Goal: Task Accomplishment & Management: Manage account settings

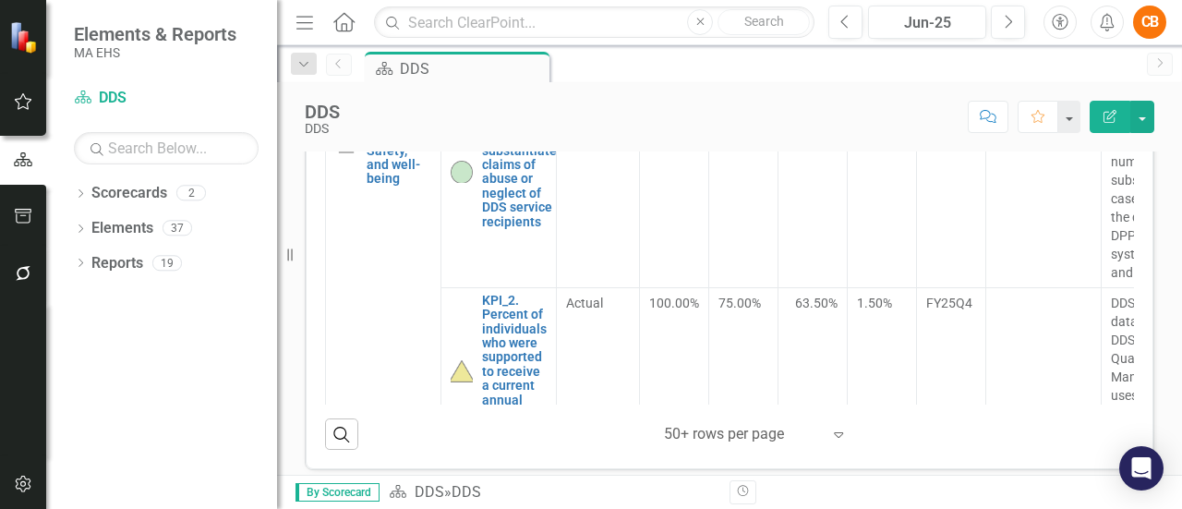
scroll to position [28, 0]
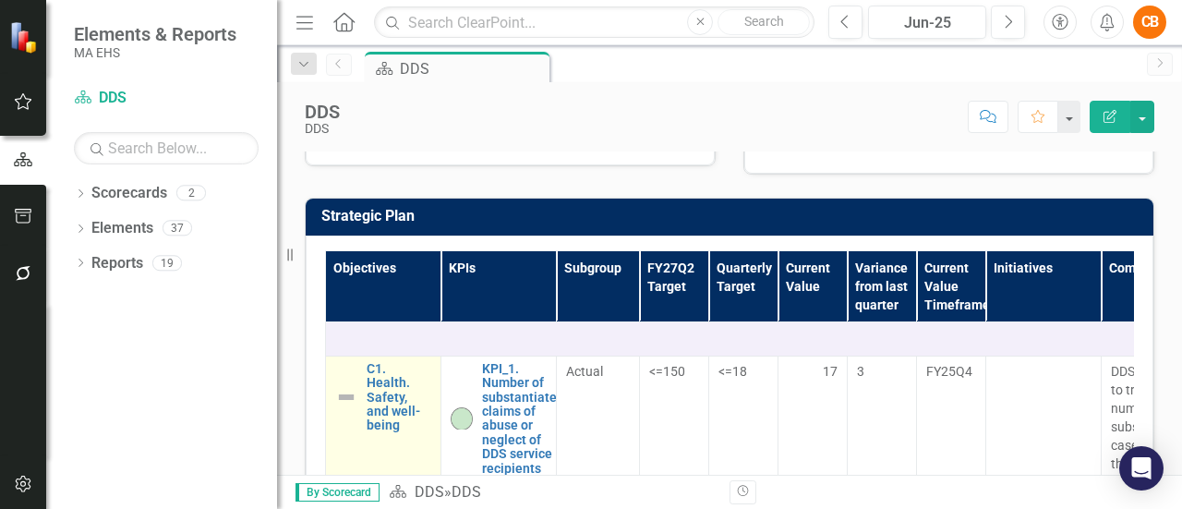
scroll to position [475, 0]
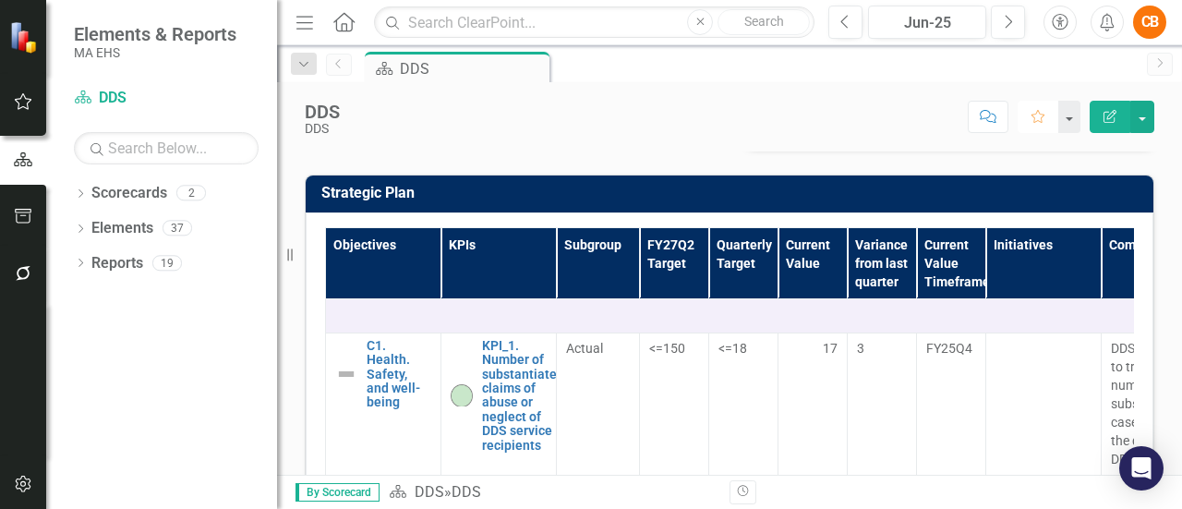
click at [1044, 117] on icon "button" at bounding box center [1038, 116] width 13 height 13
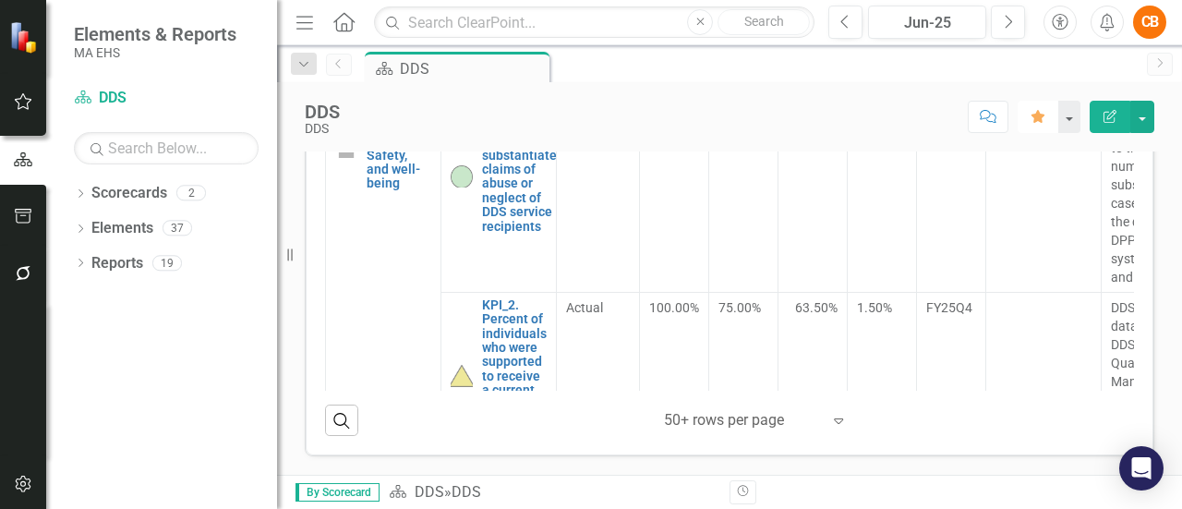
scroll to position [0, 0]
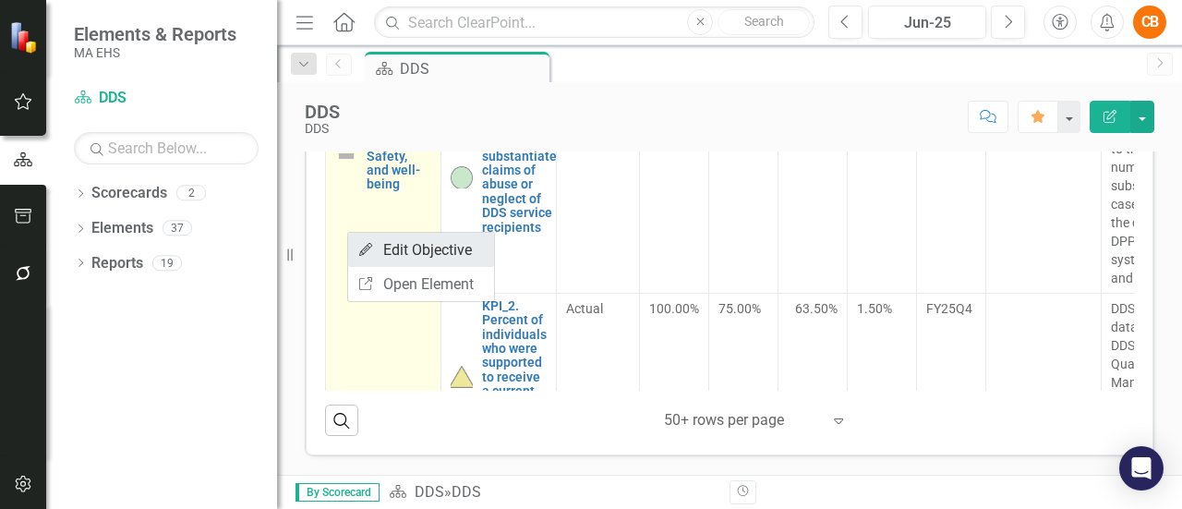
click at [400, 243] on link "Edit Edit Objective" at bounding box center [421, 250] width 146 height 34
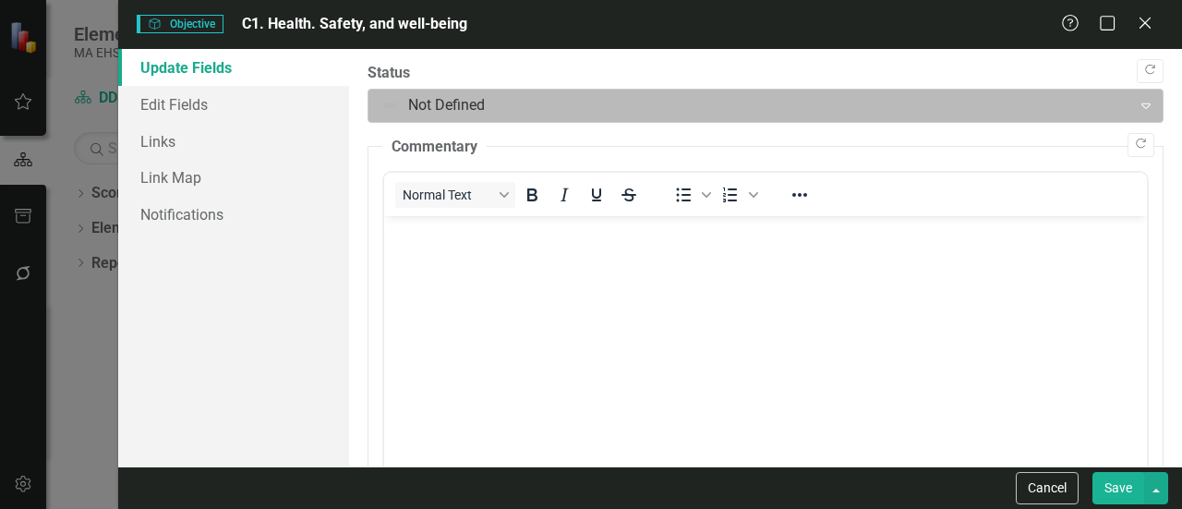
click at [1137, 103] on icon "Expand" at bounding box center [1146, 105] width 18 height 15
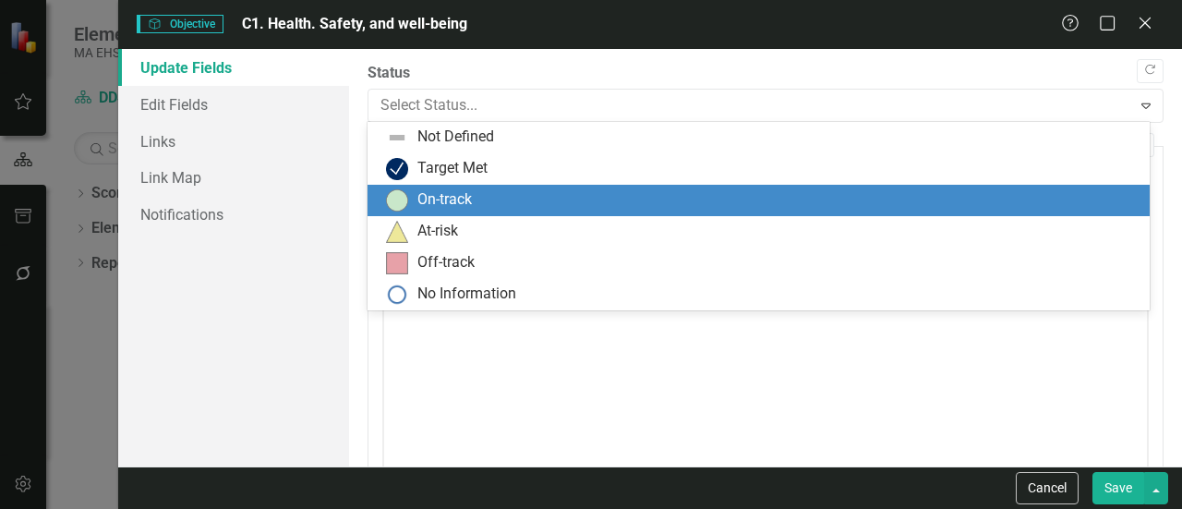
click at [817, 193] on div "On-track" at bounding box center [762, 200] width 753 height 22
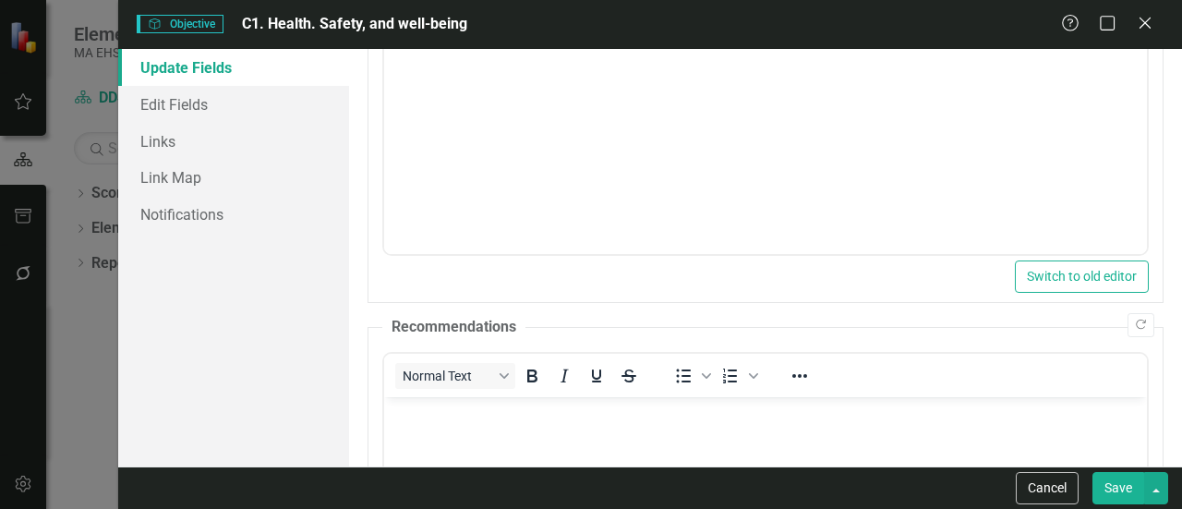
scroll to position [611, 0]
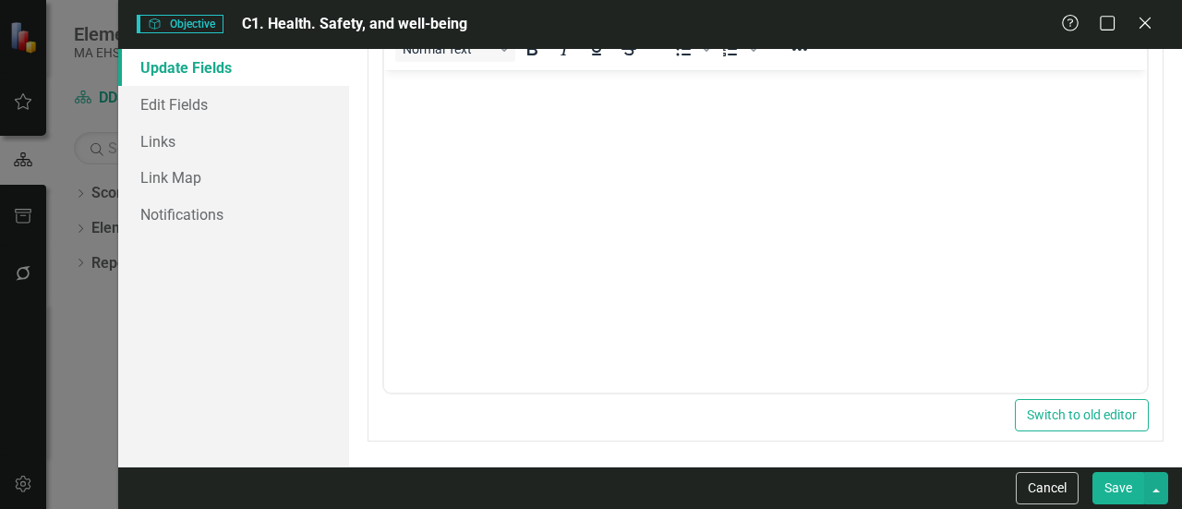
click at [1116, 486] on button "Save" at bounding box center [1119, 488] width 52 height 32
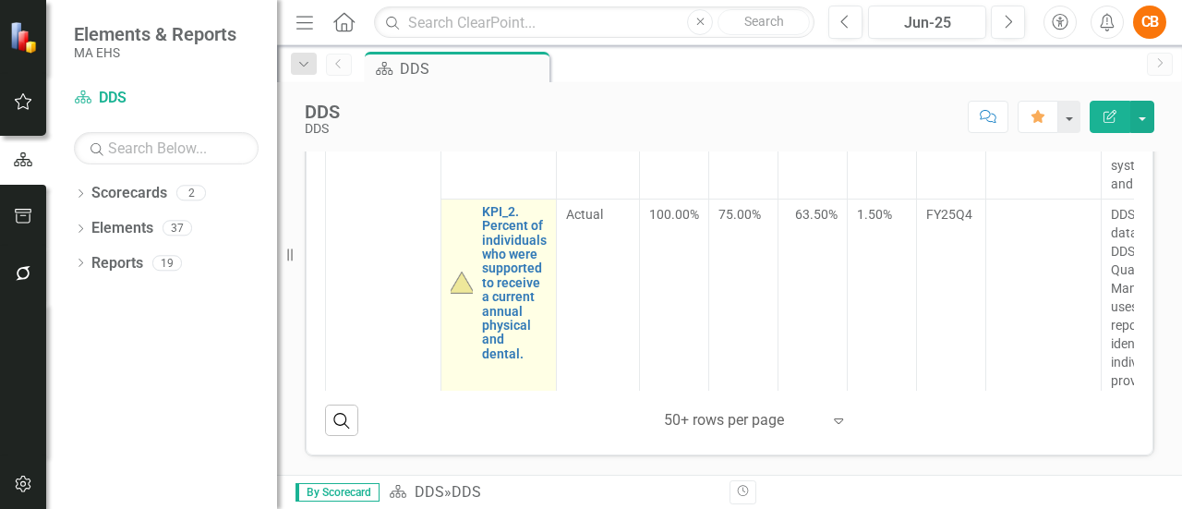
scroll to position [0, 0]
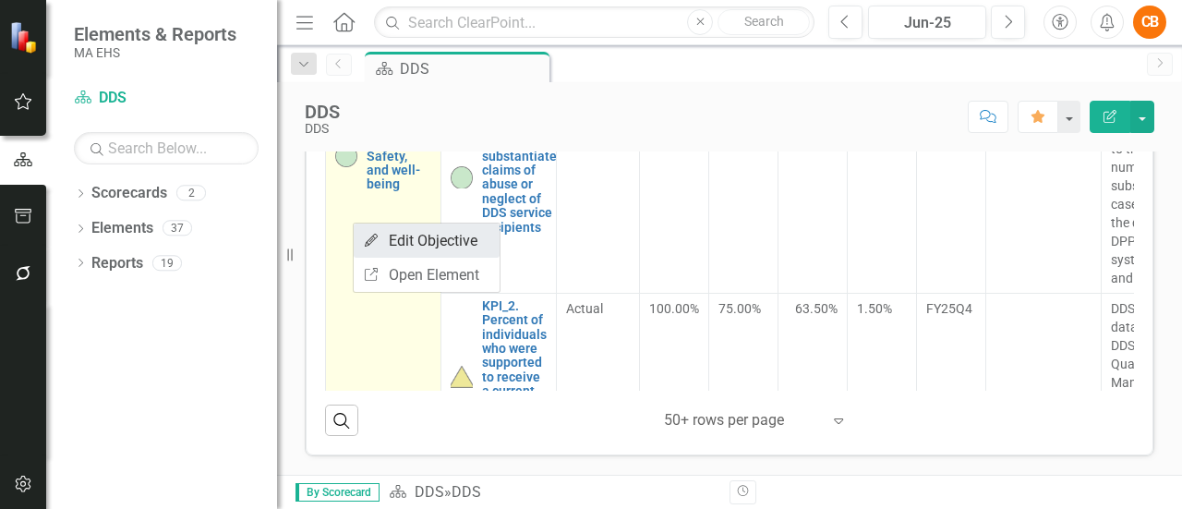
click at [386, 235] on link "Edit Edit Objective" at bounding box center [427, 241] width 146 height 34
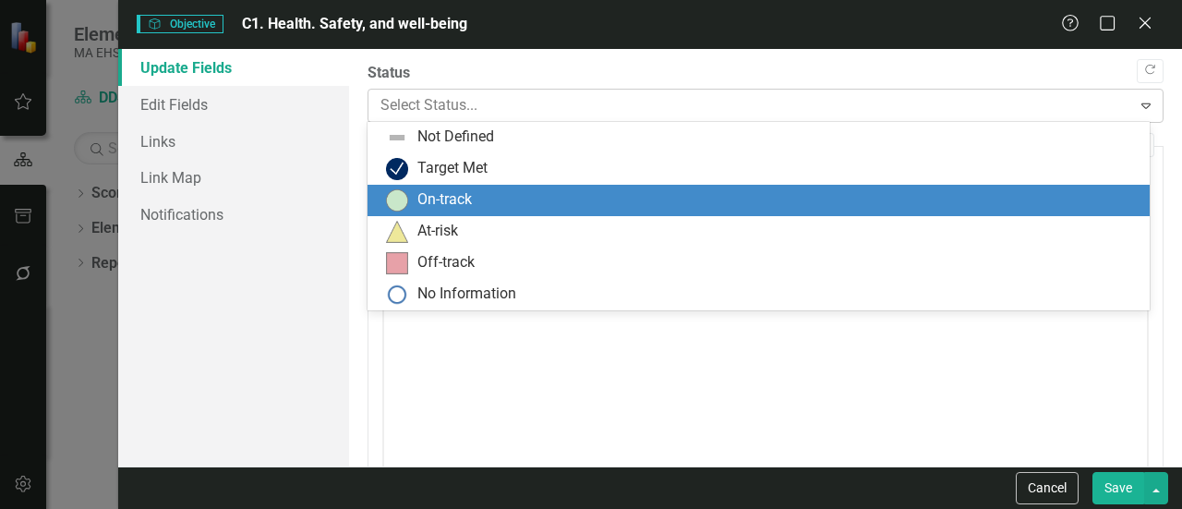
click at [1134, 114] on div "Expand" at bounding box center [1146, 106] width 33 height 30
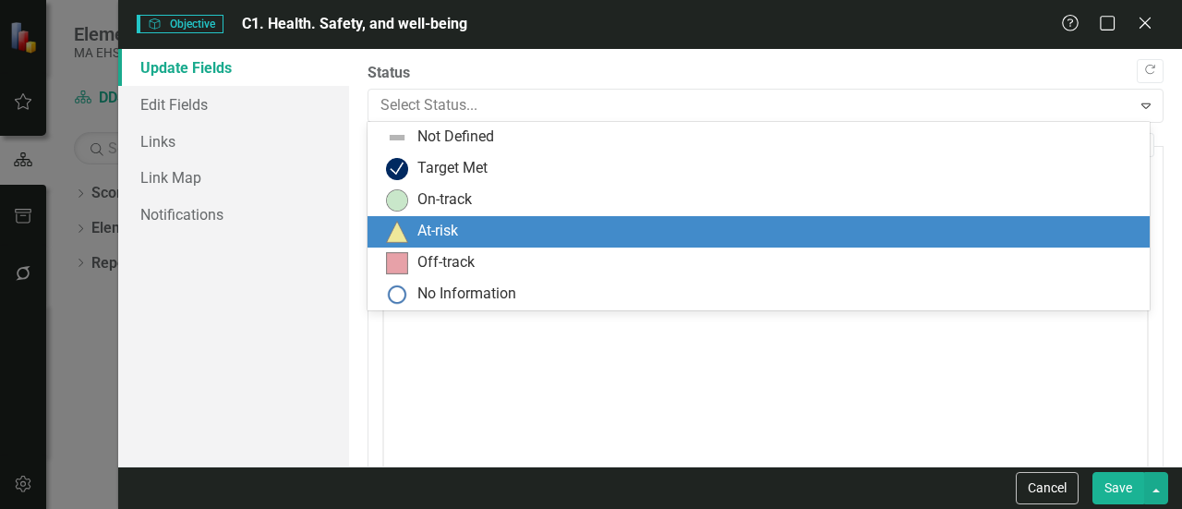
click at [724, 239] on div "At-risk" at bounding box center [762, 232] width 753 height 22
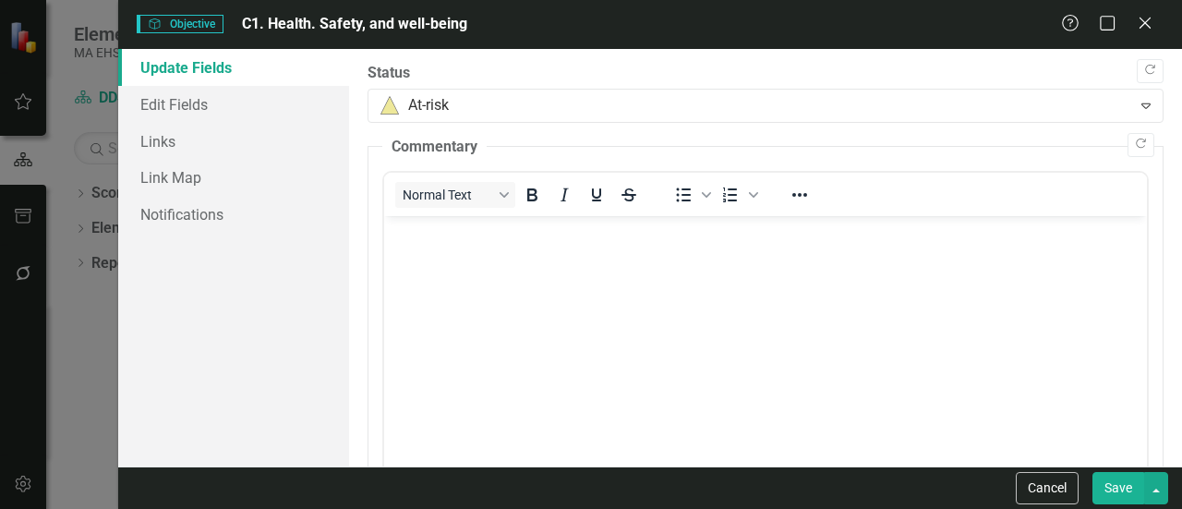
click at [1128, 478] on button "Save" at bounding box center [1119, 488] width 52 height 32
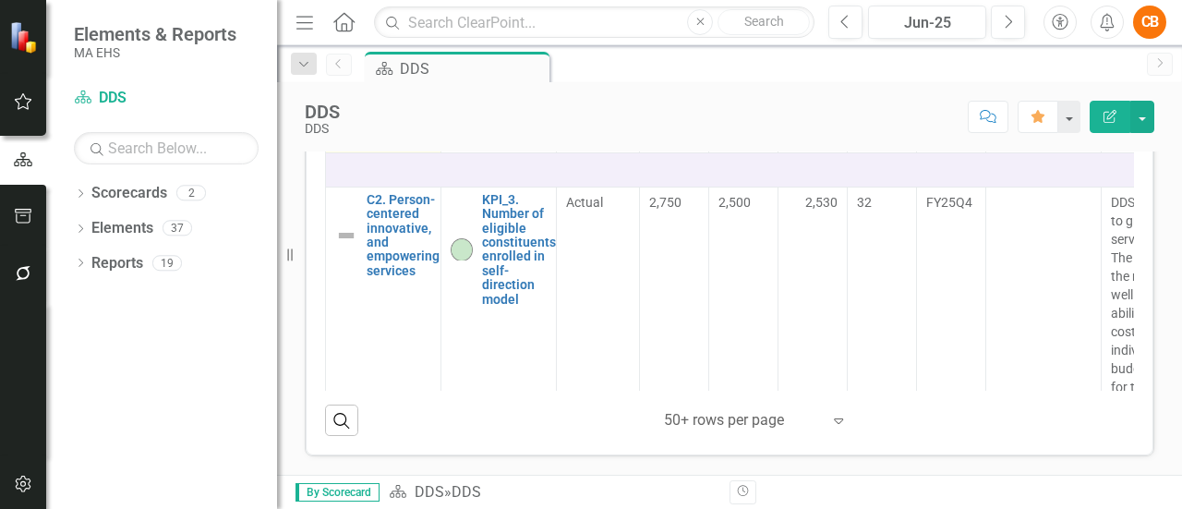
scroll to position [985, 0]
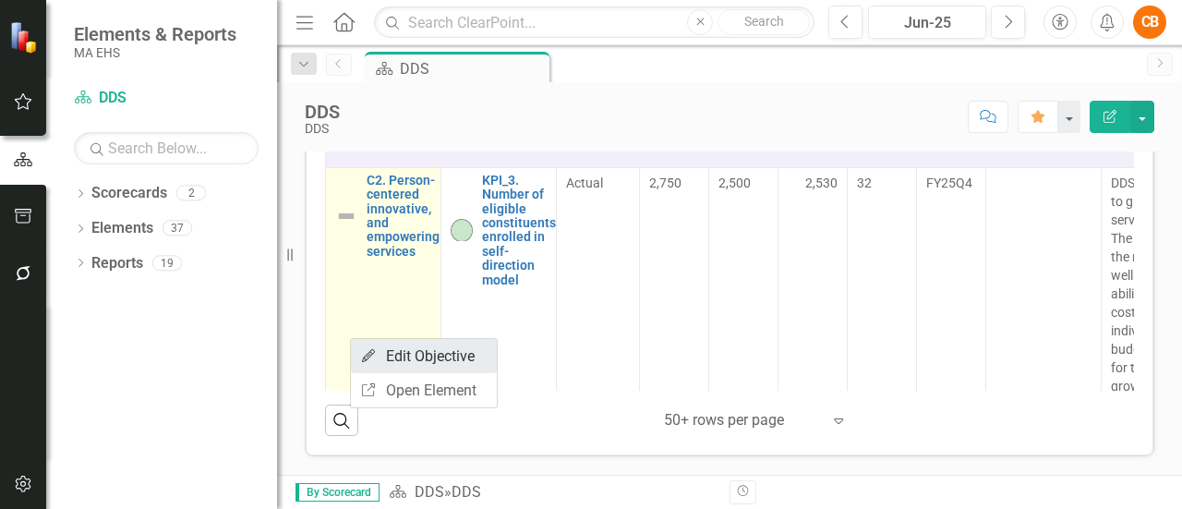
click at [421, 352] on link "Edit Edit Objective" at bounding box center [424, 356] width 146 height 34
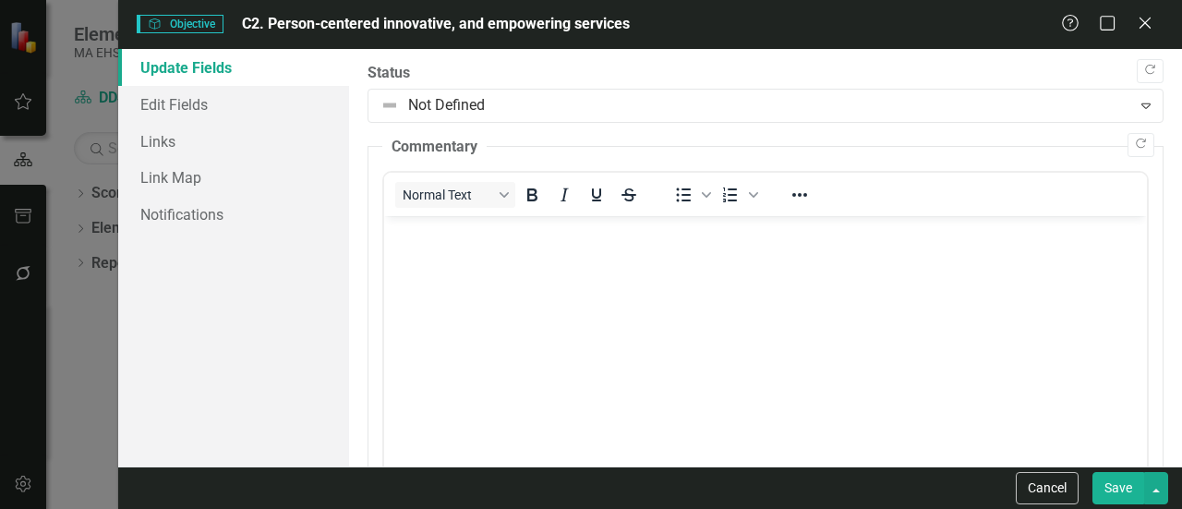
scroll to position [0, 0]
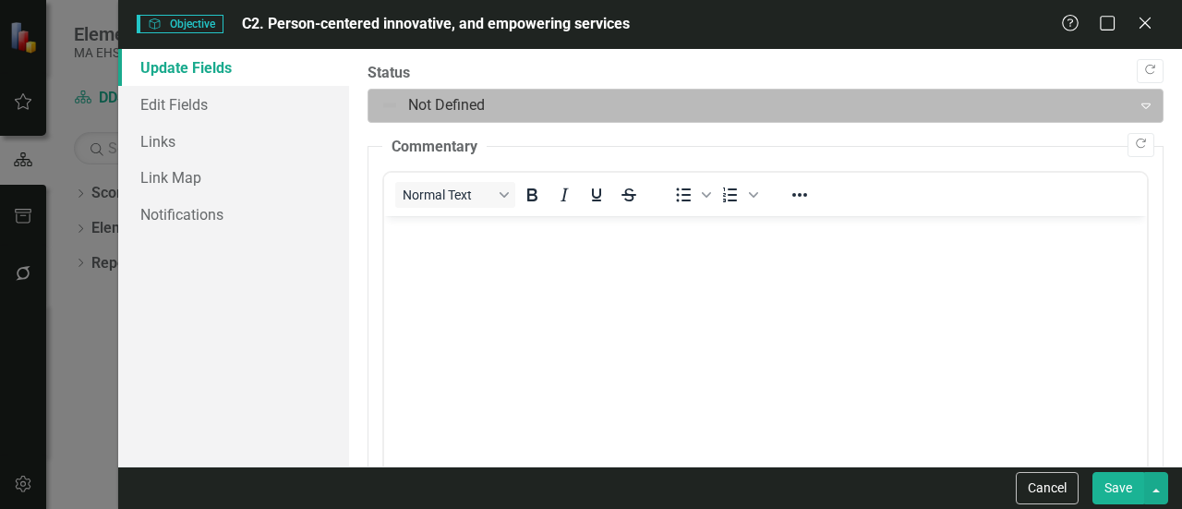
click at [1137, 107] on icon "Expand" at bounding box center [1146, 105] width 18 height 15
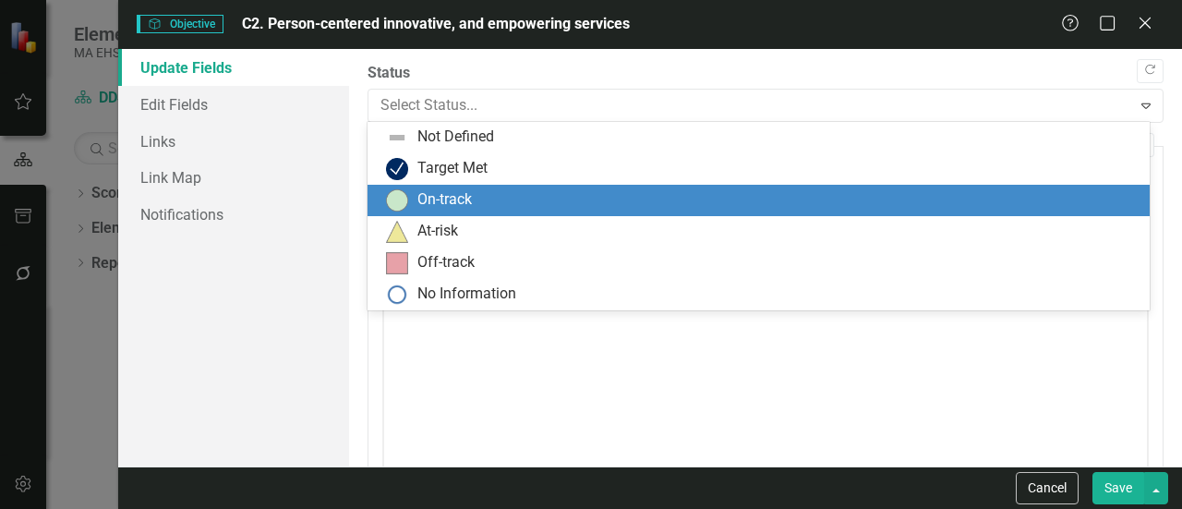
click at [916, 188] on div "On-track" at bounding box center [759, 200] width 782 height 31
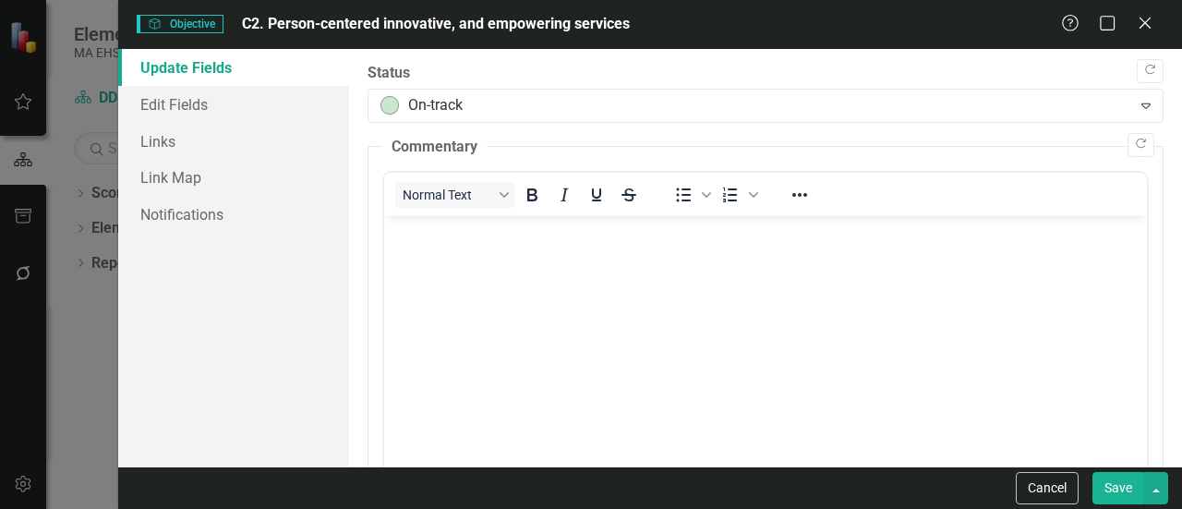
click at [1113, 487] on button "Save" at bounding box center [1119, 488] width 52 height 32
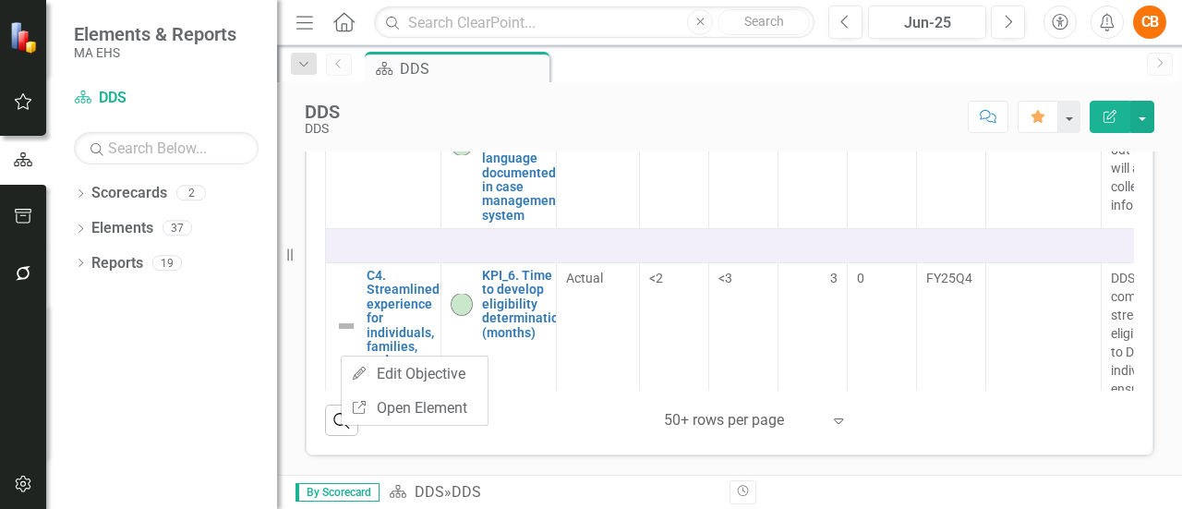
scroll to position [1665, 0]
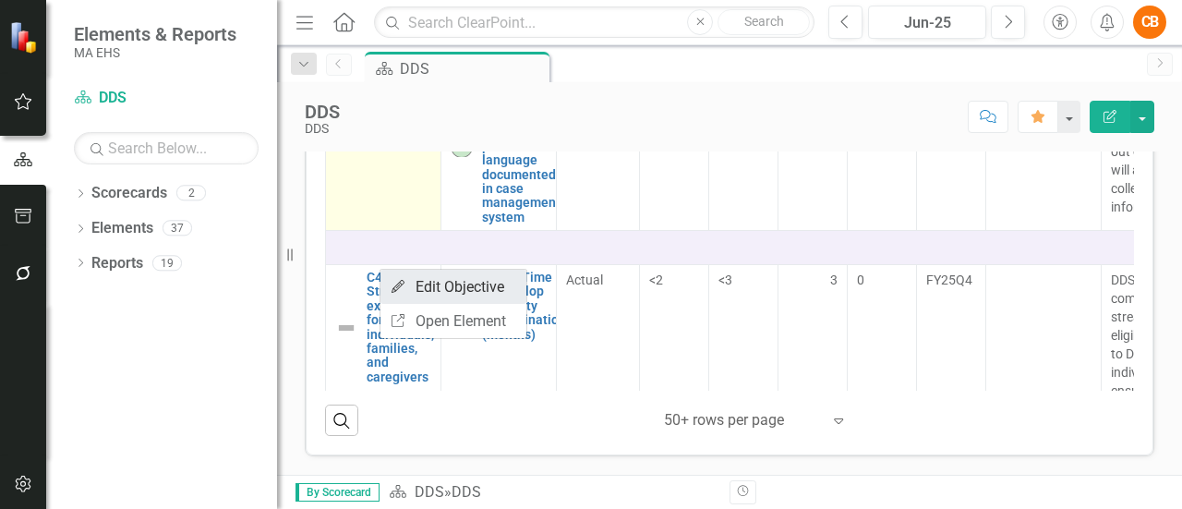
click at [412, 282] on link "Edit Edit Objective" at bounding box center [454, 287] width 146 height 34
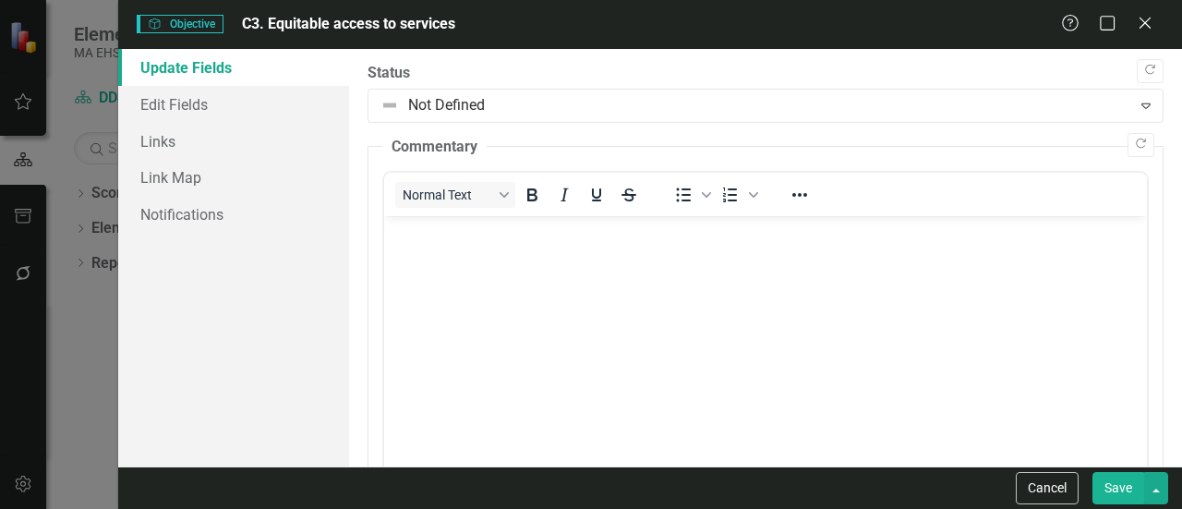
scroll to position [0, 0]
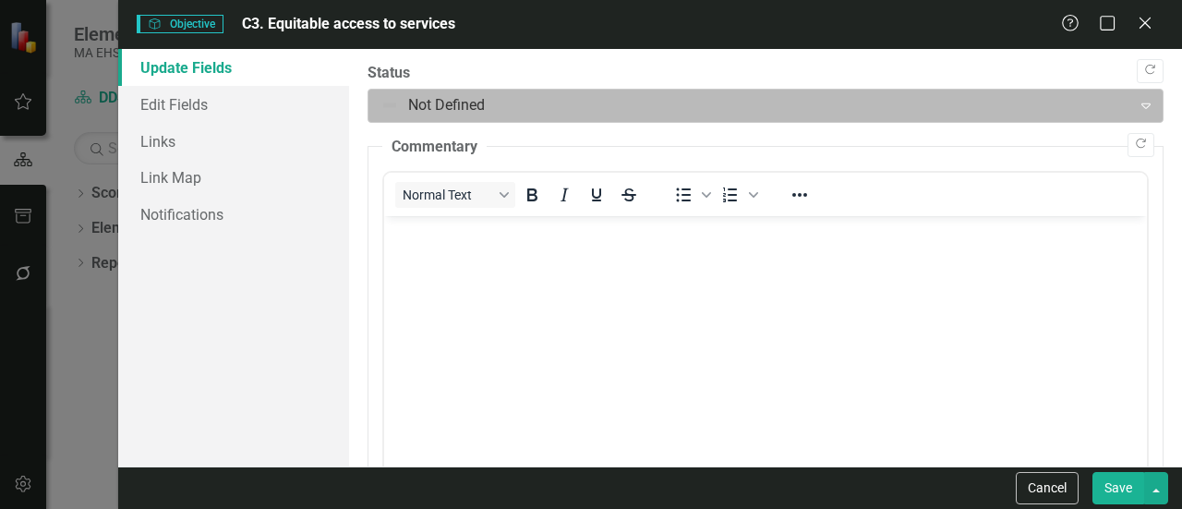
click at [1144, 103] on div "Expand" at bounding box center [1146, 106] width 33 height 30
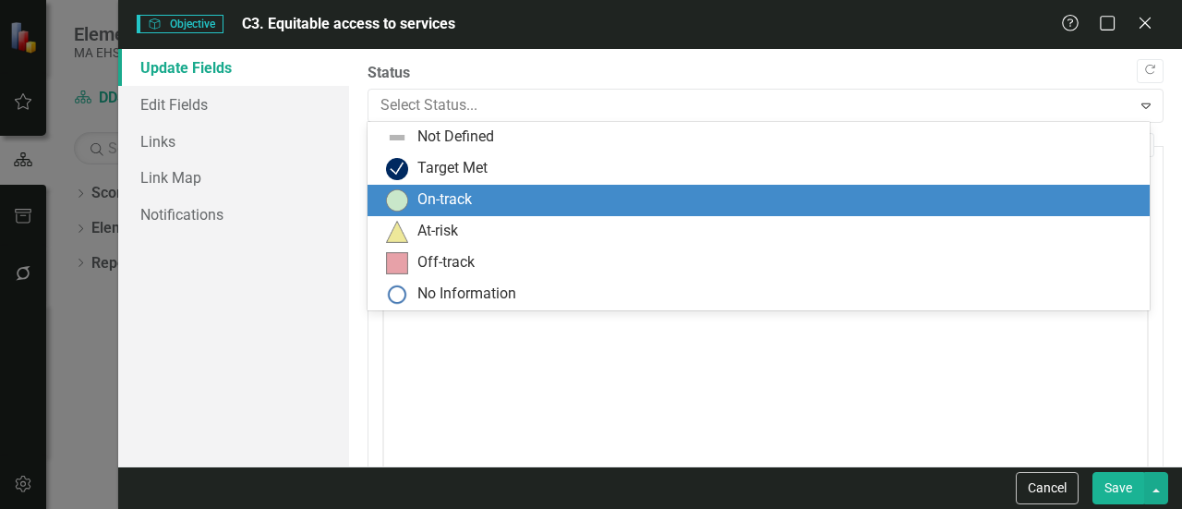
click at [761, 209] on div "On-track" at bounding box center [762, 200] width 753 height 22
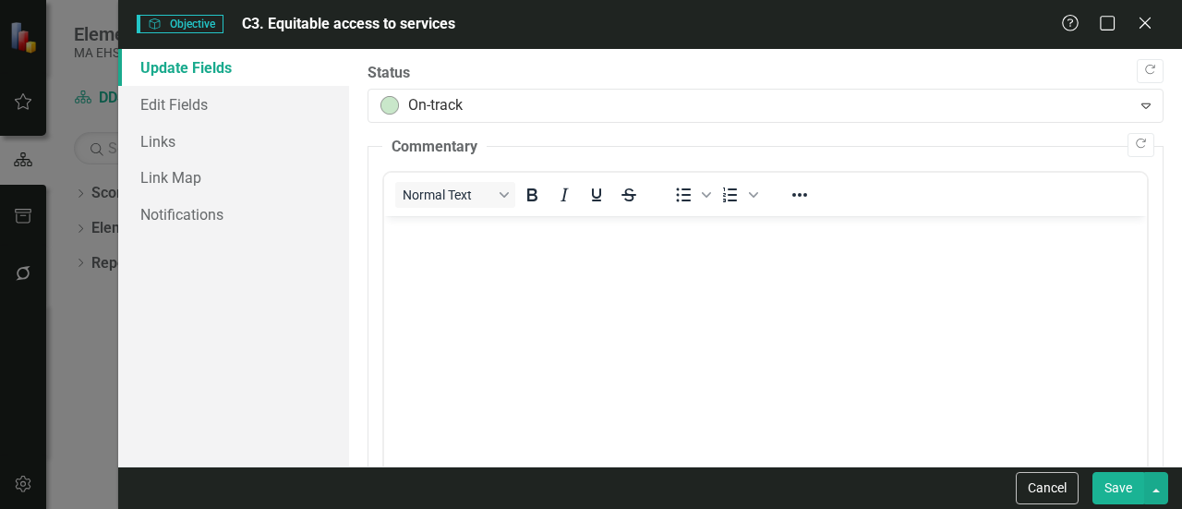
click at [1125, 485] on button "Save" at bounding box center [1119, 488] width 52 height 32
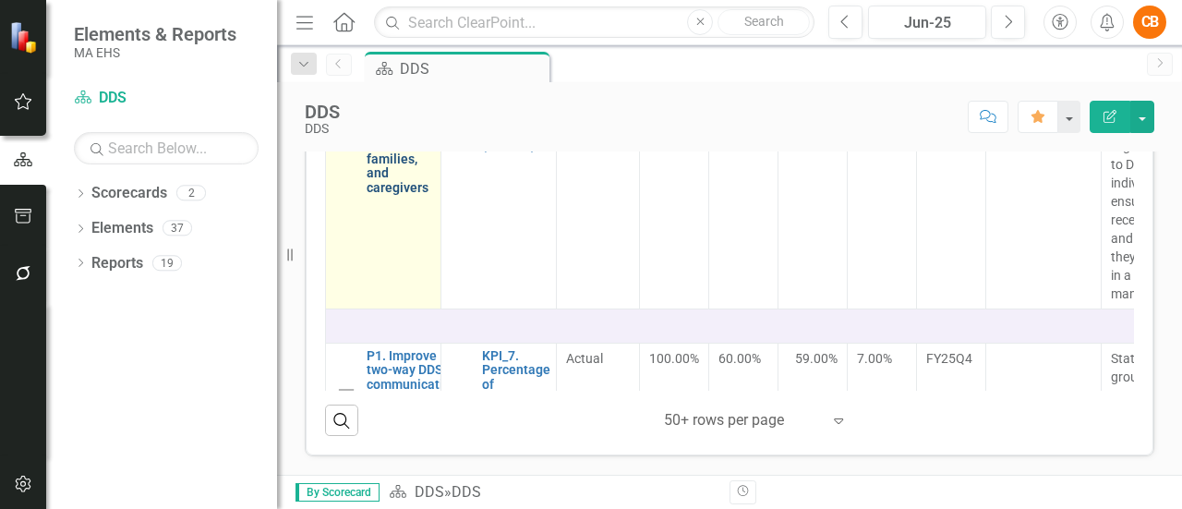
scroll to position [1854, 0]
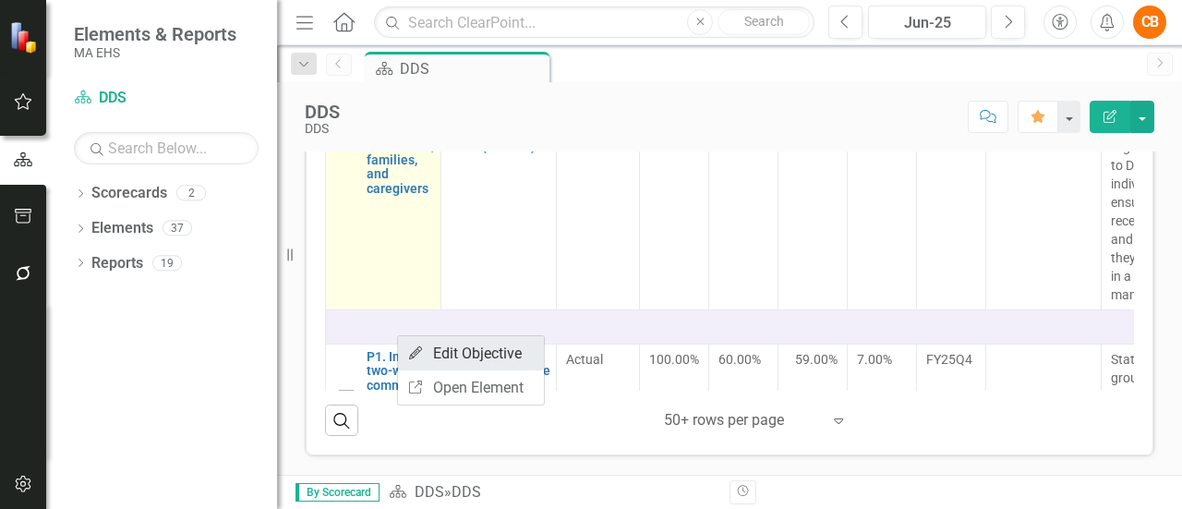
click at [430, 348] on link "Edit Edit Objective" at bounding box center [471, 353] width 146 height 34
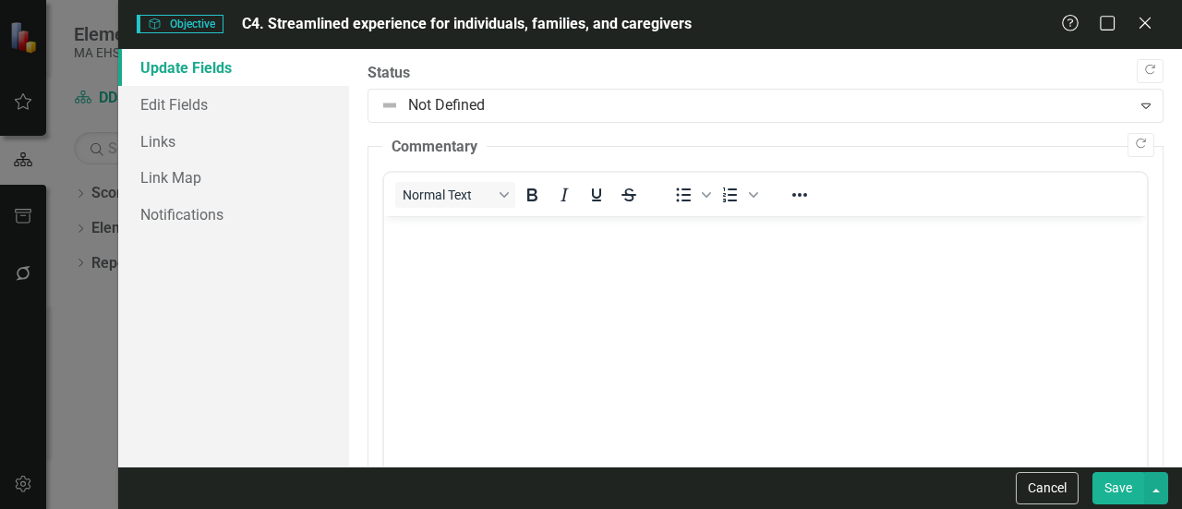
scroll to position [0, 0]
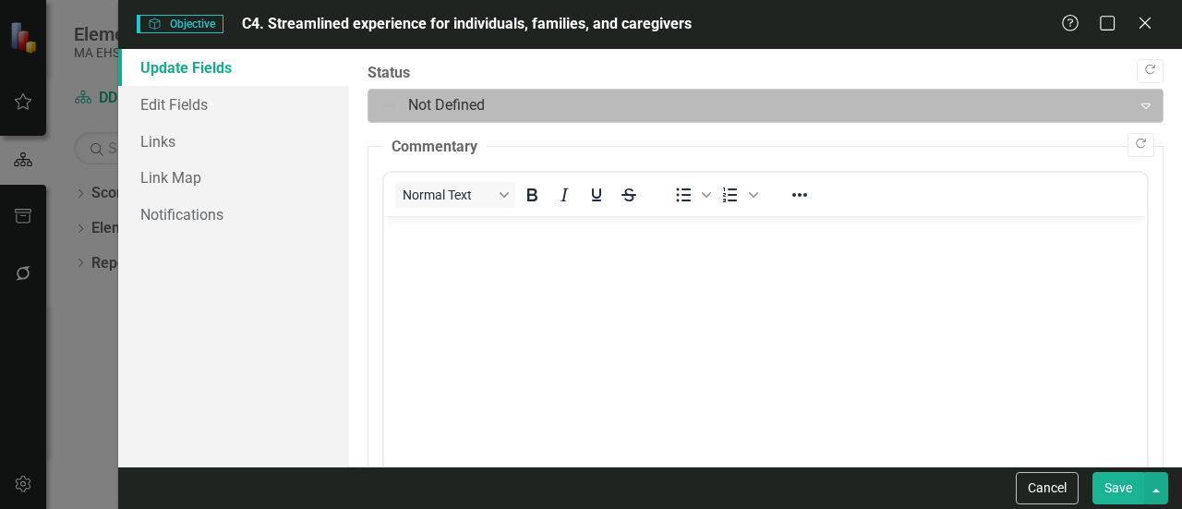
click at [1130, 115] on div "Expand" at bounding box center [1146, 106] width 33 height 30
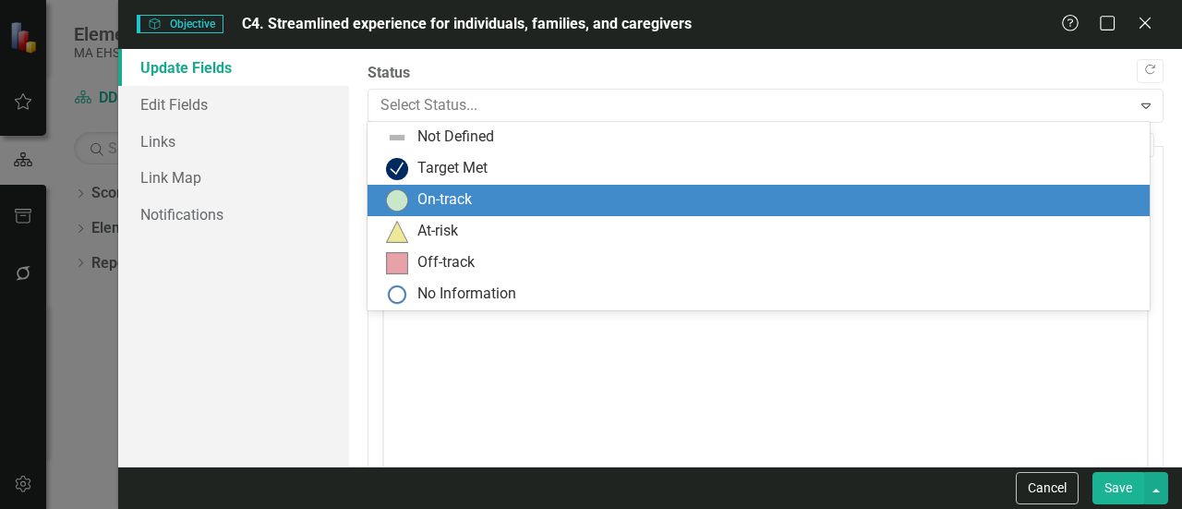
click at [916, 193] on div "On-track" at bounding box center [762, 200] width 753 height 22
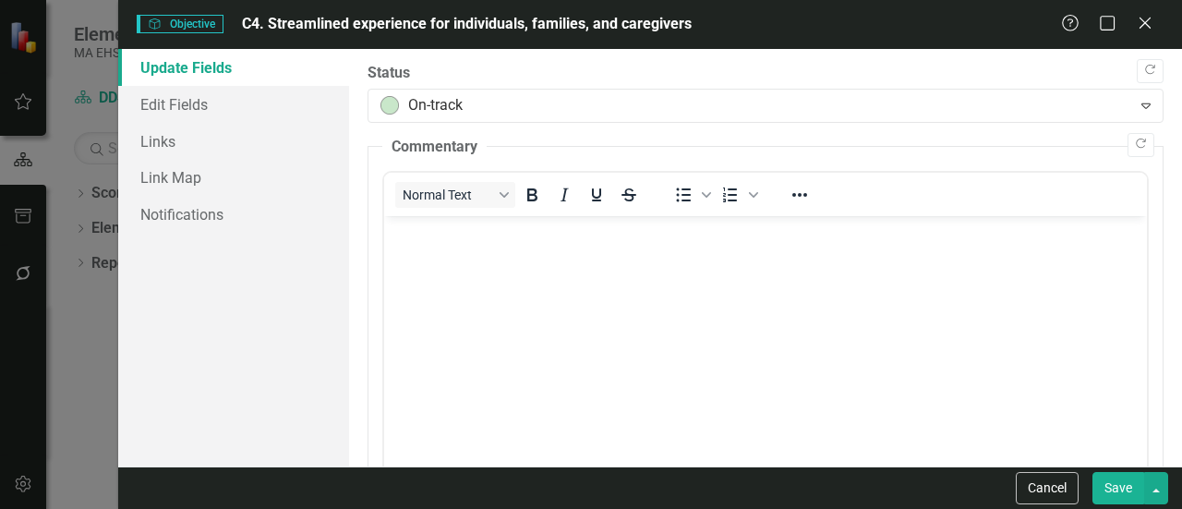
click at [1125, 490] on button "Save" at bounding box center [1119, 488] width 52 height 32
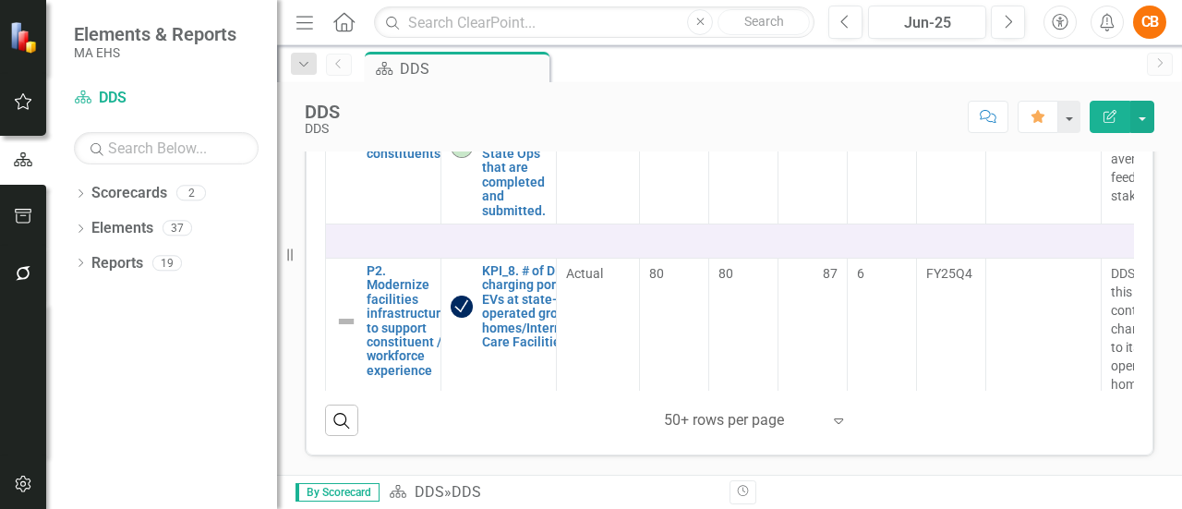
scroll to position [2125, 0]
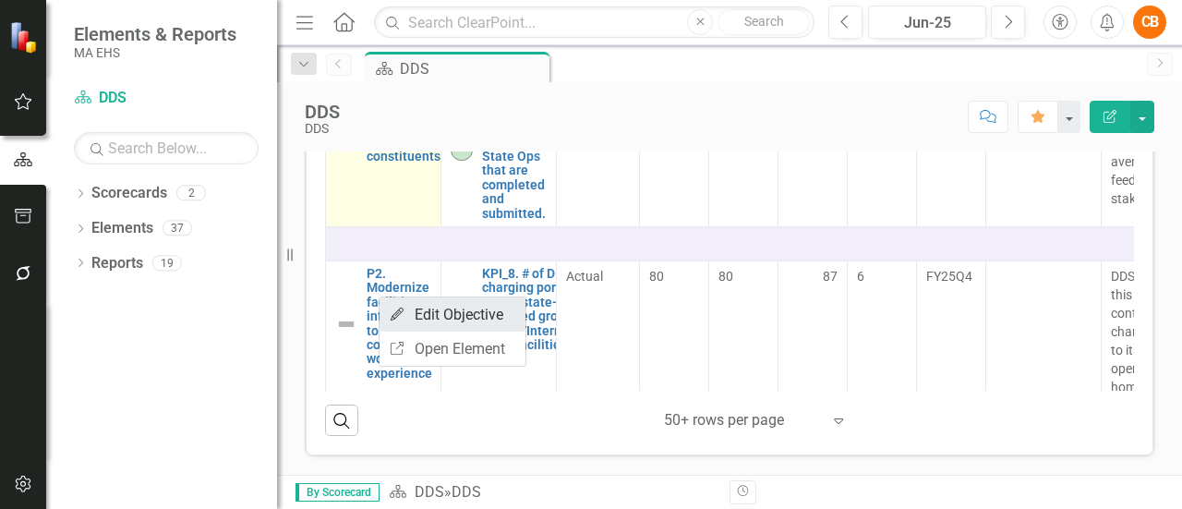
click at [425, 313] on link "Edit Edit Objective" at bounding box center [453, 314] width 146 height 34
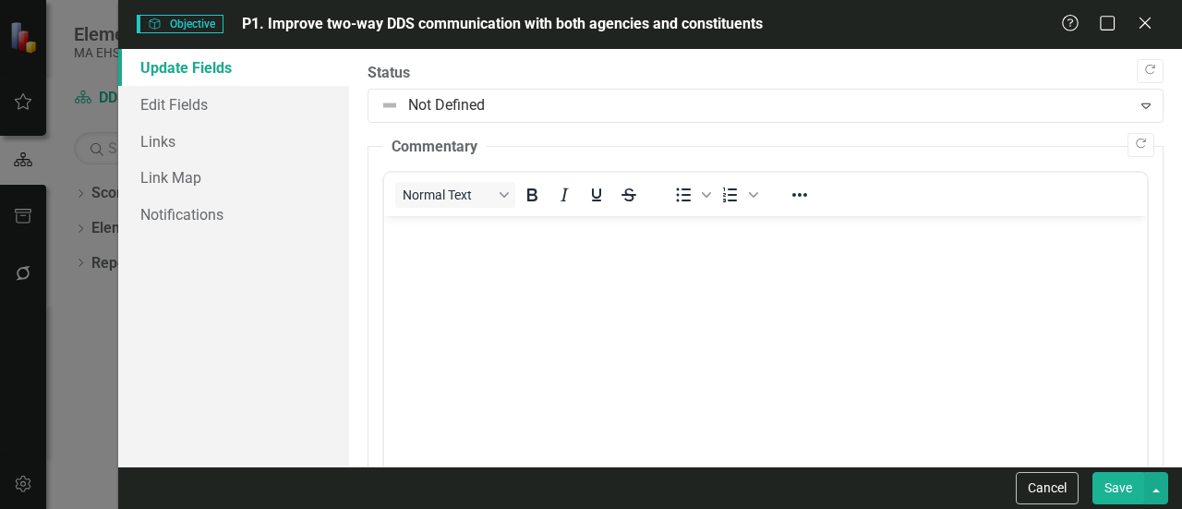
scroll to position [0, 0]
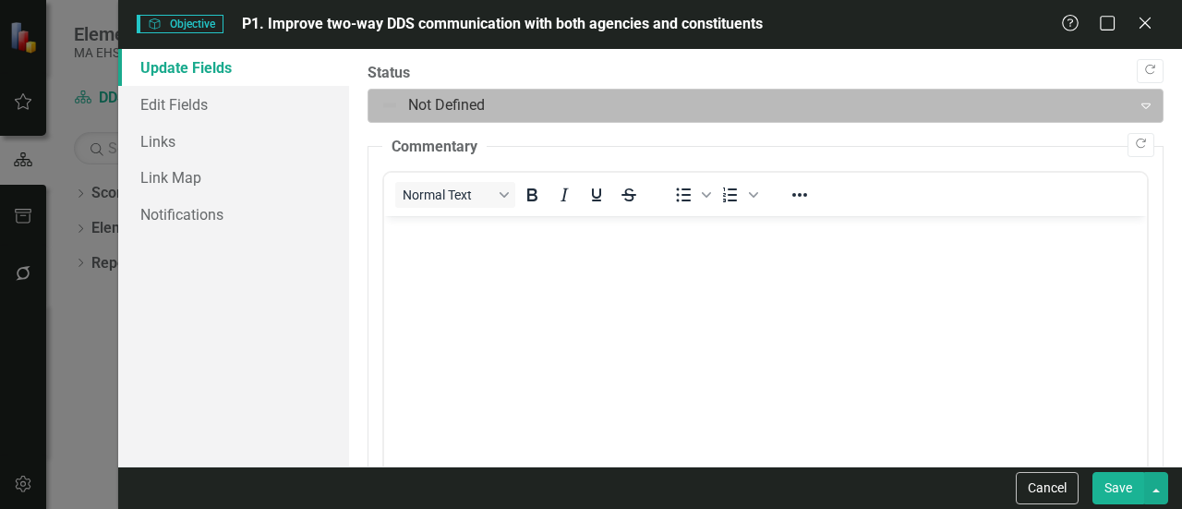
click at [1130, 116] on div "Expand" at bounding box center [1146, 106] width 33 height 30
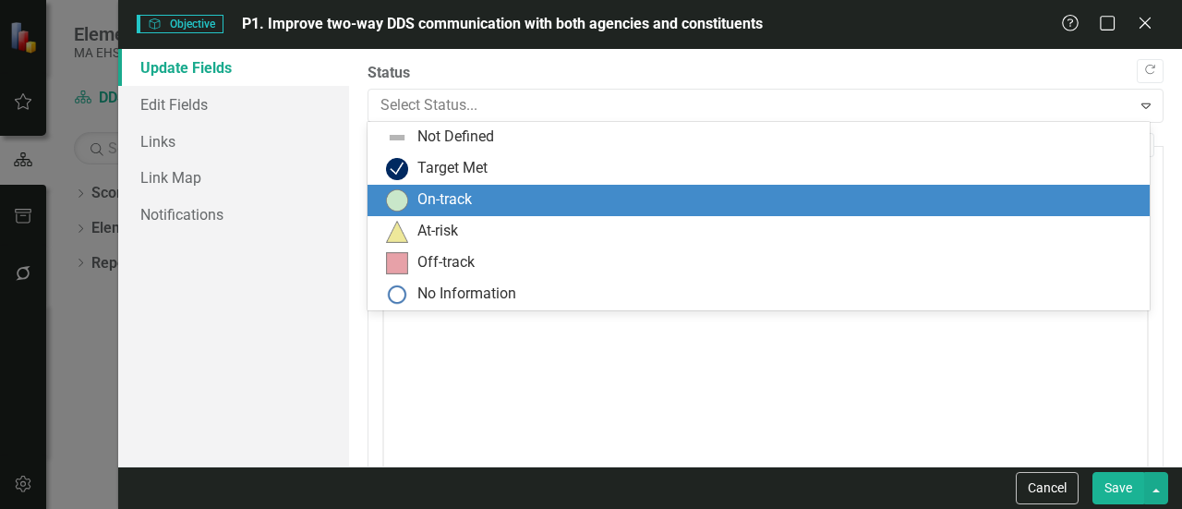
click at [870, 221] on div "At-risk" at bounding box center [762, 232] width 753 height 22
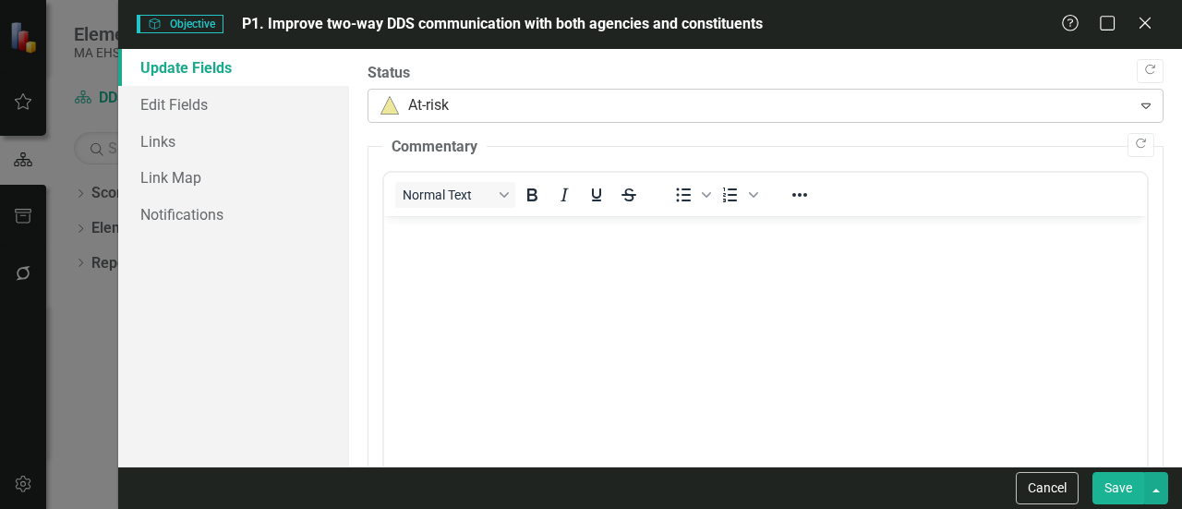
click at [1138, 106] on icon "Expand" at bounding box center [1146, 105] width 18 height 15
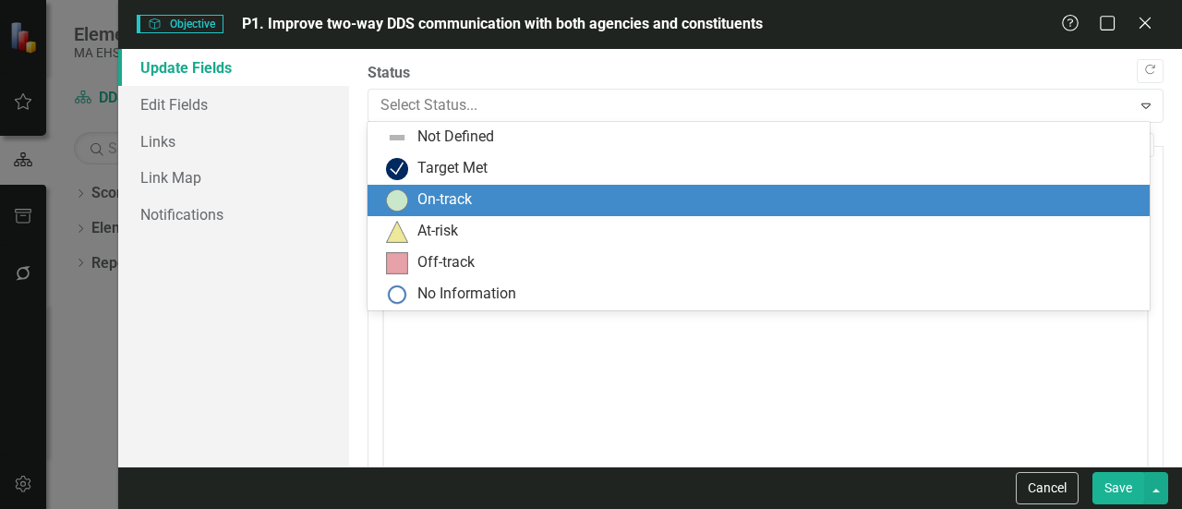
click at [901, 191] on div "On-track" at bounding box center [762, 200] width 753 height 22
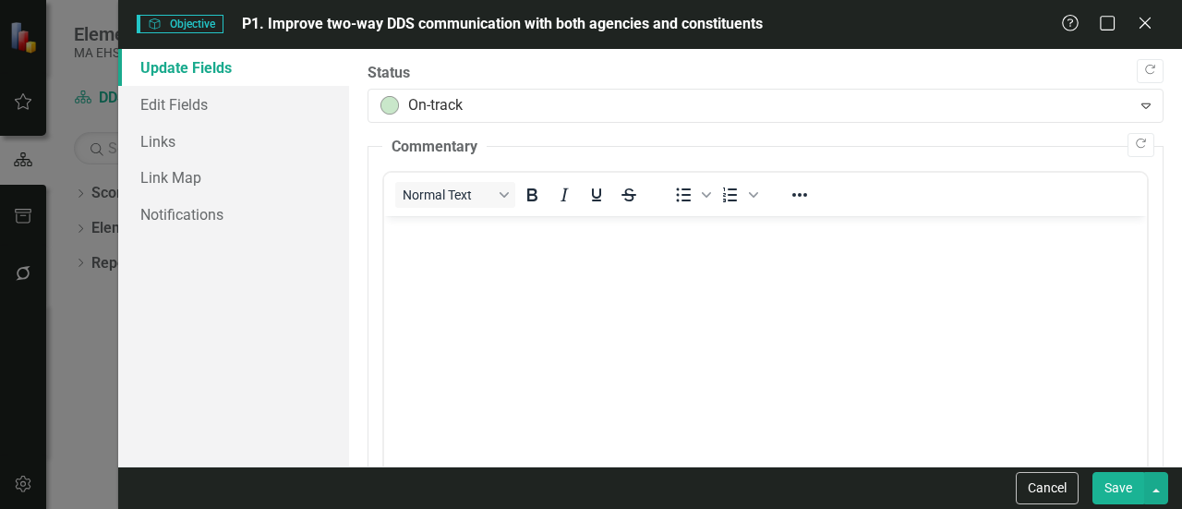
click at [1119, 483] on button "Save" at bounding box center [1119, 488] width 52 height 32
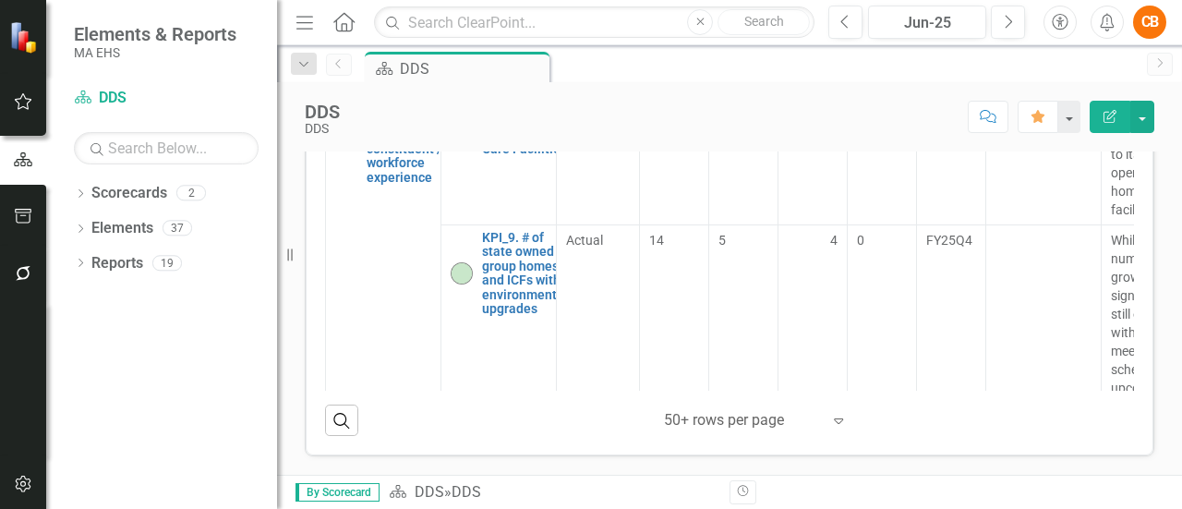
scroll to position [2321, 0]
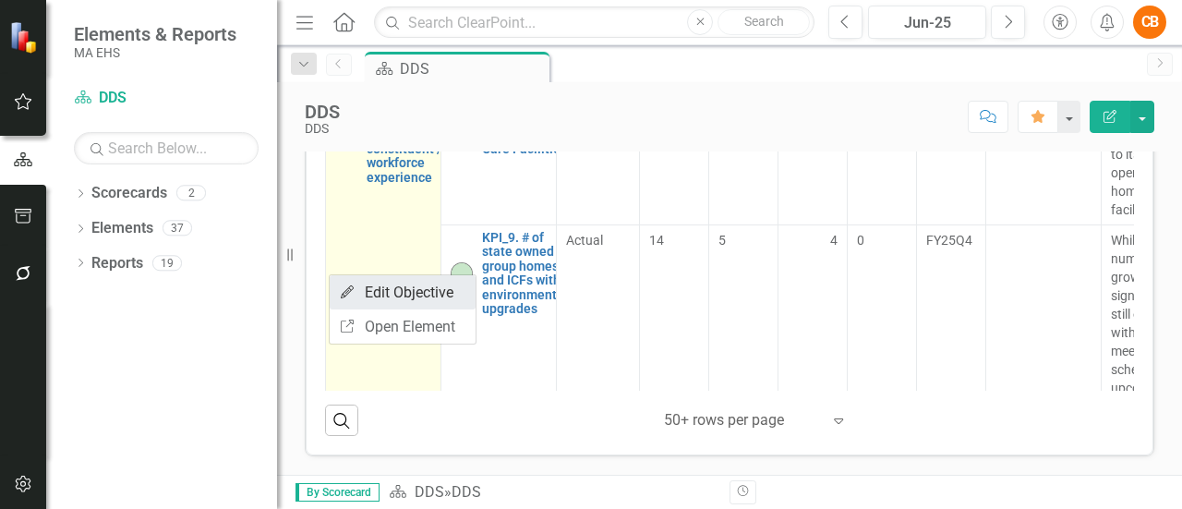
click at [379, 294] on link "Edit Edit Objective" at bounding box center [403, 292] width 146 height 34
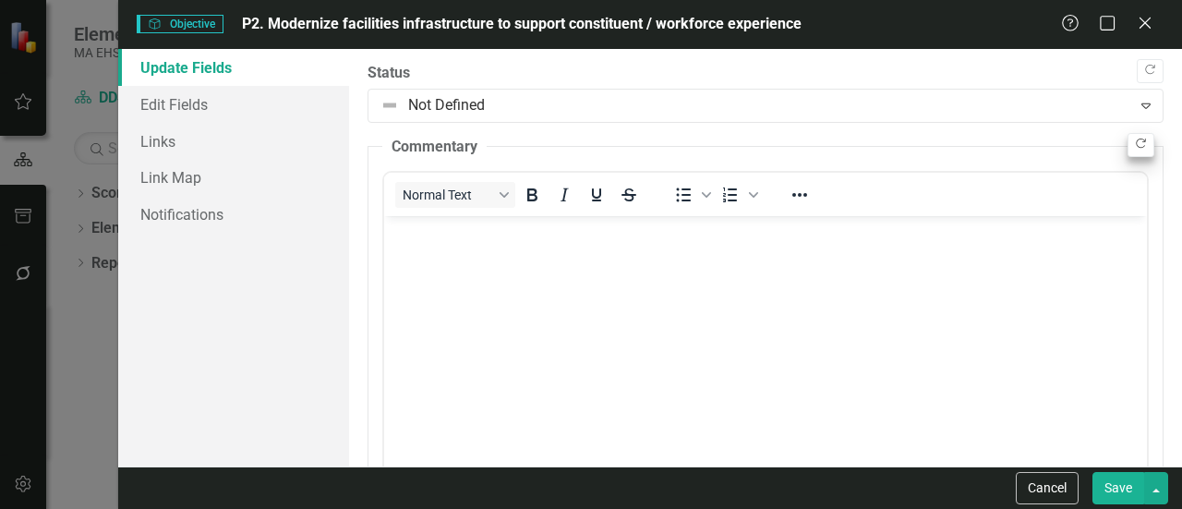
scroll to position [0, 0]
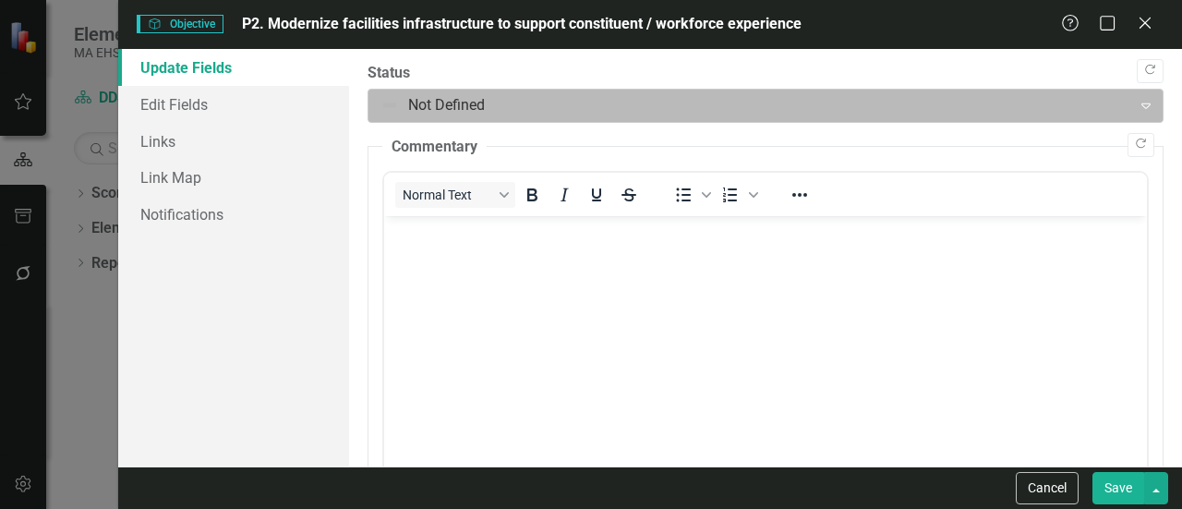
click at [1135, 115] on div "Expand" at bounding box center [1146, 106] width 33 height 30
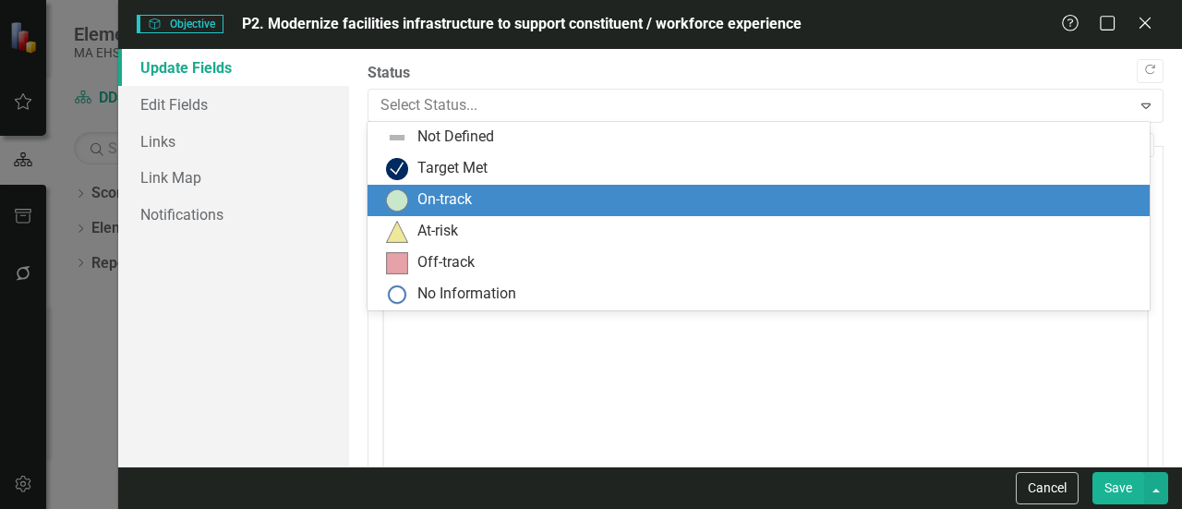
click at [907, 209] on div "On-track" at bounding box center [762, 200] width 753 height 22
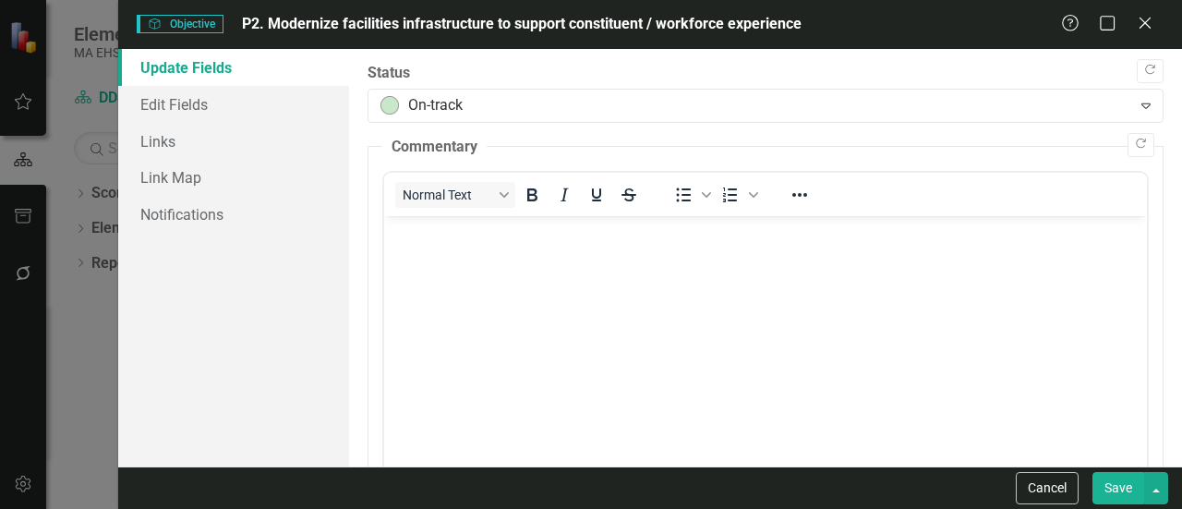
click at [1116, 478] on button "Save" at bounding box center [1119, 488] width 52 height 32
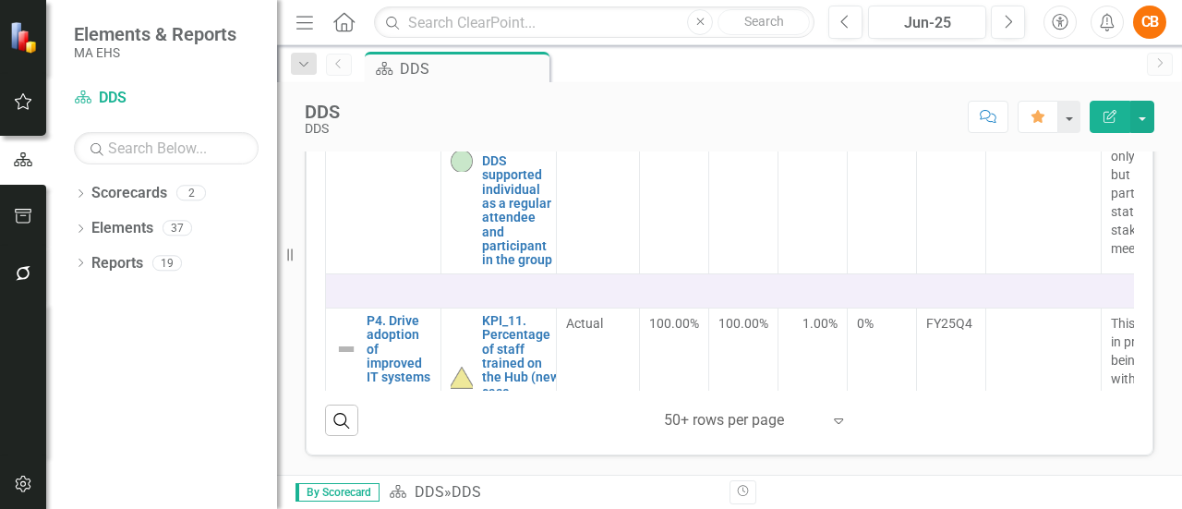
scroll to position [2756, 0]
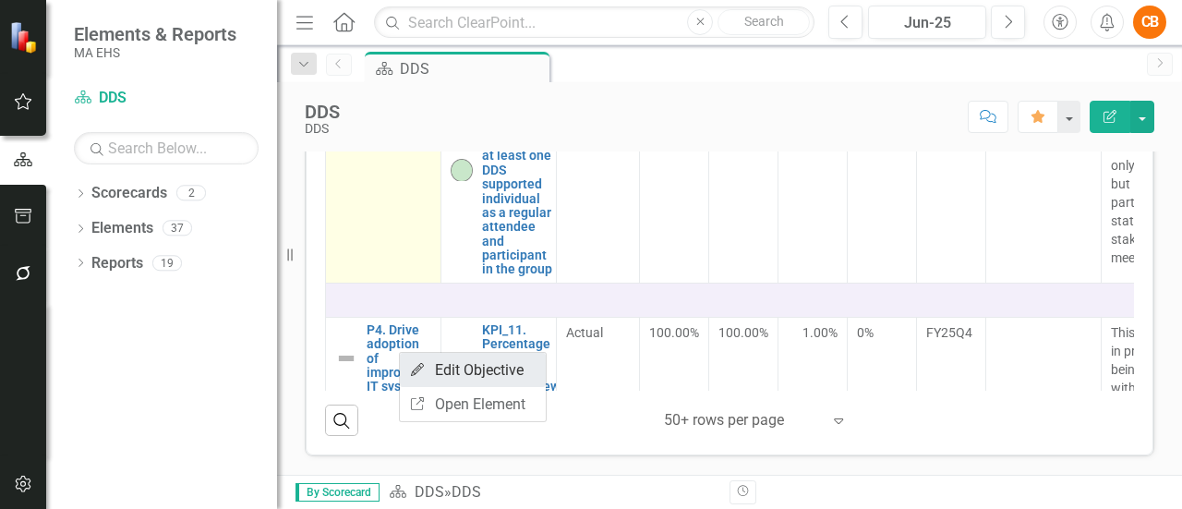
click at [421, 361] on div "Edit" at bounding box center [416, 365] width 15 height 15
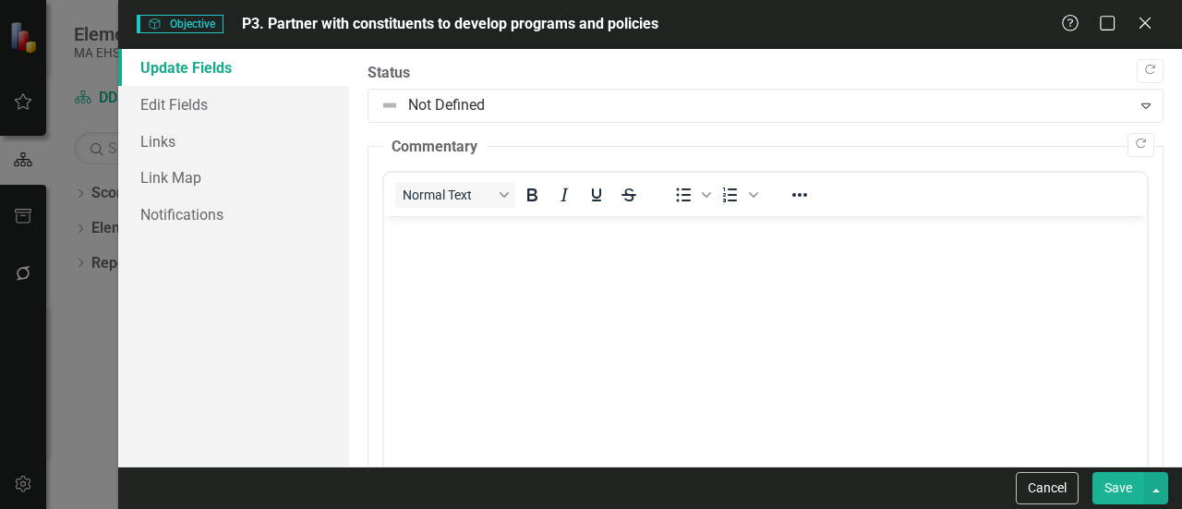
scroll to position [0, 0]
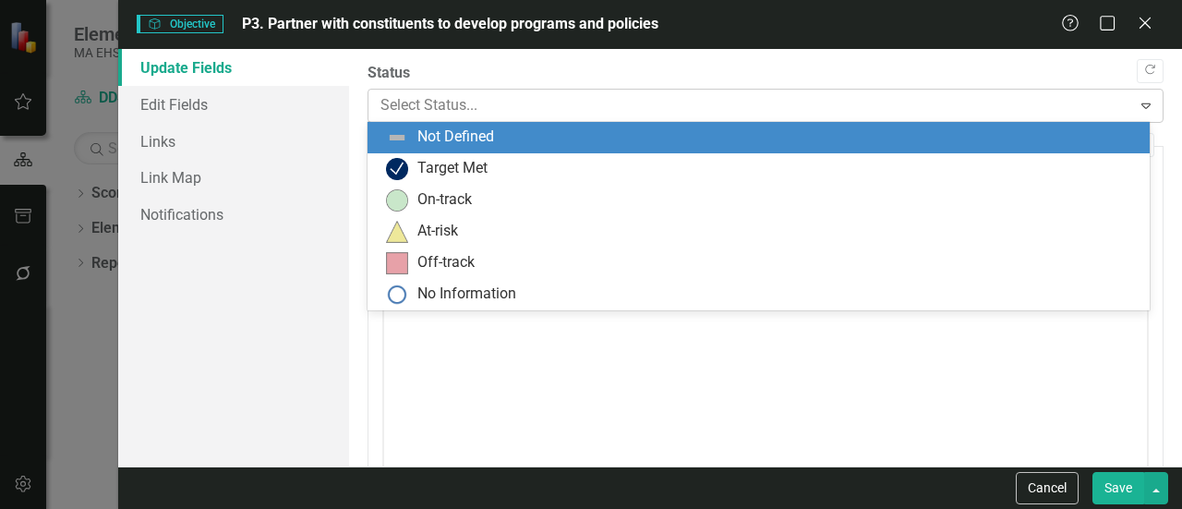
click at [1137, 102] on icon "Expand" at bounding box center [1146, 105] width 18 height 15
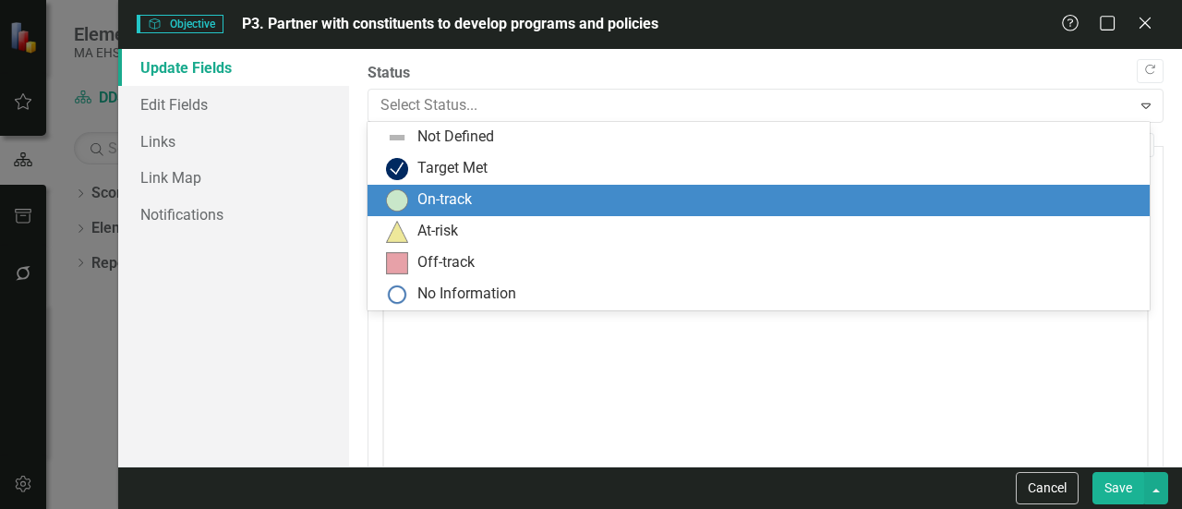
click at [915, 200] on div "On-track" at bounding box center [762, 200] width 753 height 22
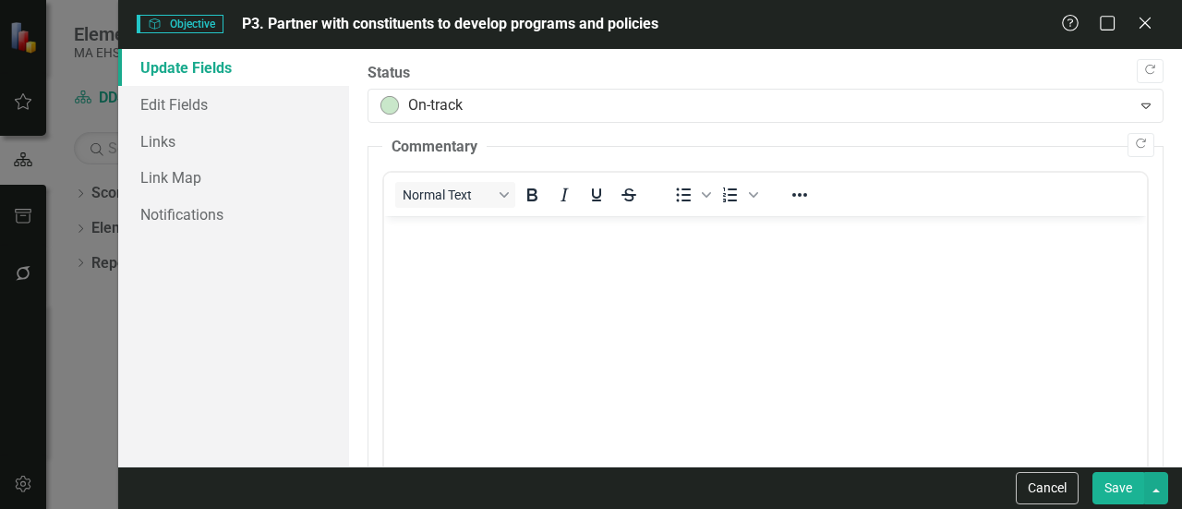
click at [1118, 489] on button "Save" at bounding box center [1119, 488] width 52 height 32
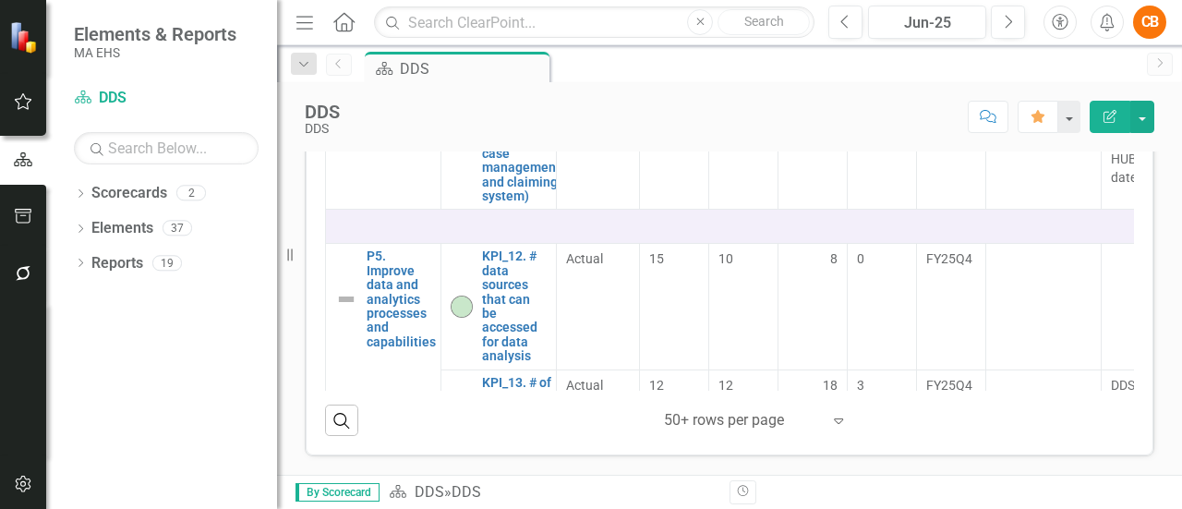
scroll to position [3008, 0]
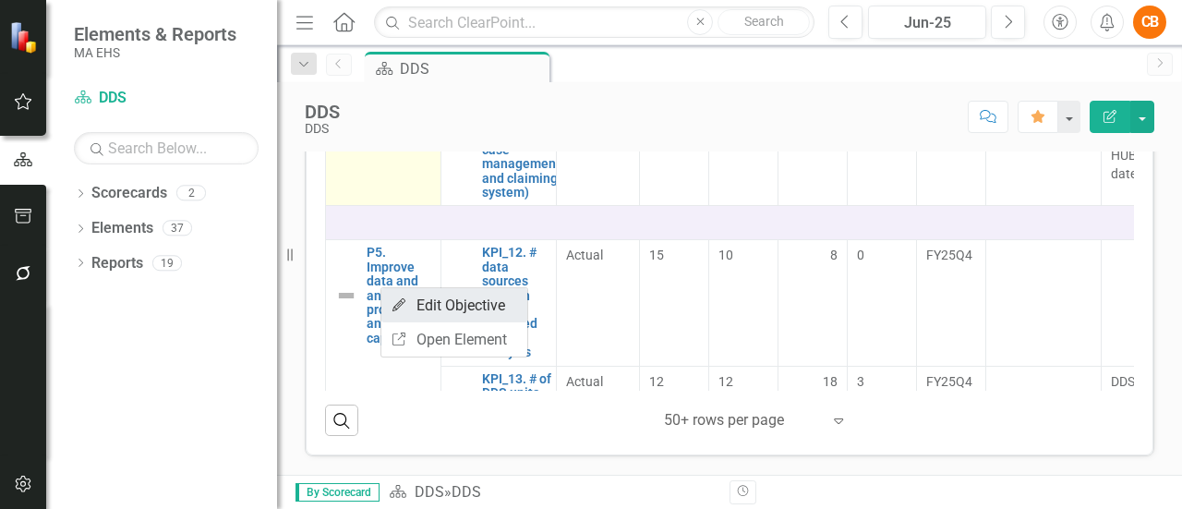
click at [441, 307] on link "Edit Edit Objective" at bounding box center [454, 305] width 146 height 34
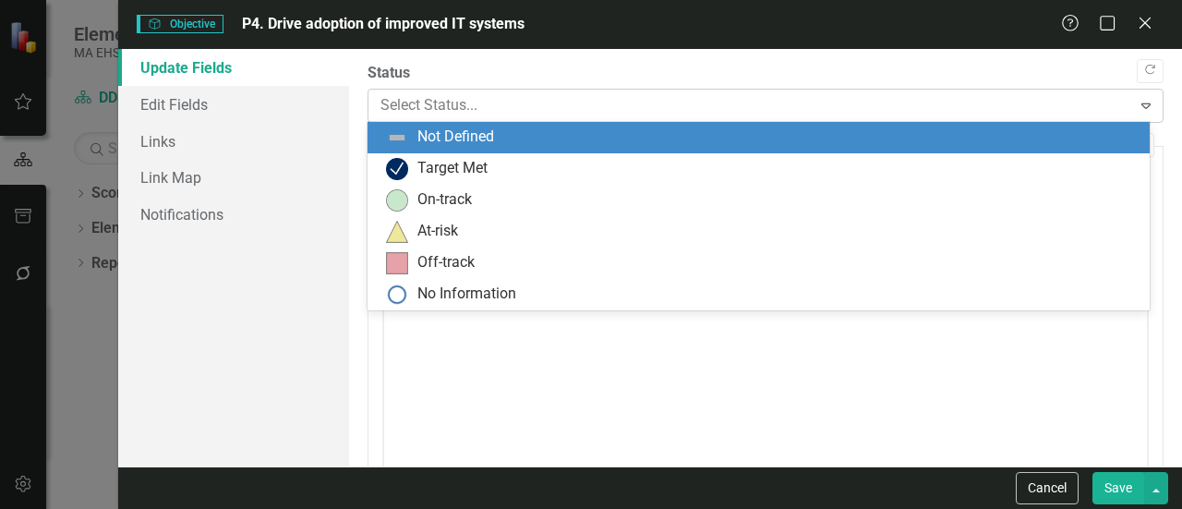
click at [1142, 107] on icon at bounding box center [1146, 106] width 9 height 6
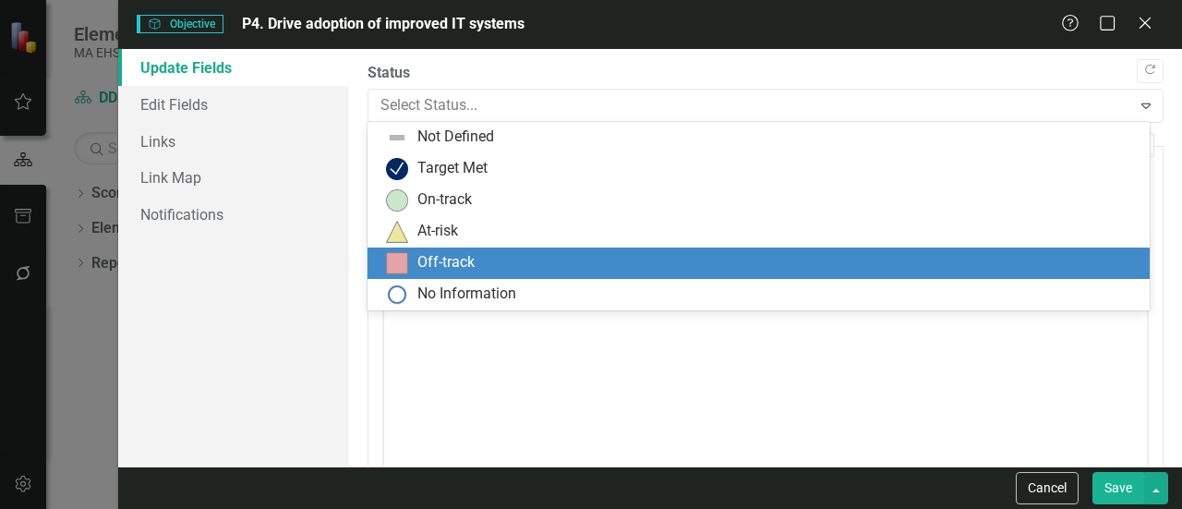
click at [938, 263] on div "Off-track" at bounding box center [762, 263] width 753 height 22
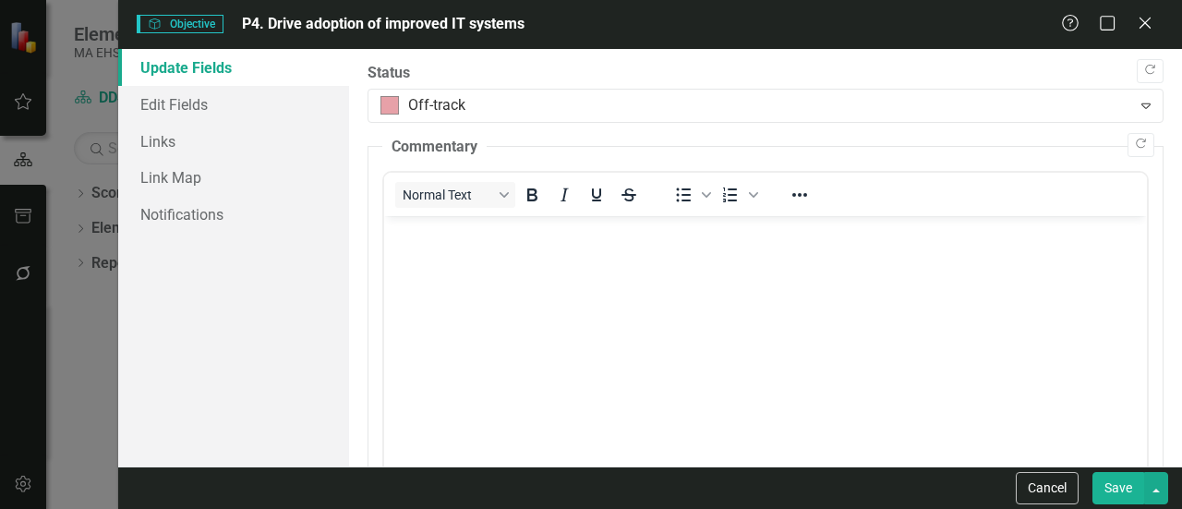
click at [1116, 479] on button "Save" at bounding box center [1119, 488] width 52 height 32
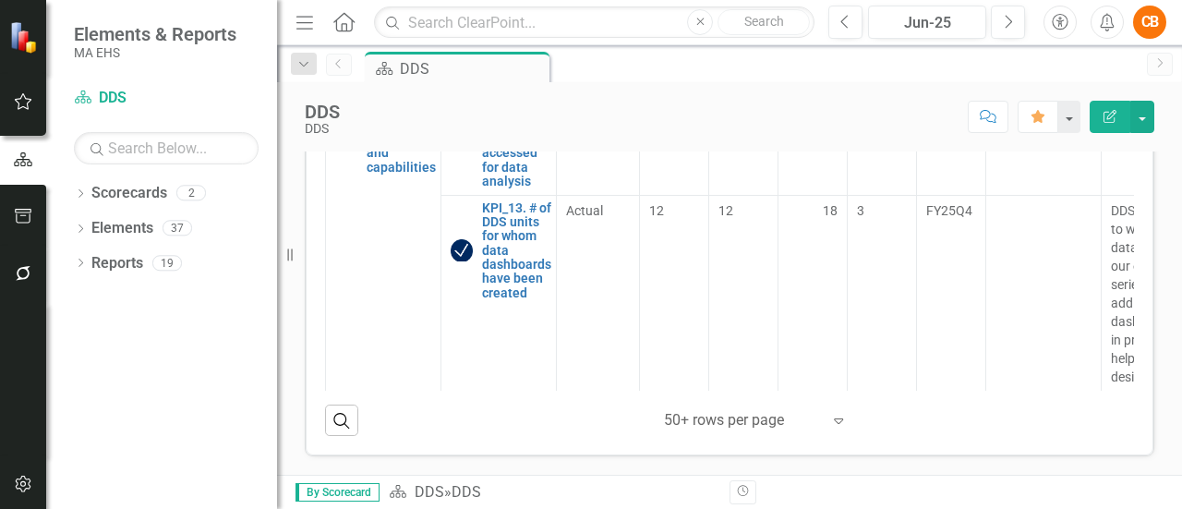
scroll to position [817, 0]
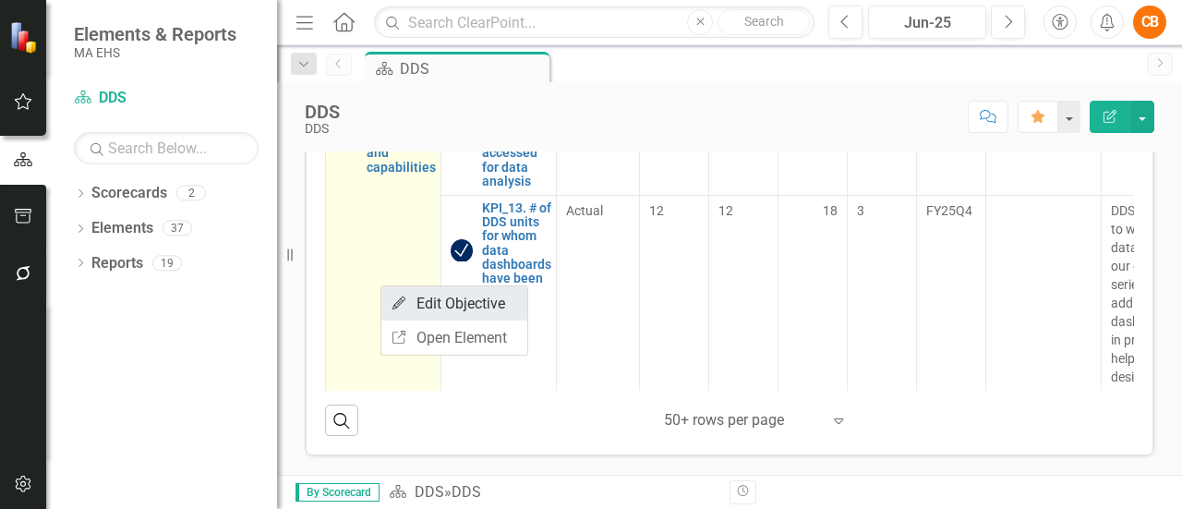
click at [436, 308] on link "Edit Edit Objective" at bounding box center [454, 303] width 146 height 34
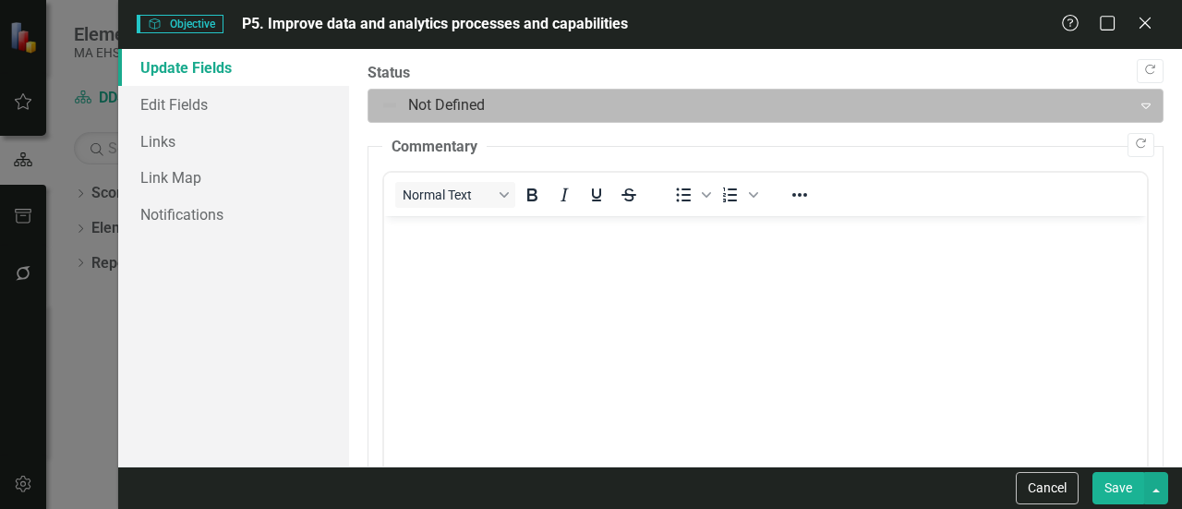
scroll to position [0, 0]
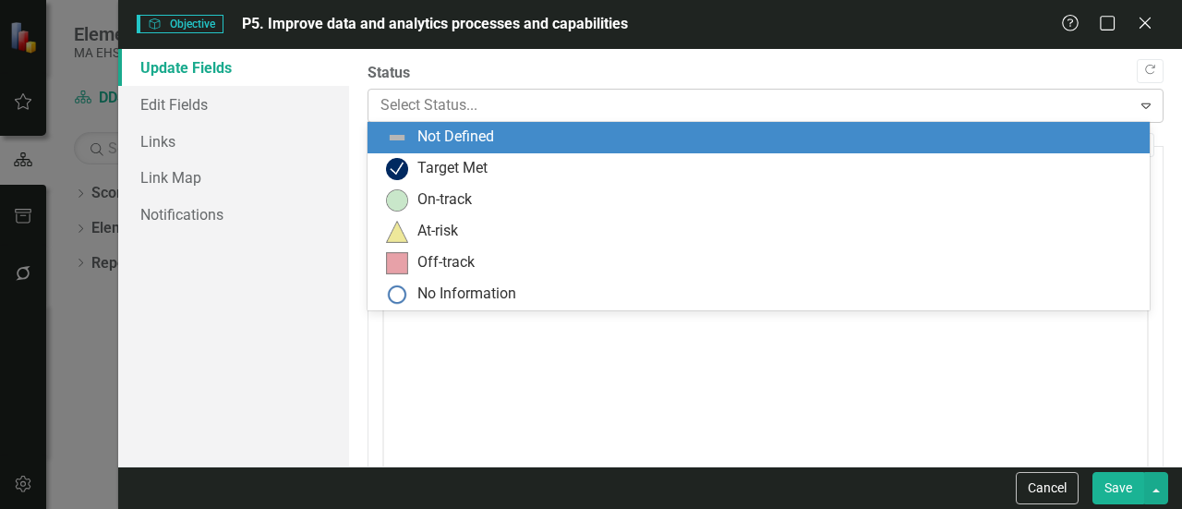
click at [1140, 108] on icon "Expand" at bounding box center [1146, 105] width 18 height 15
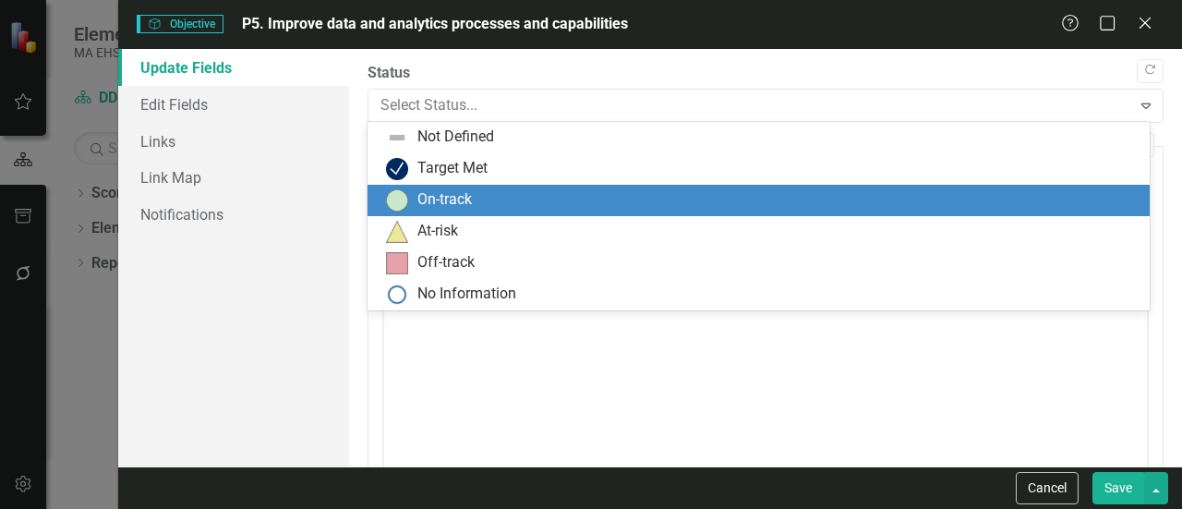
click at [788, 200] on div "On-track" at bounding box center [762, 200] width 753 height 22
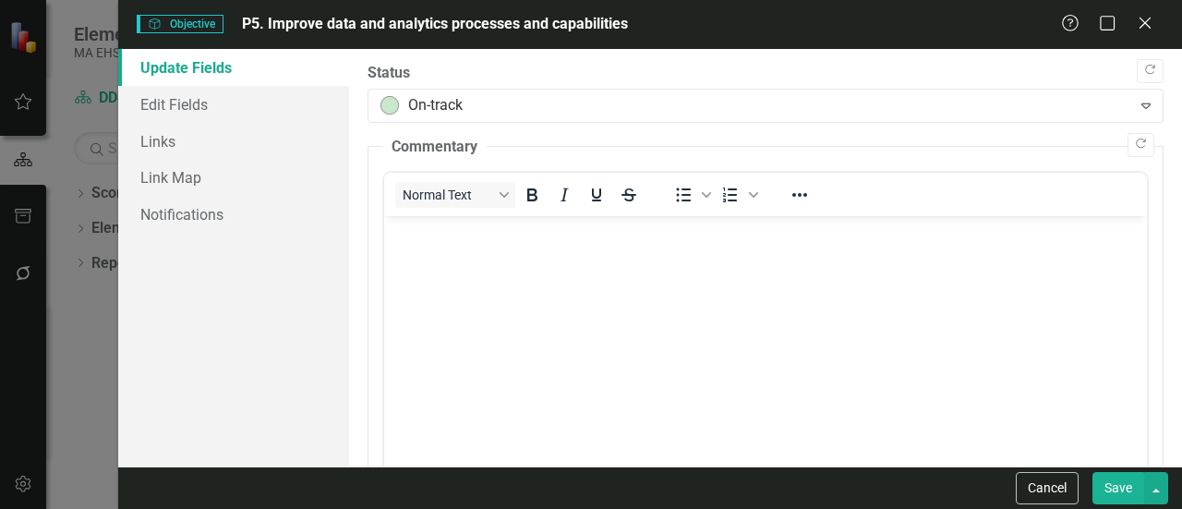
click at [1123, 498] on button "Save" at bounding box center [1119, 488] width 52 height 32
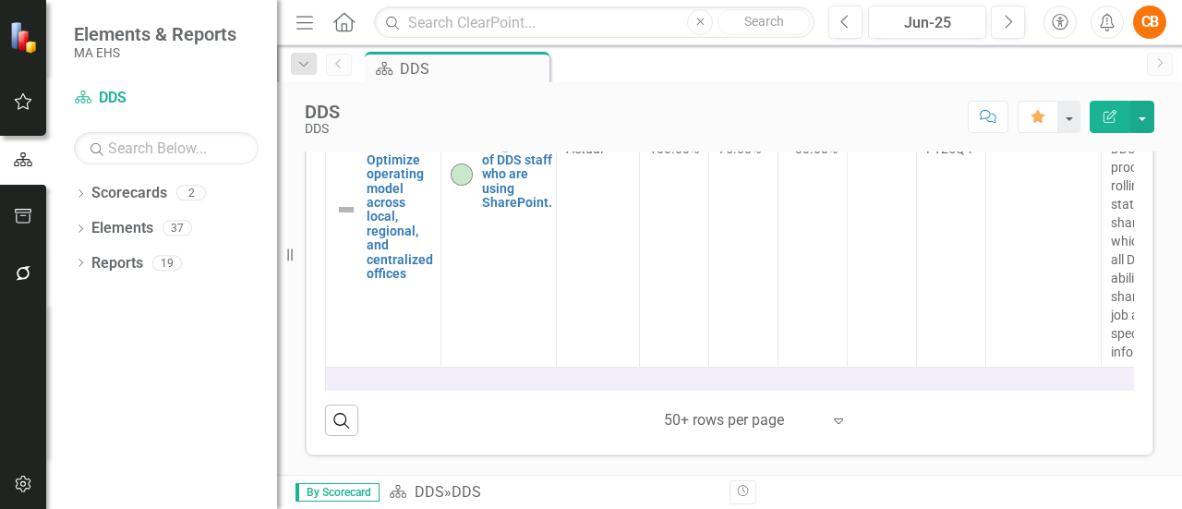
scroll to position [3508, 0]
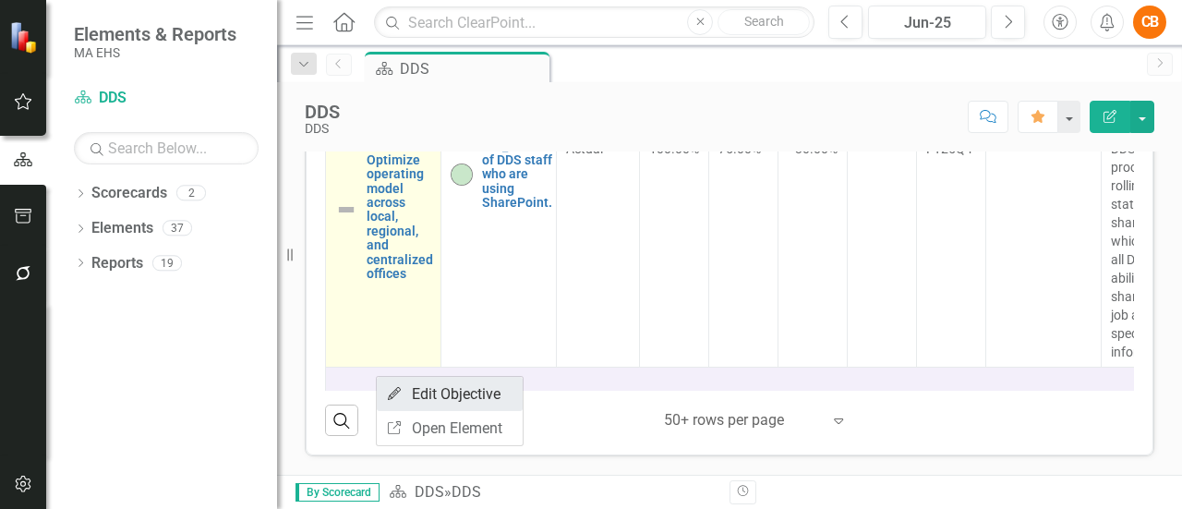
click at [436, 394] on link "Edit Edit Objective" at bounding box center [450, 394] width 146 height 34
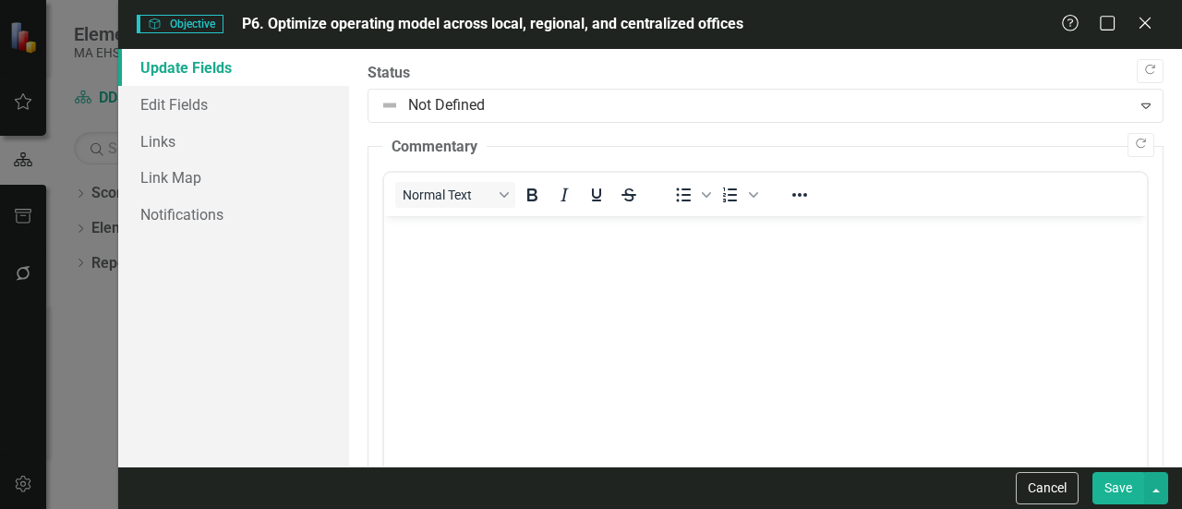
scroll to position [0, 0]
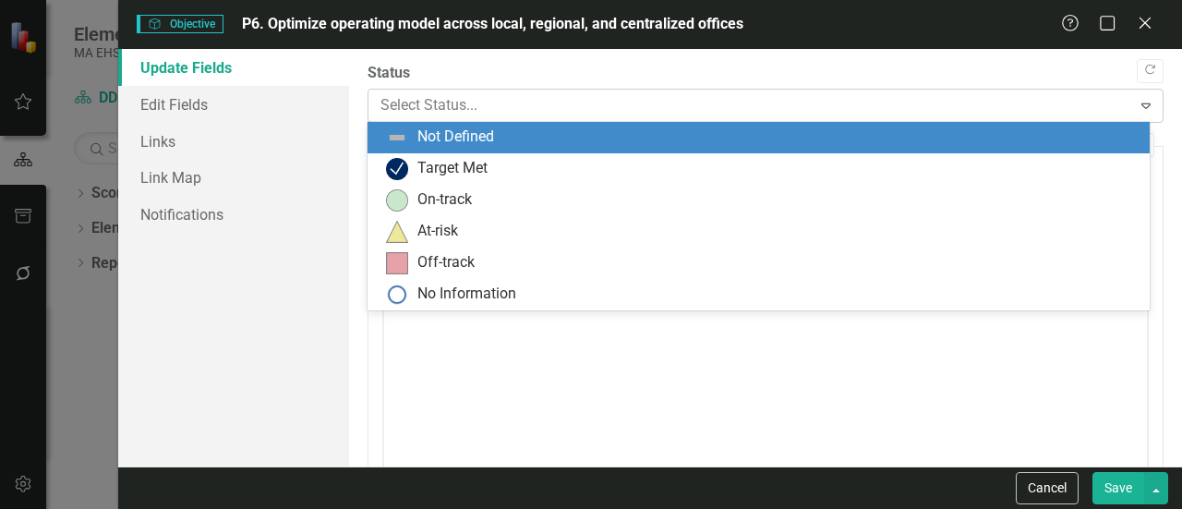
click at [1140, 107] on icon "Expand" at bounding box center [1146, 105] width 18 height 15
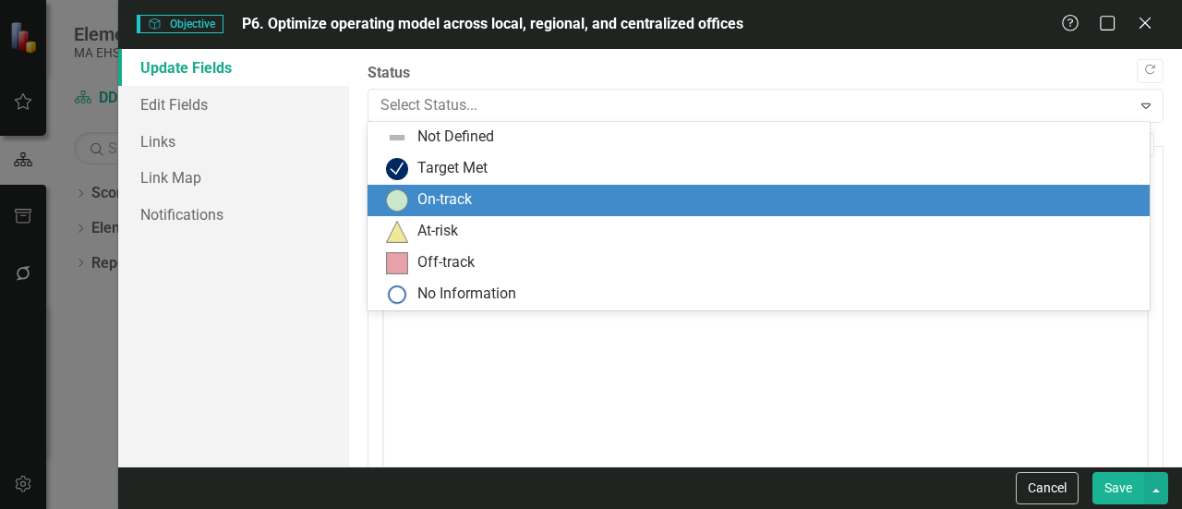
click at [909, 206] on div "On-track" at bounding box center [762, 200] width 753 height 22
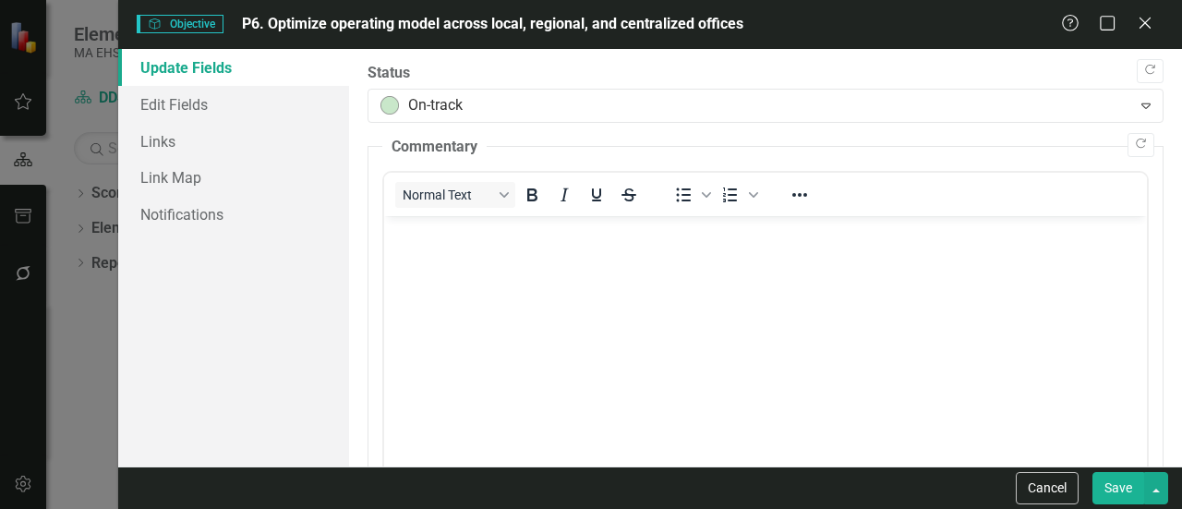
click at [1140, 479] on button "Save" at bounding box center [1119, 488] width 52 height 32
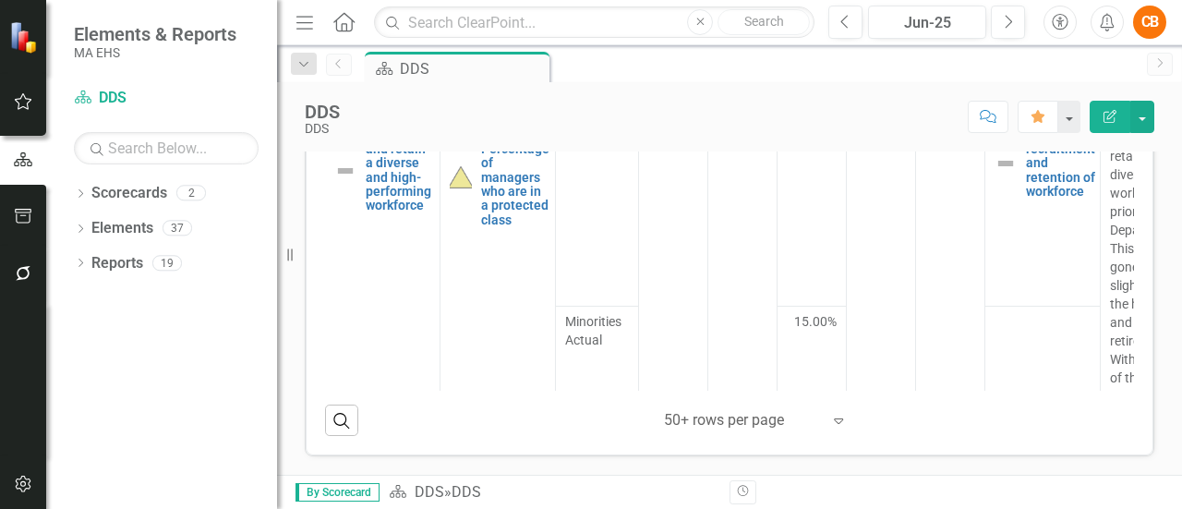
scroll to position [3787, 1]
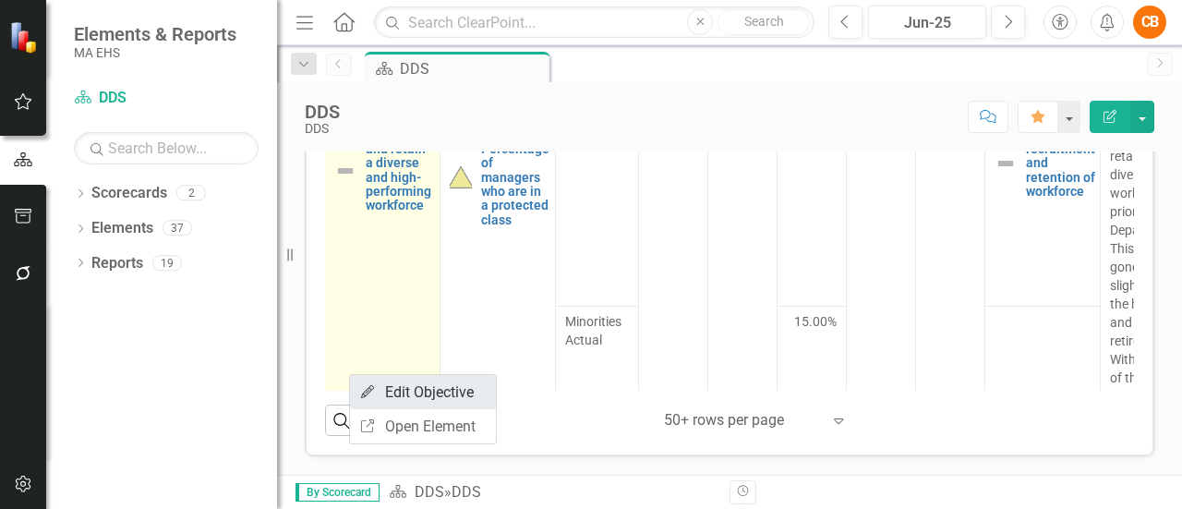
click at [383, 382] on link "Edit Edit Objective" at bounding box center [423, 392] width 146 height 34
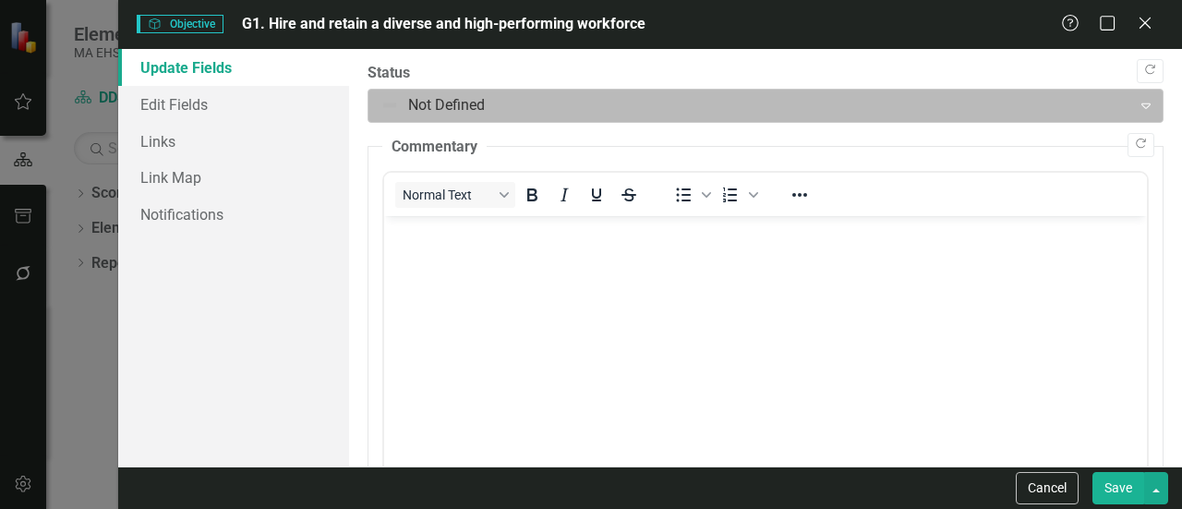
scroll to position [0, 0]
click at [1141, 104] on icon "Expand" at bounding box center [1146, 105] width 18 height 15
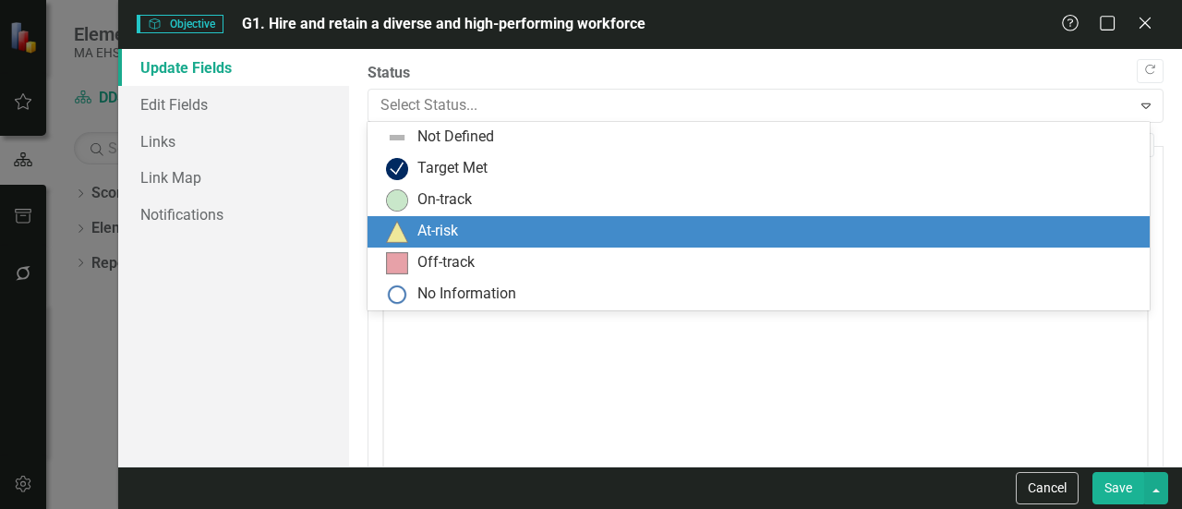
click at [743, 219] on div "At-risk" at bounding box center [759, 231] width 782 height 31
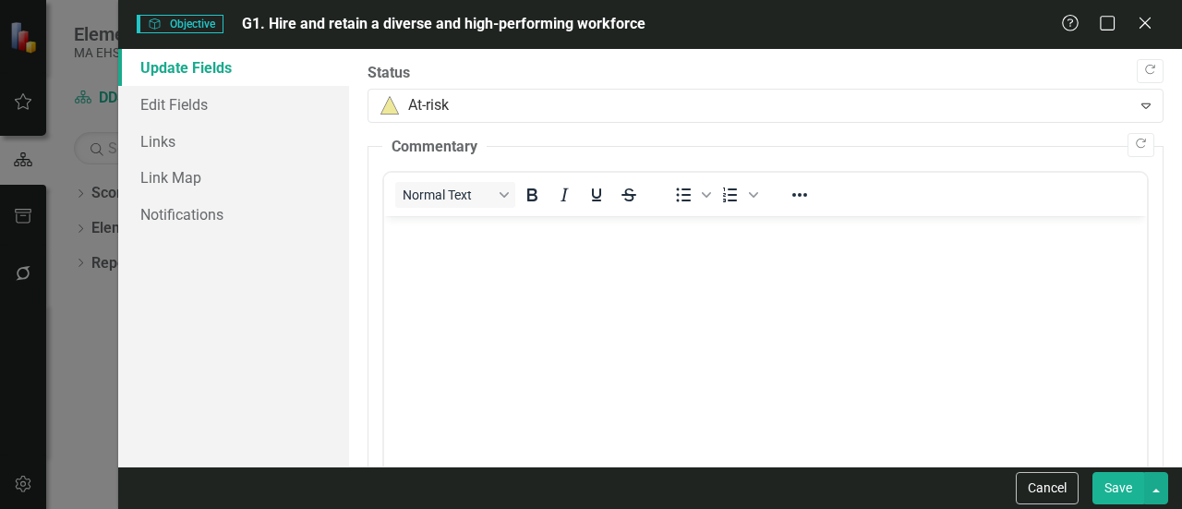
click at [1113, 489] on button "Save" at bounding box center [1119, 488] width 52 height 32
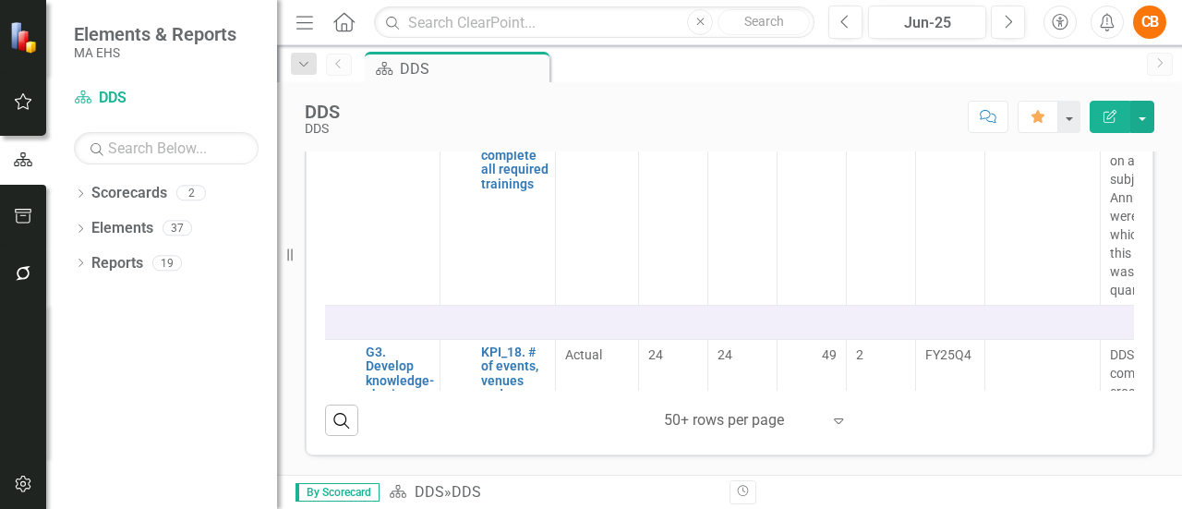
scroll to position [4479, 1]
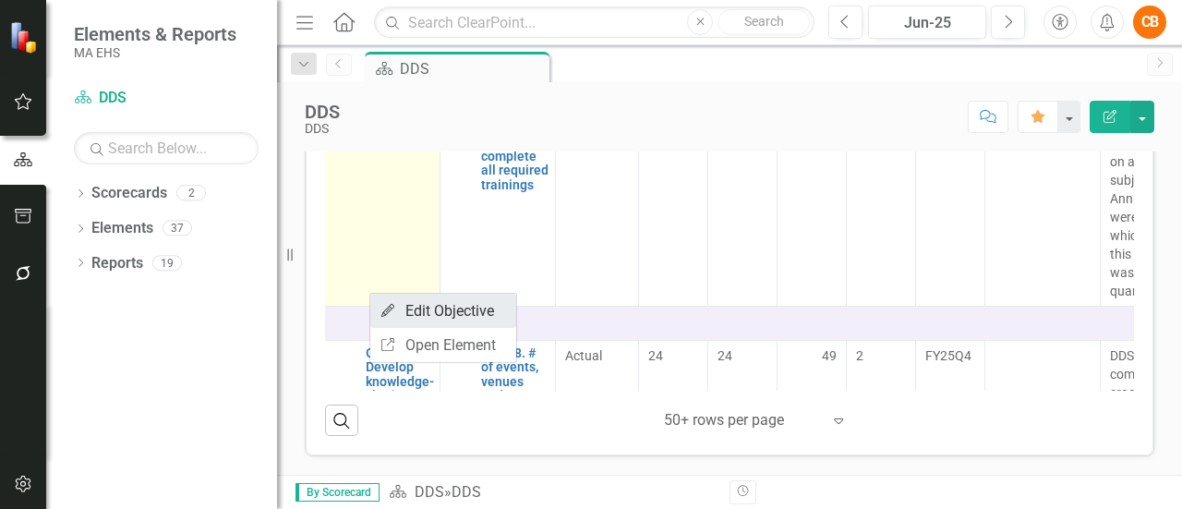
click at [407, 305] on link "Edit Edit Objective" at bounding box center [443, 311] width 146 height 34
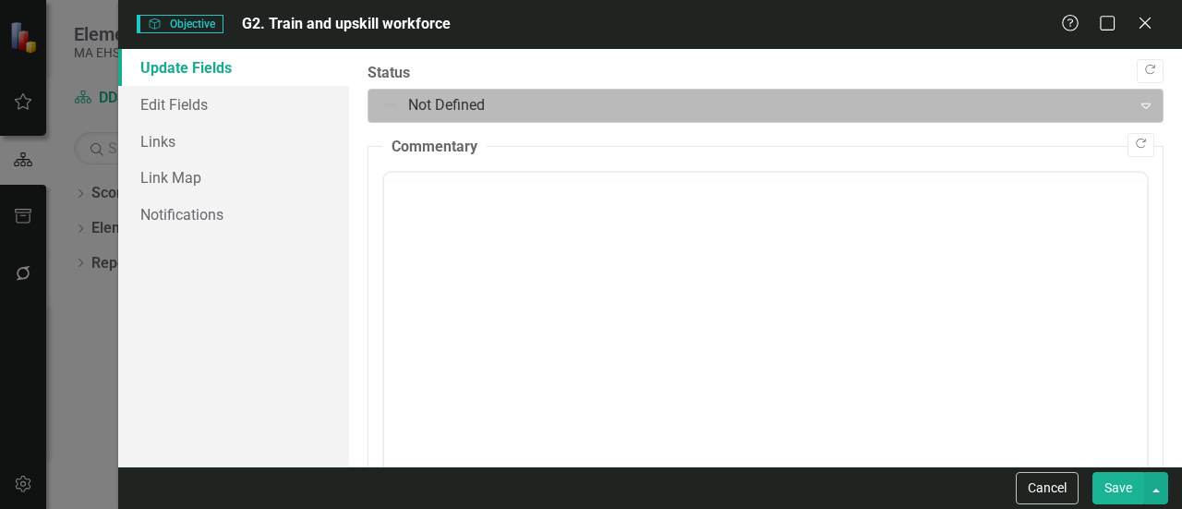
scroll to position [0, 0]
click at [1137, 107] on icon "Expand" at bounding box center [1146, 105] width 18 height 15
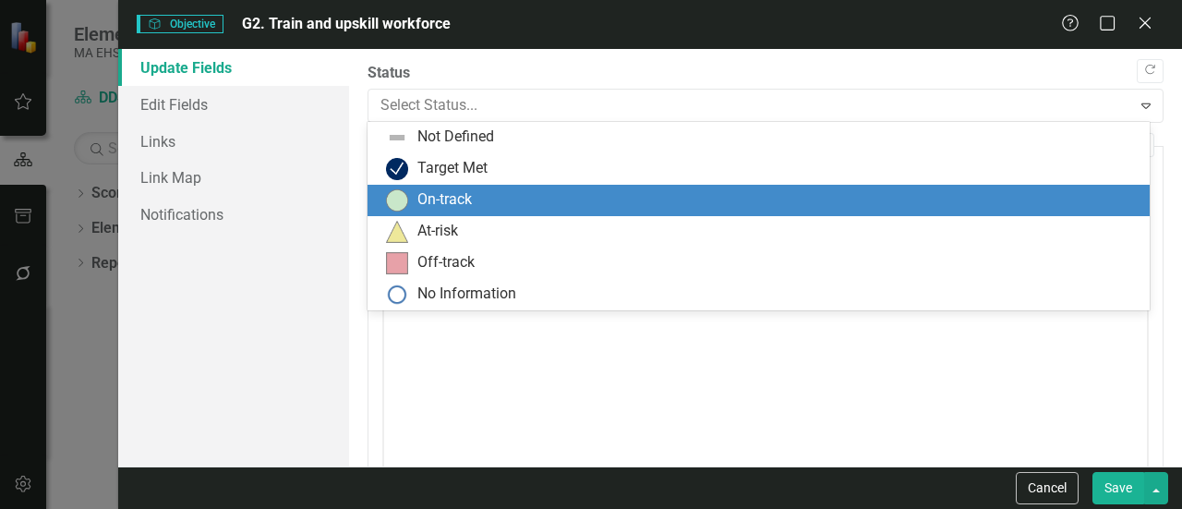
click at [855, 200] on div "On-track" at bounding box center [762, 200] width 753 height 22
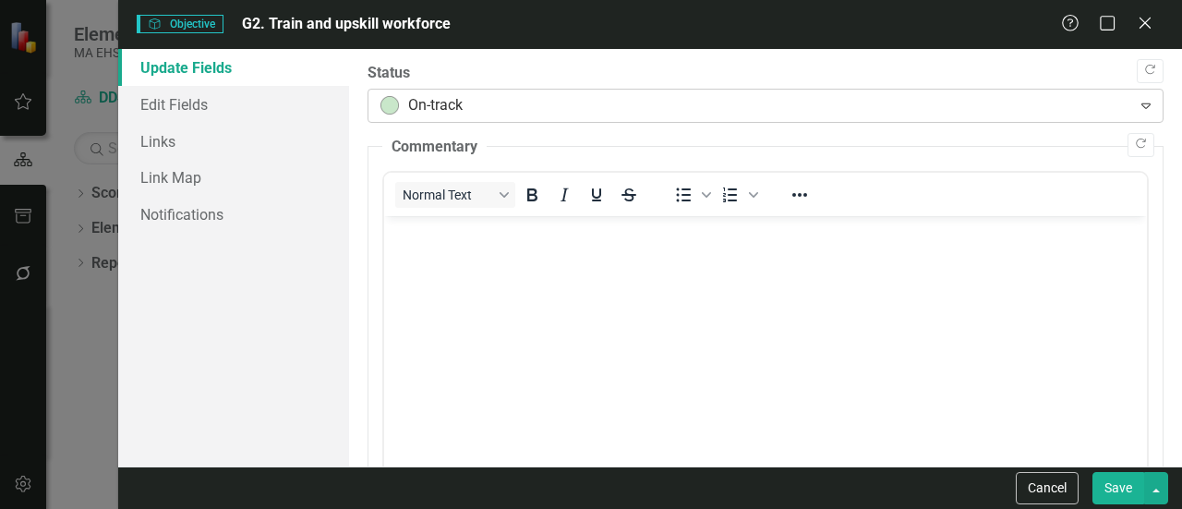
click at [1137, 107] on icon "Expand" at bounding box center [1146, 105] width 18 height 15
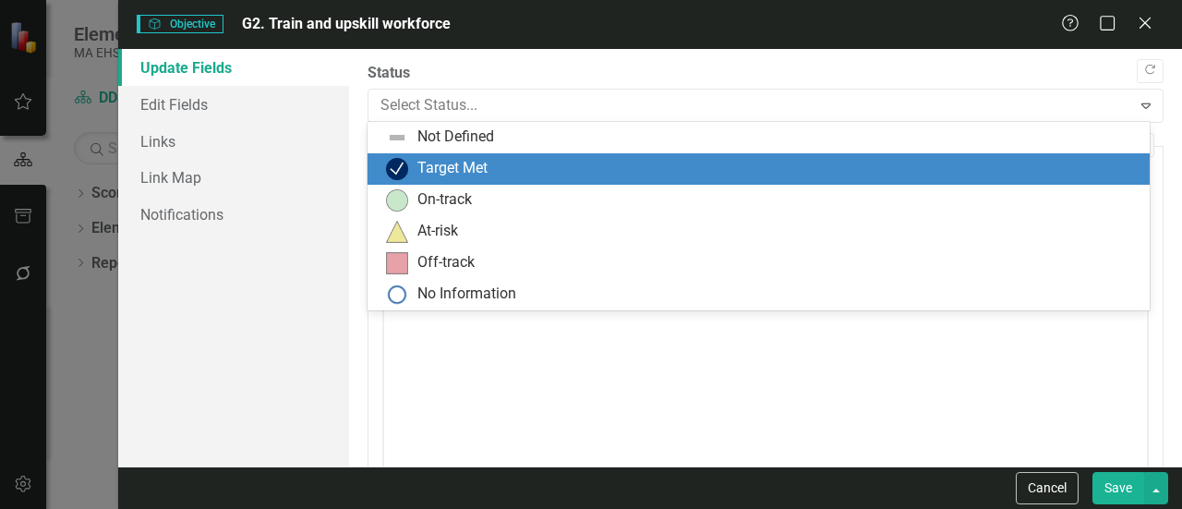
click at [914, 162] on div "Target Met" at bounding box center [762, 169] width 753 height 22
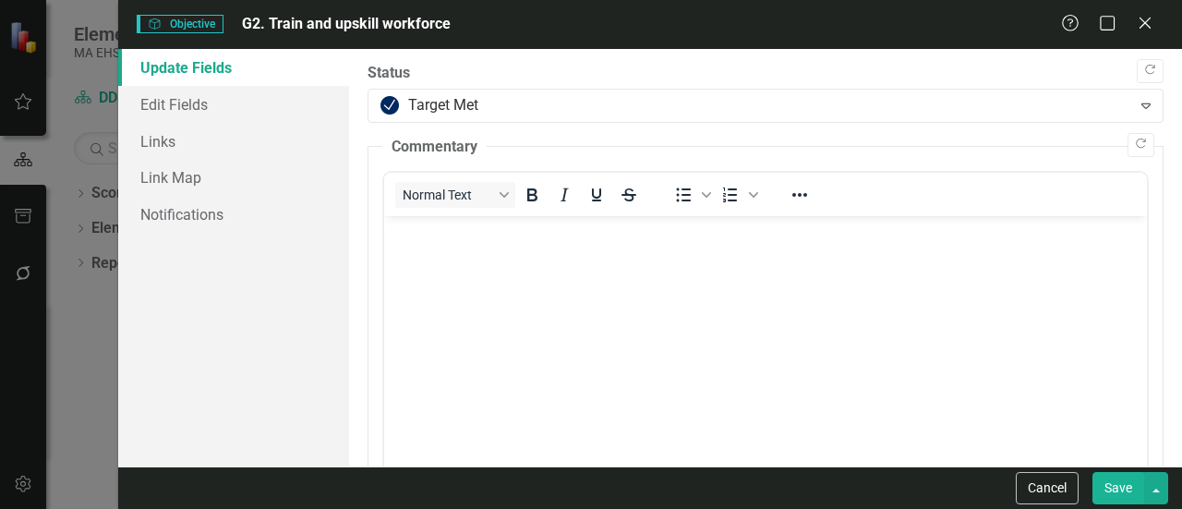
click at [1123, 492] on button "Save" at bounding box center [1119, 488] width 52 height 32
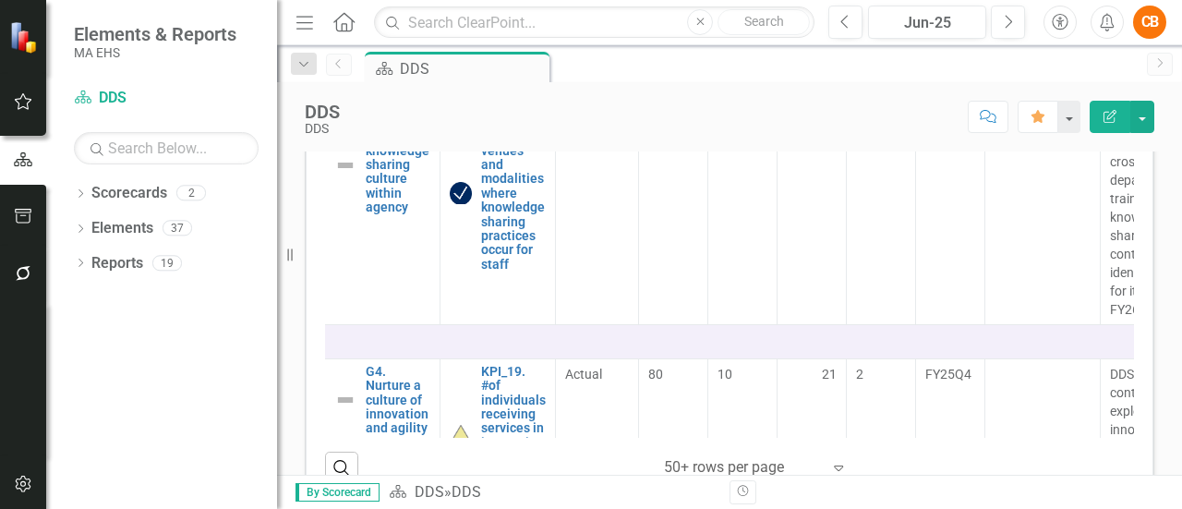
scroll to position [4758, 1]
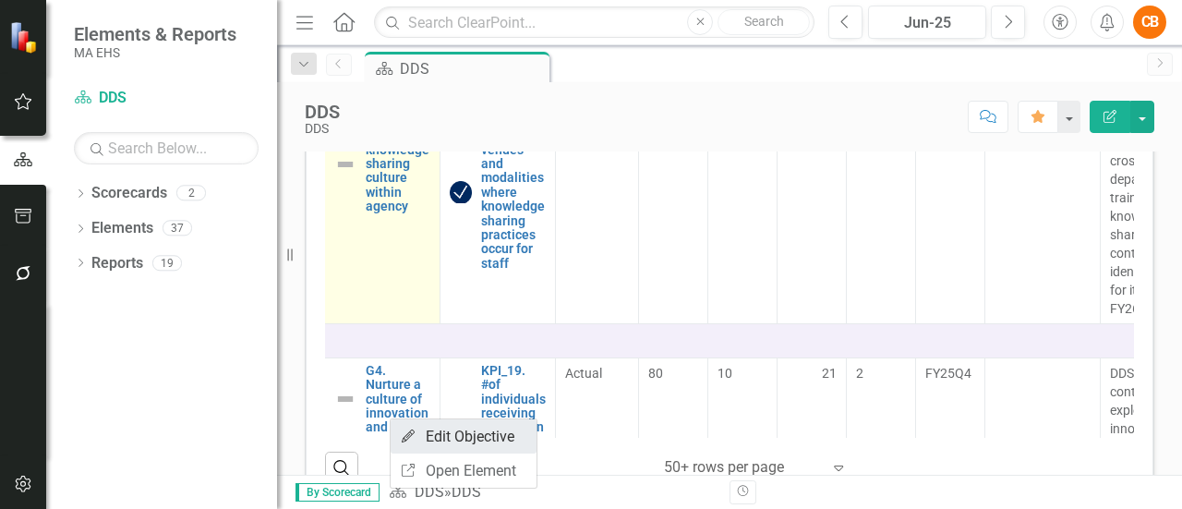
click at [435, 434] on link "Edit Edit Objective" at bounding box center [464, 436] width 146 height 34
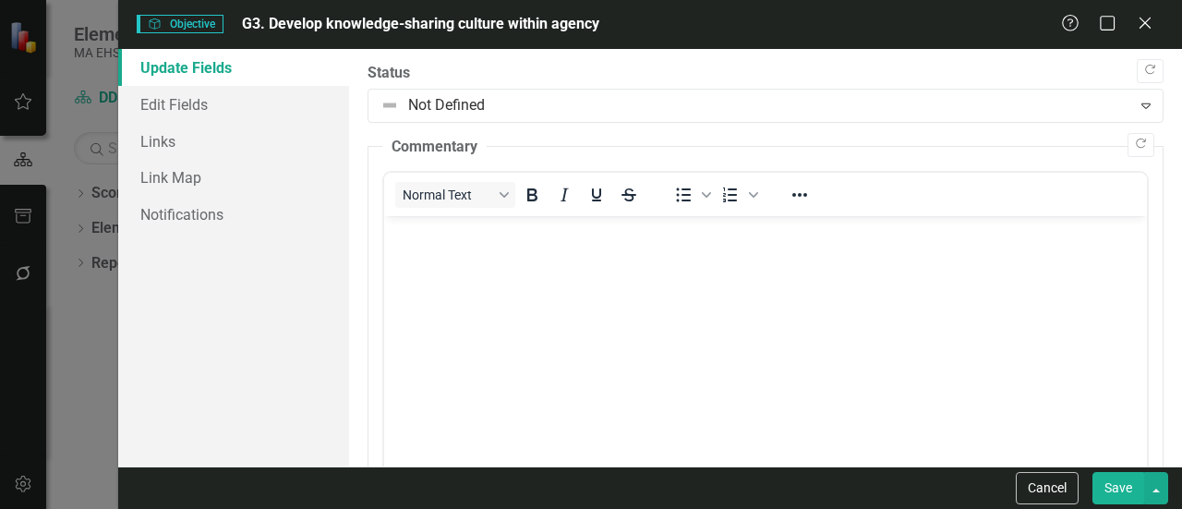
scroll to position [0, 0]
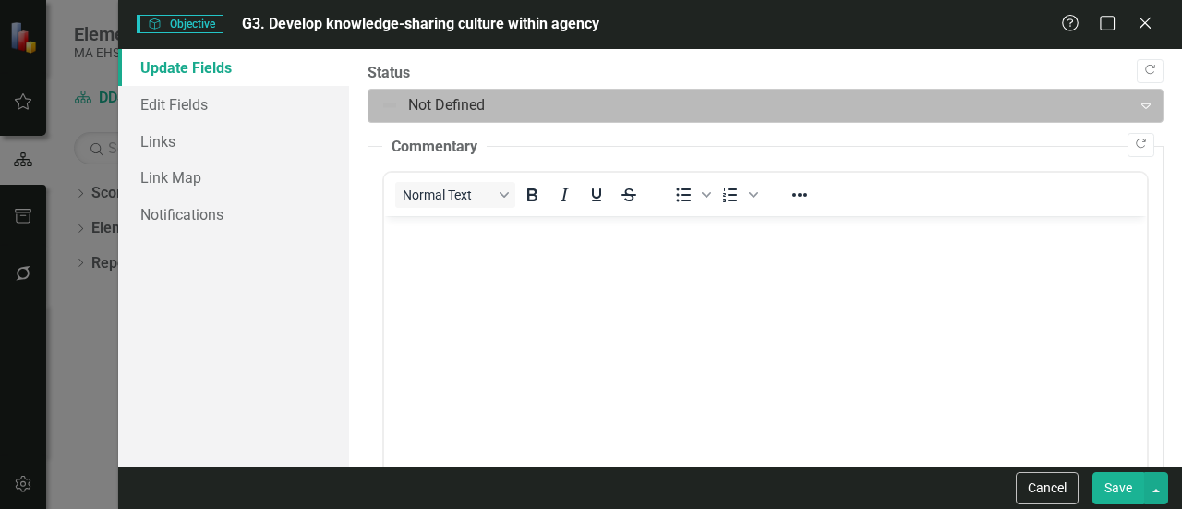
click at [1137, 109] on icon "Expand" at bounding box center [1146, 105] width 18 height 15
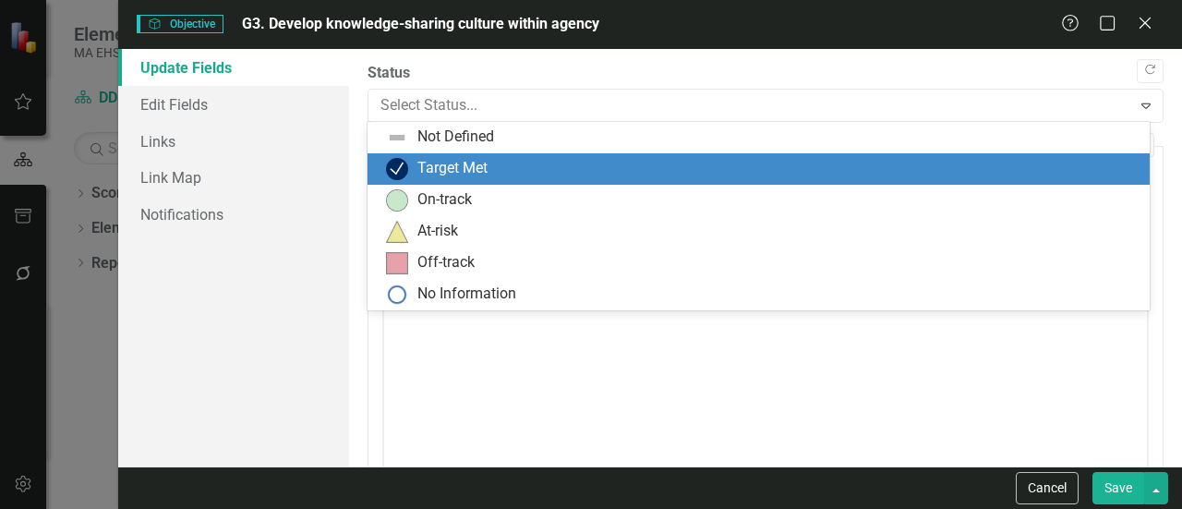
click at [869, 175] on div "Target Met" at bounding box center [762, 169] width 753 height 22
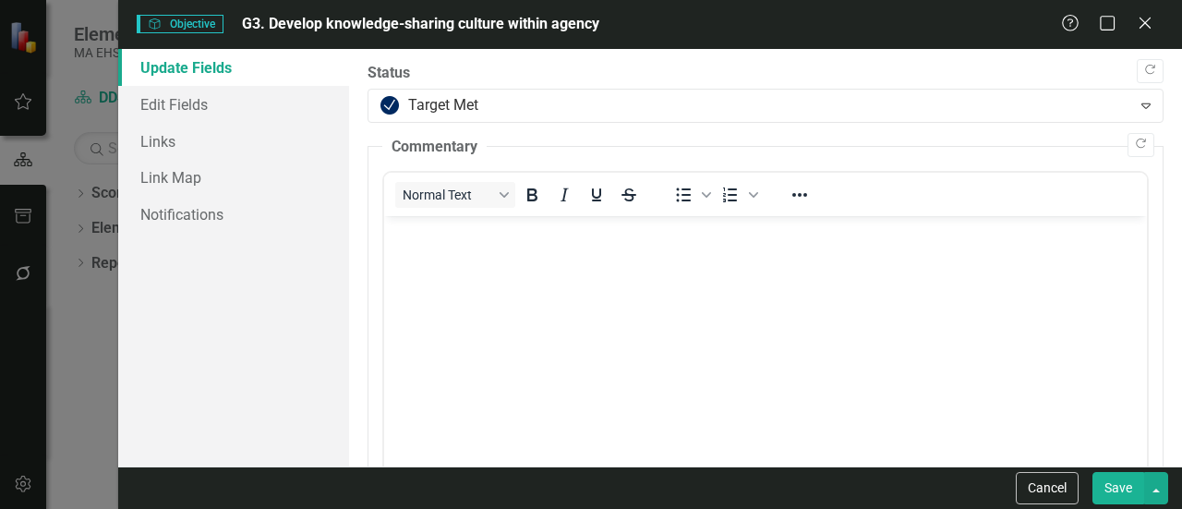
click at [1108, 477] on button "Save" at bounding box center [1119, 488] width 52 height 32
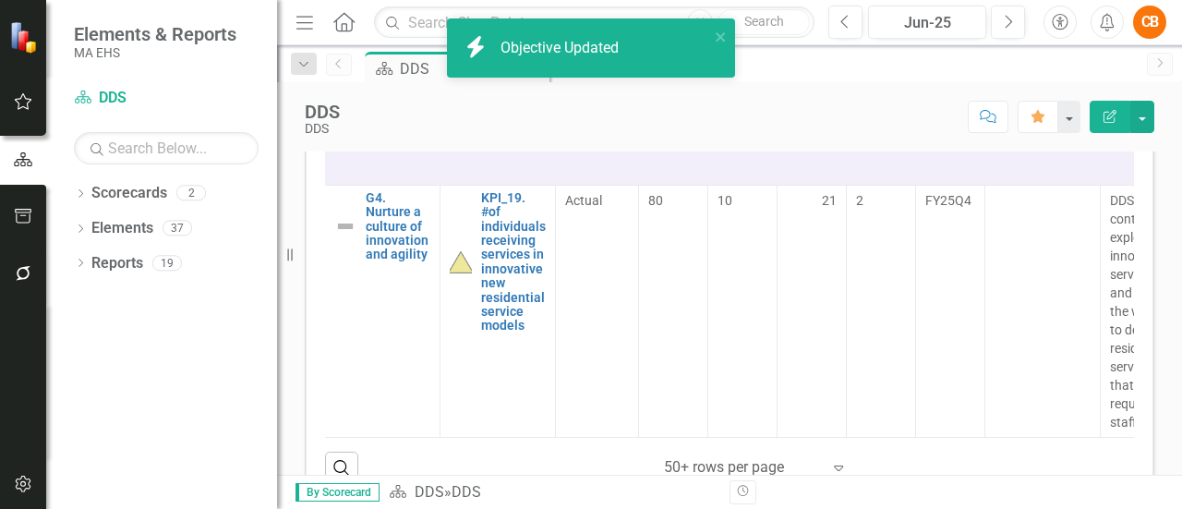
scroll to position [4966, 1]
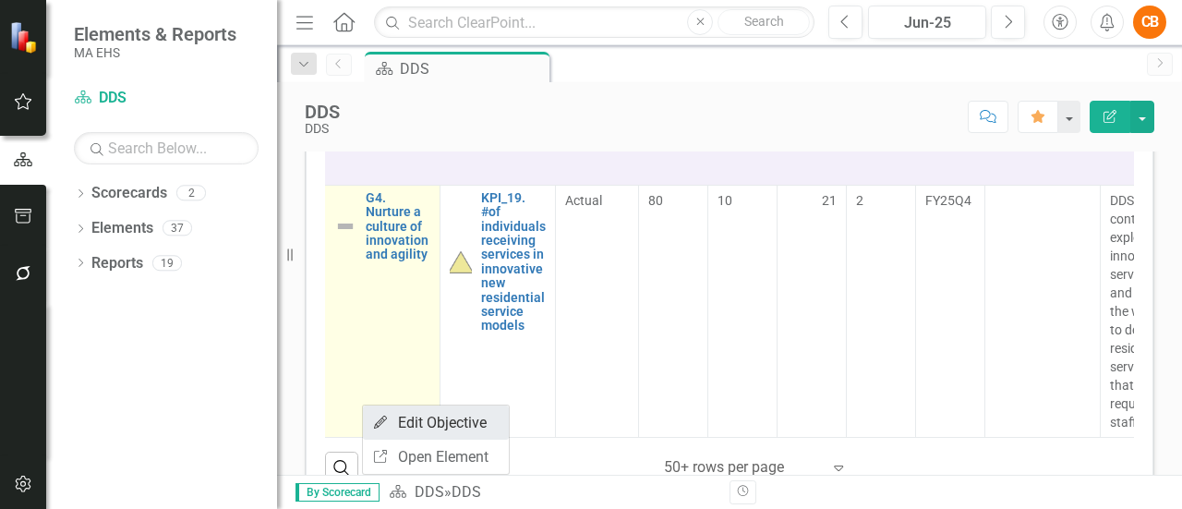
click at [408, 421] on link "Edit Edit Objective" at bounding box center [436, 423] width 146 height 34
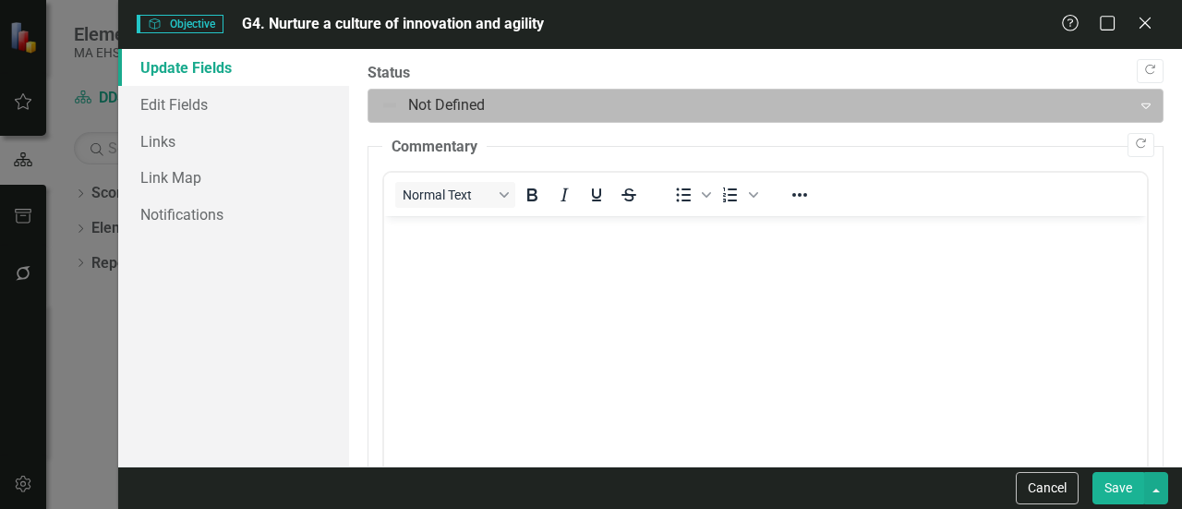
scroll to position [0, 0]
click at [1137, 102] on icon "Expand" at bounding box center [1146, 105] width 18 height 15
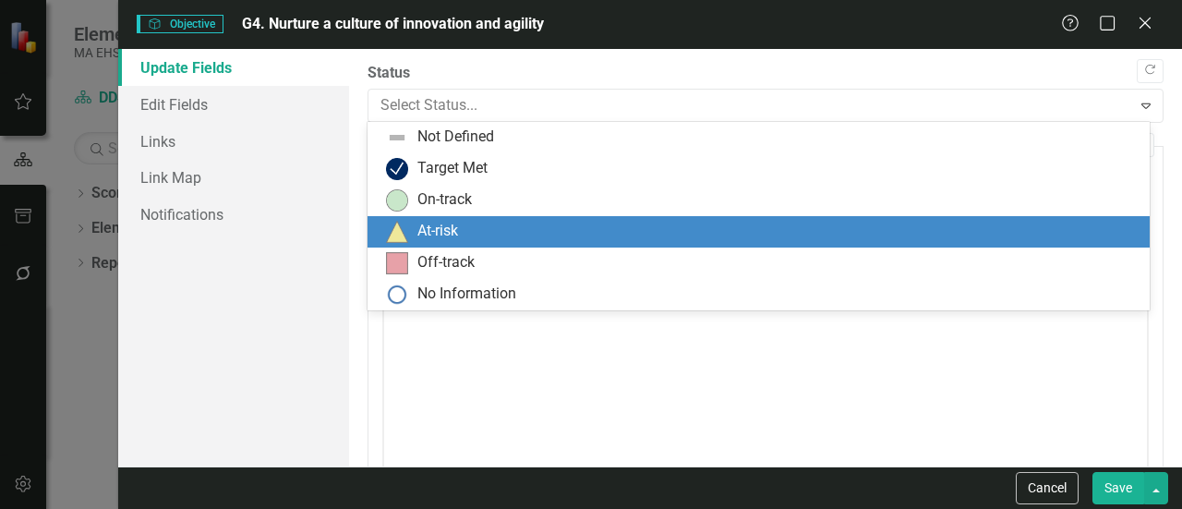
click at [807, 238] on div "At-risk" at bounding box center [762, 232] width 753 height 22
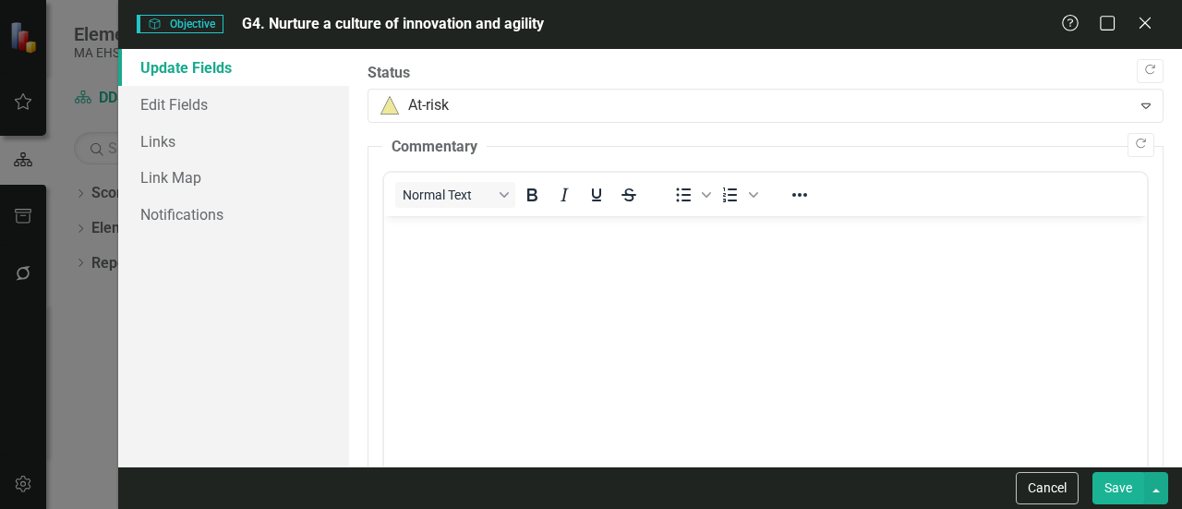
click at [1134, 485] on button "Save" at bounding box center [1119, 488] width 52 height 32
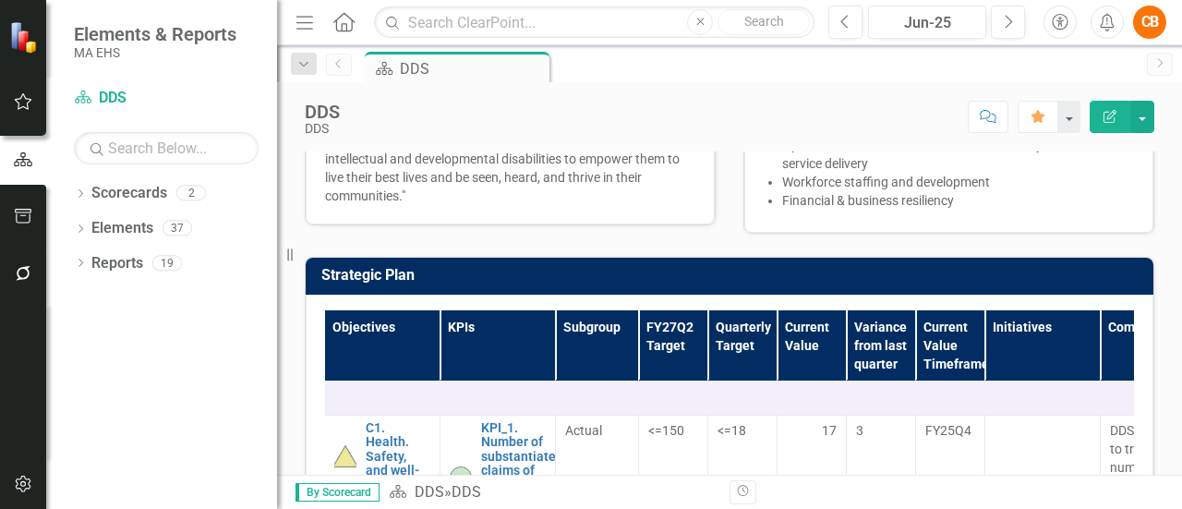
scroll to position [401, 0]
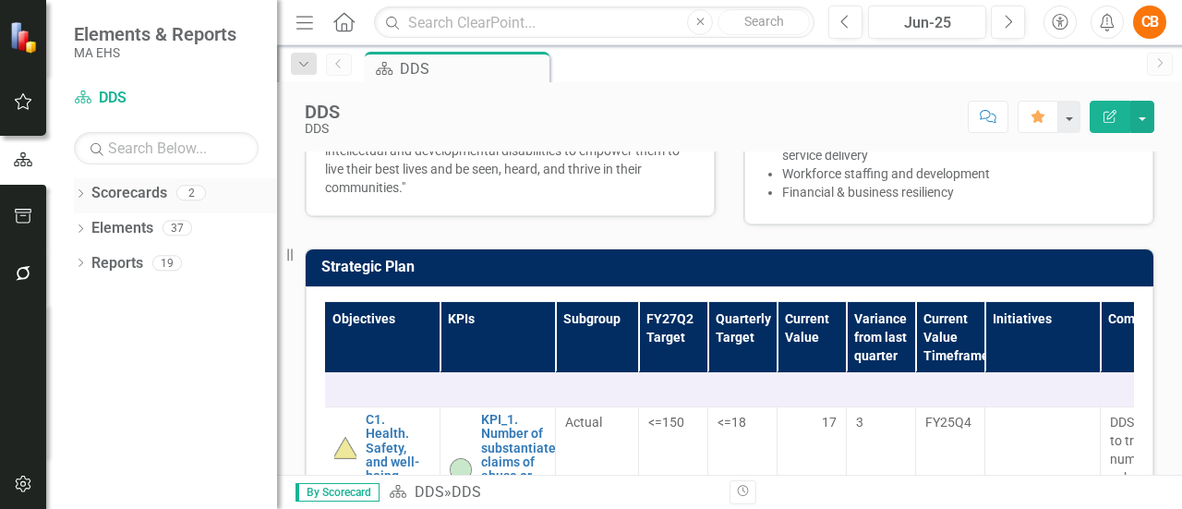
drag, startPoint x: 489, startPoint y: 268, endPoint x: 80, endPoint y: 191, distance: 415.4
click at [80, 191] on icon "Dropdown" at bounding box center [80, 195] width 13 height 10
click at [77, 267] on icon "Dropdown" at bounding box center [80, 265] width 13 height 10
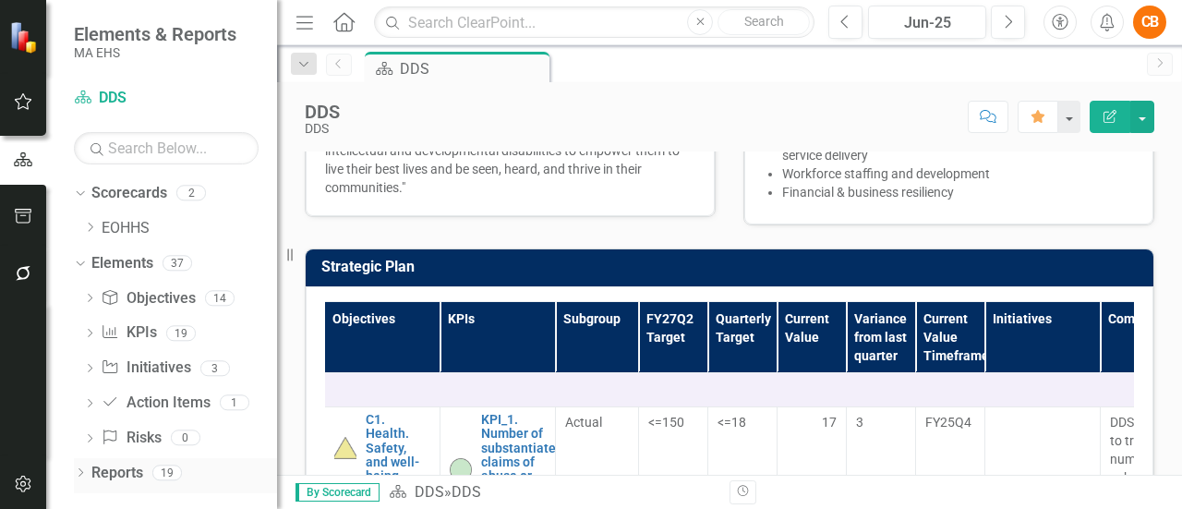
click at [81, 473] on icon at bounding box center [81, 472] width 5 height 8
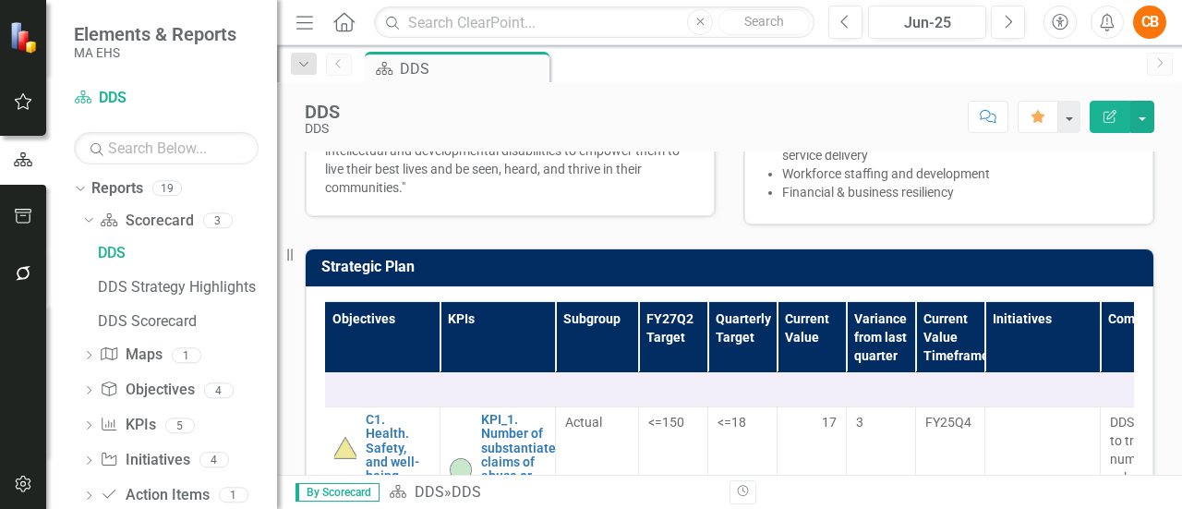
scroll to position [296, 0]
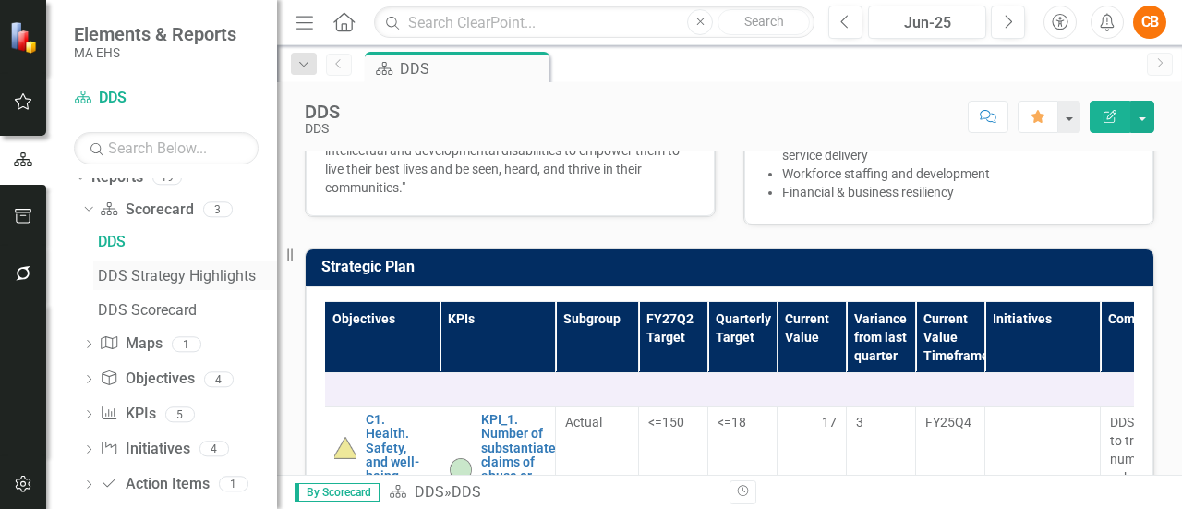
click at [158, 276] on div "DDS Strategy Highlights" at bounding box center [187, 276] width 179 height 17
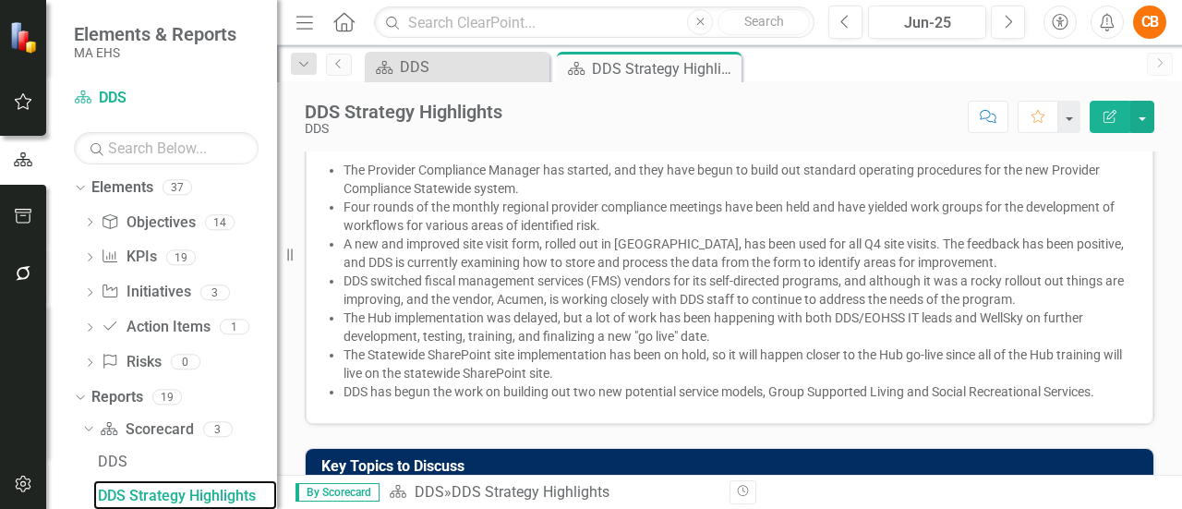
scroll to position [42, 0]
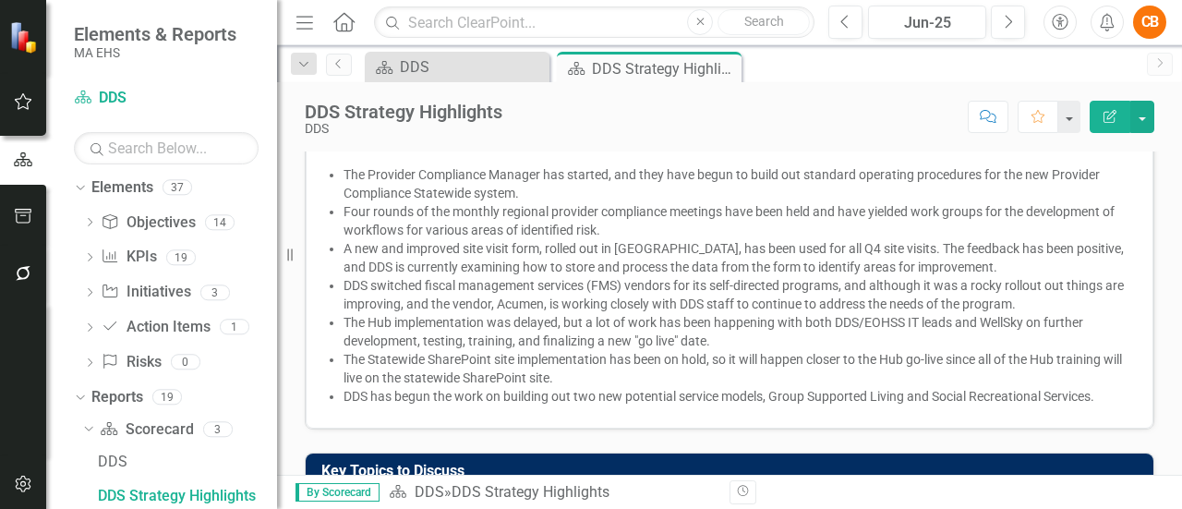
click at [1111, 114] on icon "Edit Report" at bounding box center [1110, 116] width 17 height 13
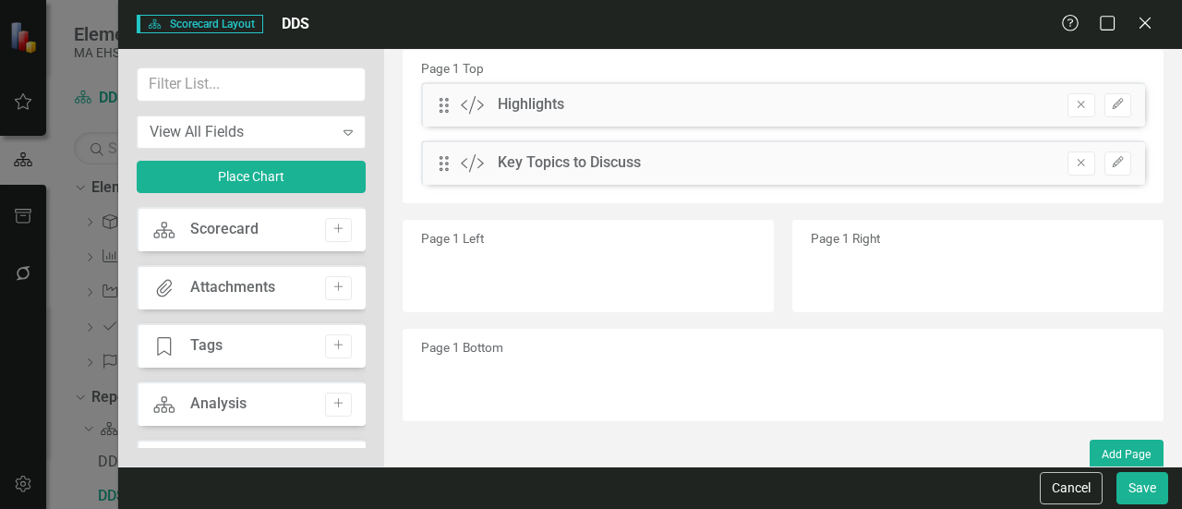
scroll to position [0, 0]
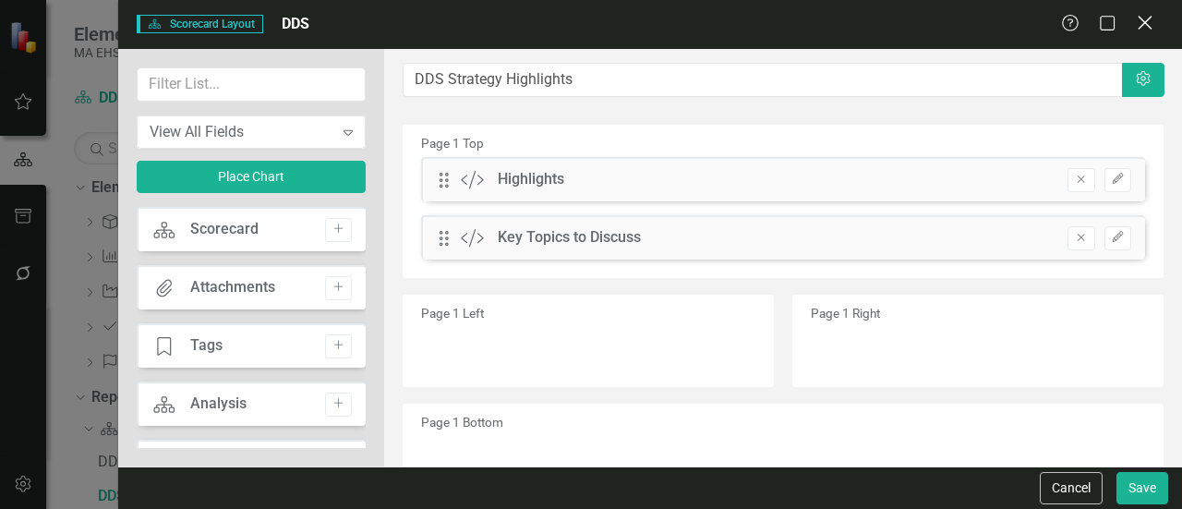
click at [1143, 19] on icon "Close" at bounding box center [1144, 23] width 23 height 18
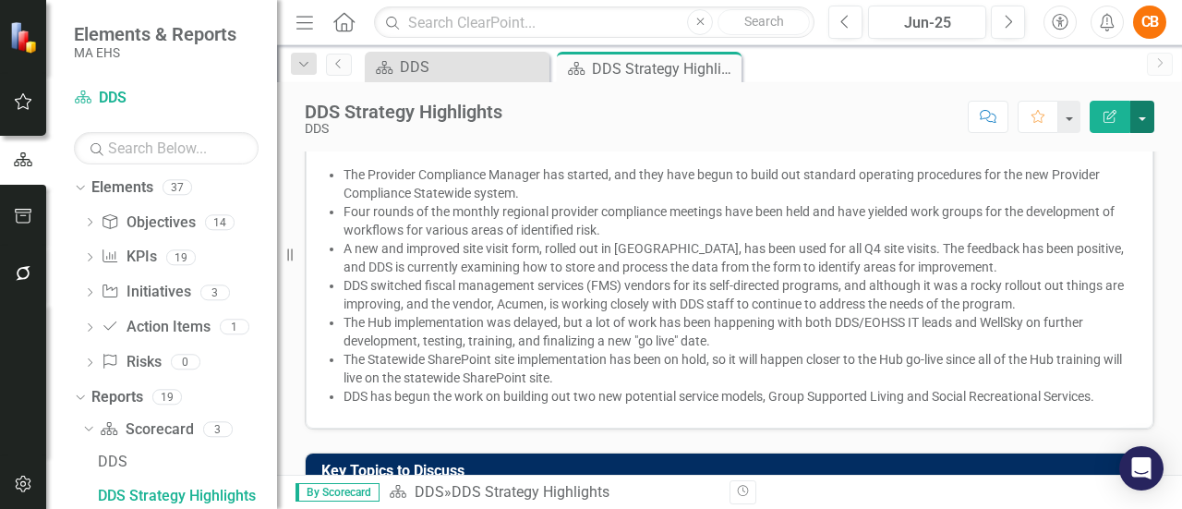
click at [1141, 119] on button "button" at bounding box center [1143, 117] width 24 height 32
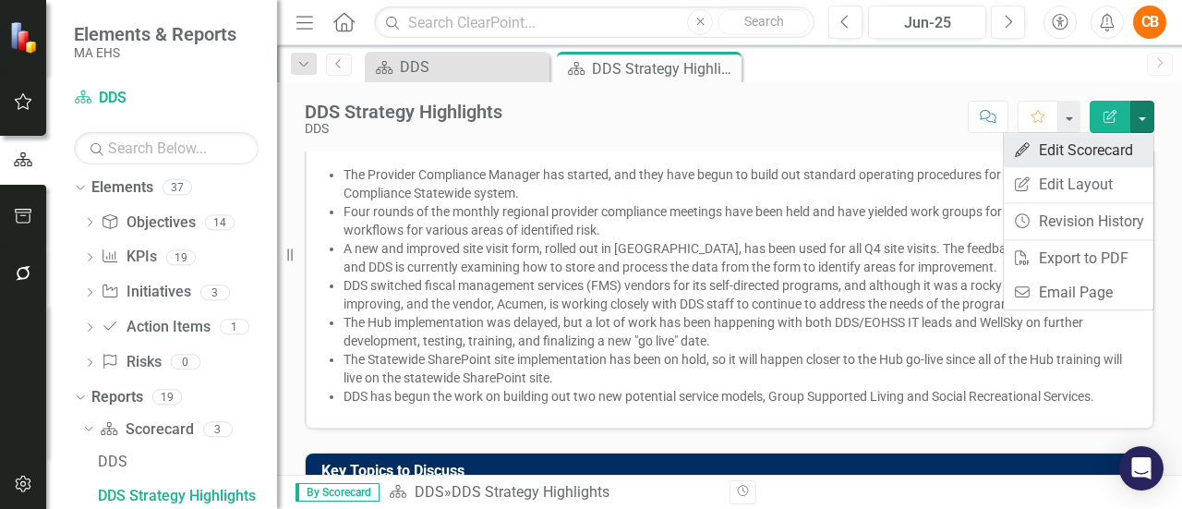
click at [1073, 149] on link "Edit Edit Scorecard" at bounding box center [1079, 150] width 150 height 34
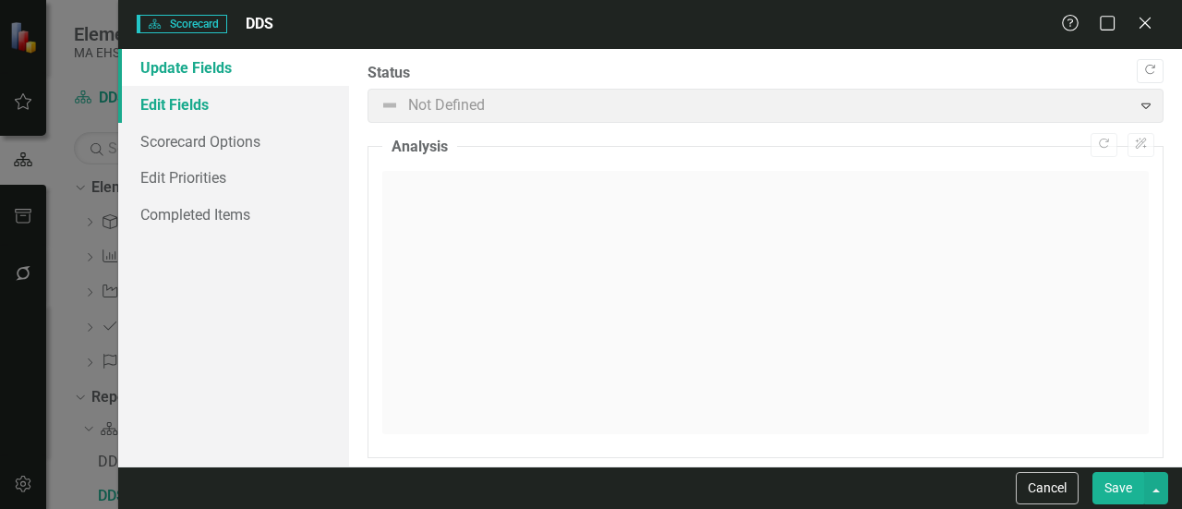
click at [187, 92] on link "Edit Fields" at bounding box center [233, 104] width 231 height 37
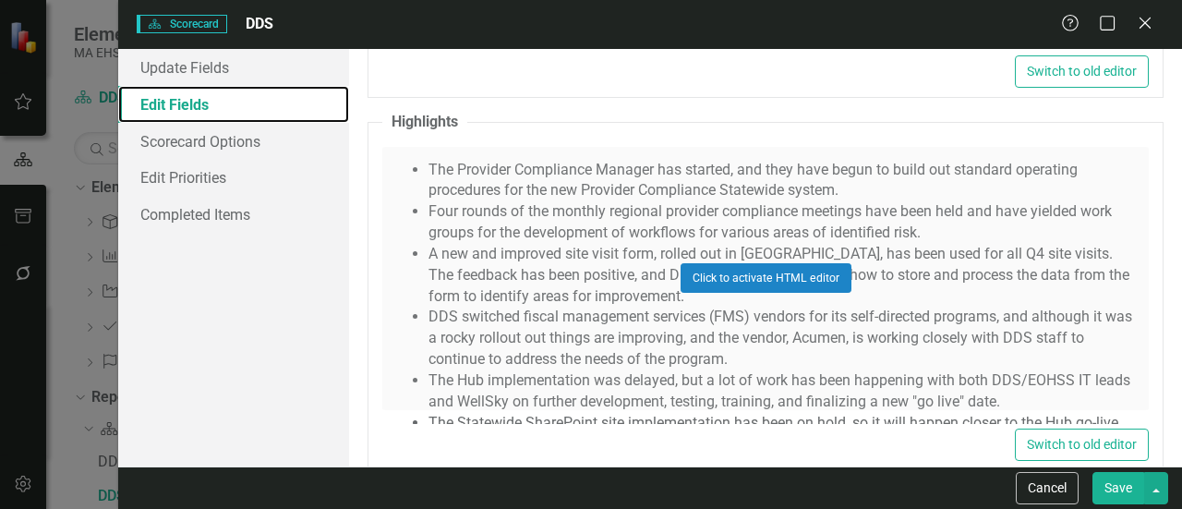
scroll to position [3553, 0]
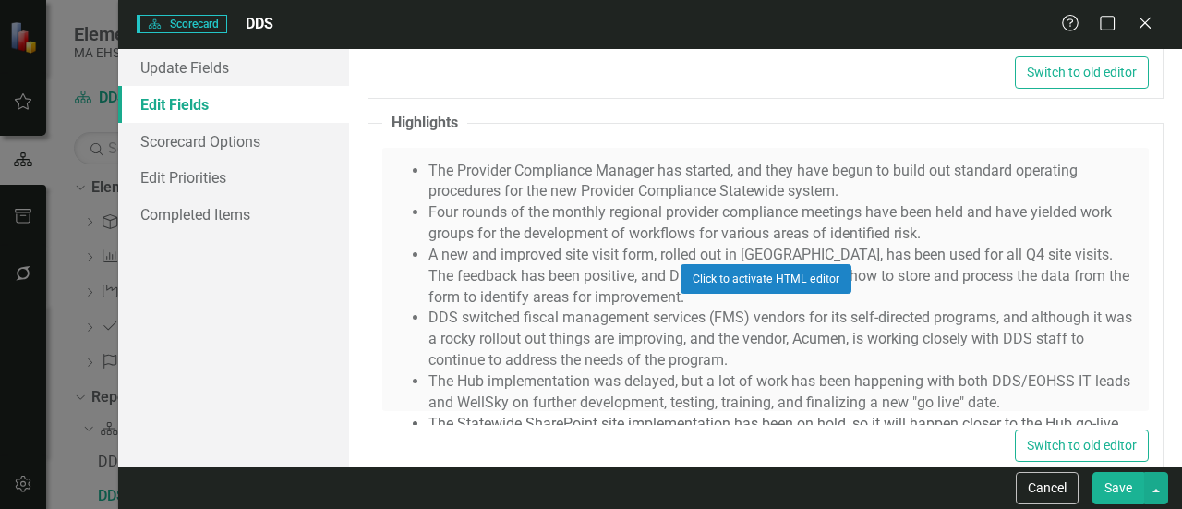
click at [689, 160] on div "Click to activate HTML editor" at bounding box center [765, 279] width 767 height 263
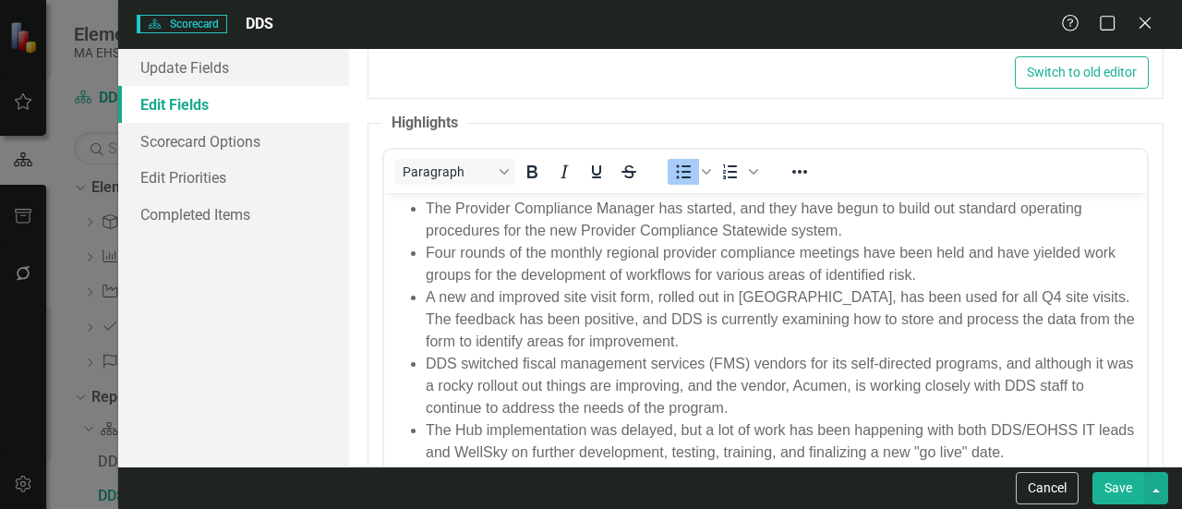
scroll to position [0, 0]
click at [703, 257] on li "Four rounds of the monthly regional provider compliance meetings have been held…" at bounding box center [784, 263] width 717 height 44
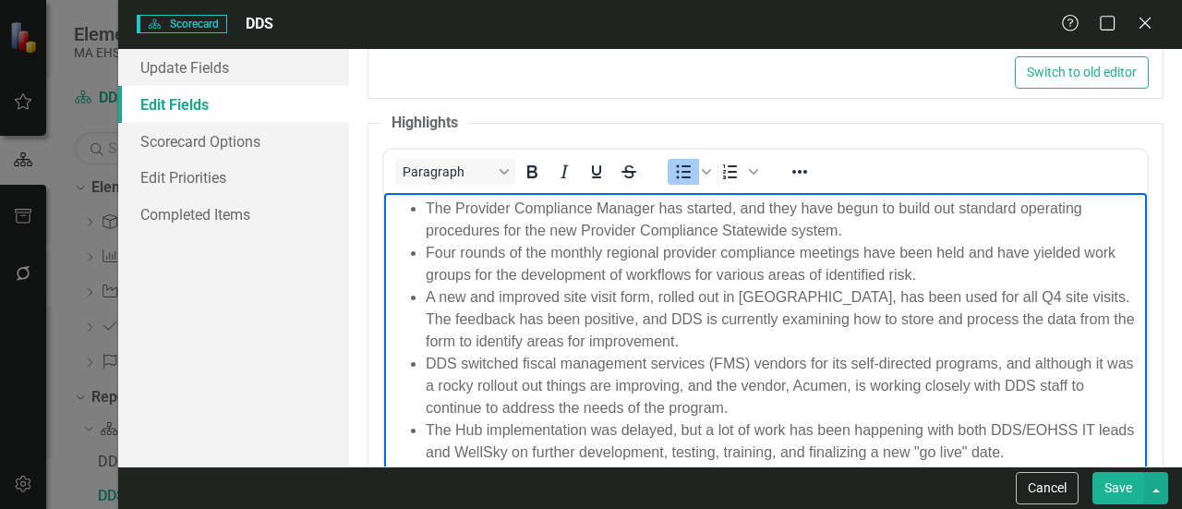
click at [684, 211] on li "The Provider Compliance Manager has started, and they have begun to build out s…" at bounding box center [784, 219] width 717 height 44
click at [851, 224] on li "The Provider Compliance Manager started, and they have begun to build out stand…" at bounding box center [784, 219] width 717 height 44
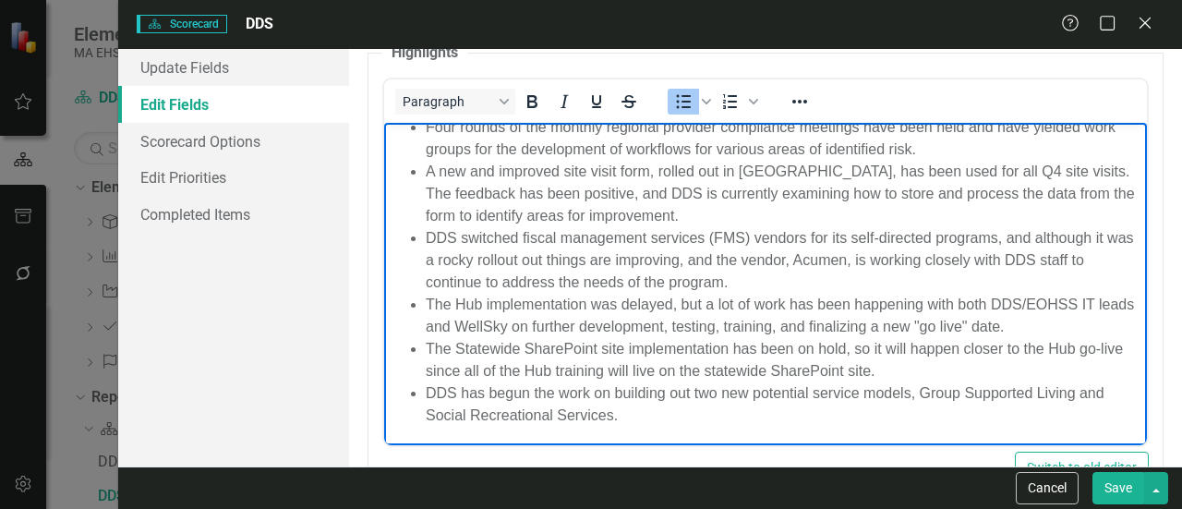
scroll to position [3624, 0]
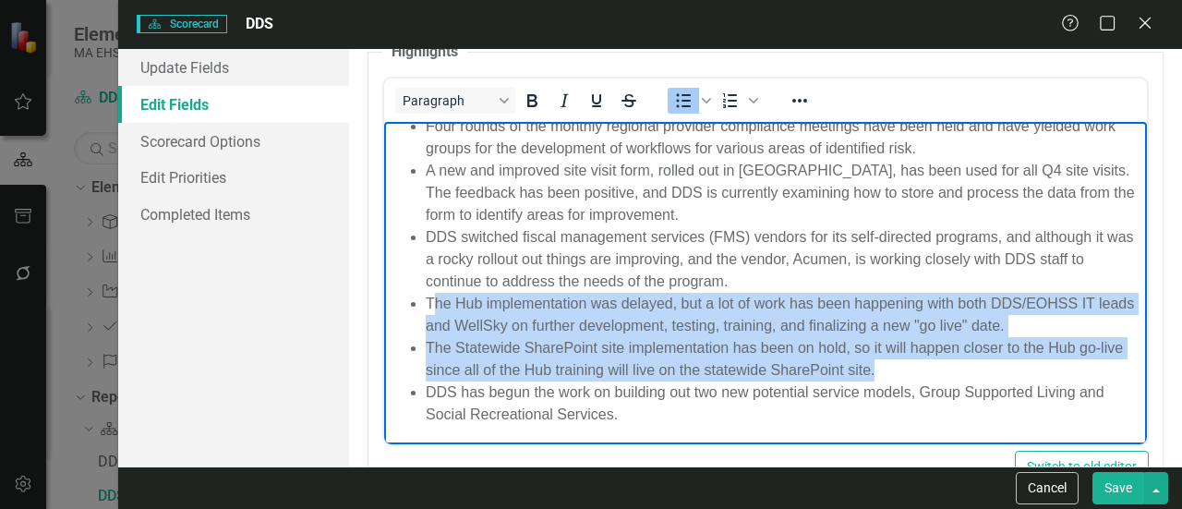
drag, startPoint x: 904, startPoint y: 358, endPoint x: 434, endPoint y: 304, distance: 473.3
click at [434, 304] on ul "The Provider Compliance Manager started, and they have begun to build out stand…" at bounding box center [766, 247] width 754 height 355
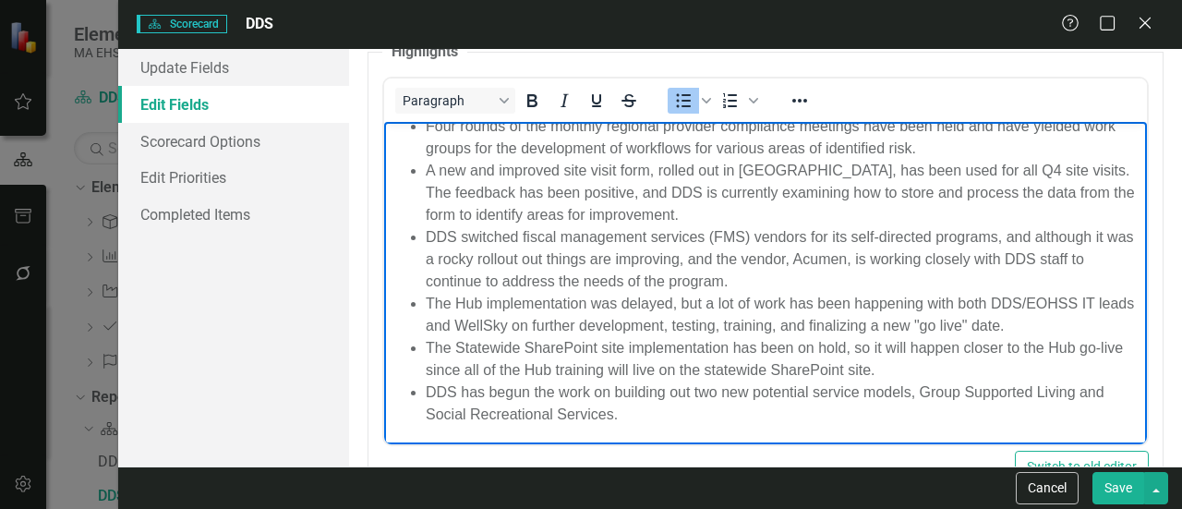
scroll to position [0, 0]
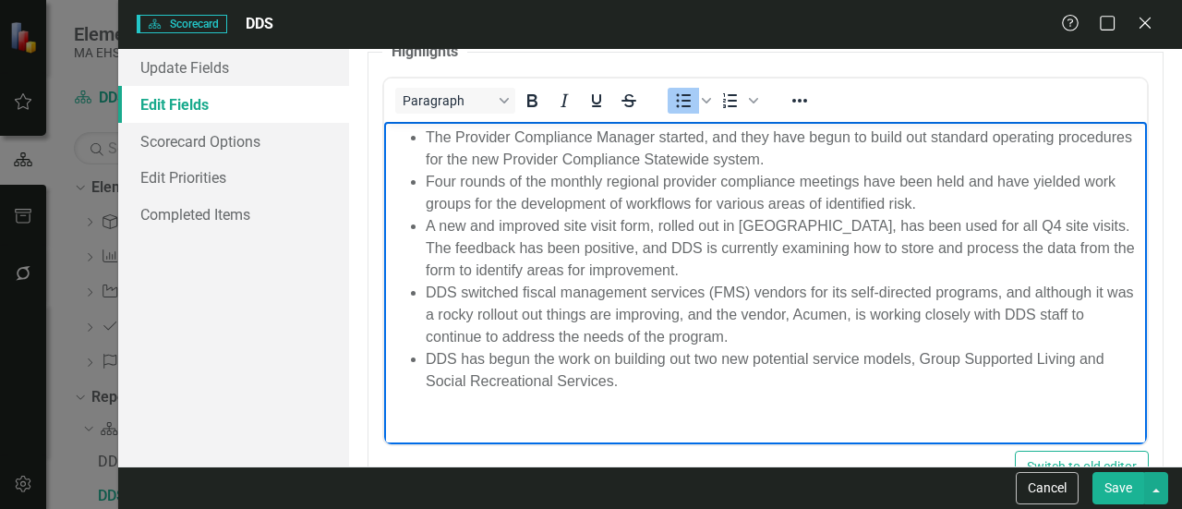
click at [645, 376] on li "DDS has begun the work on building out two new potential service models, Group …" at bounding box center [784, 369] width 717 height 44
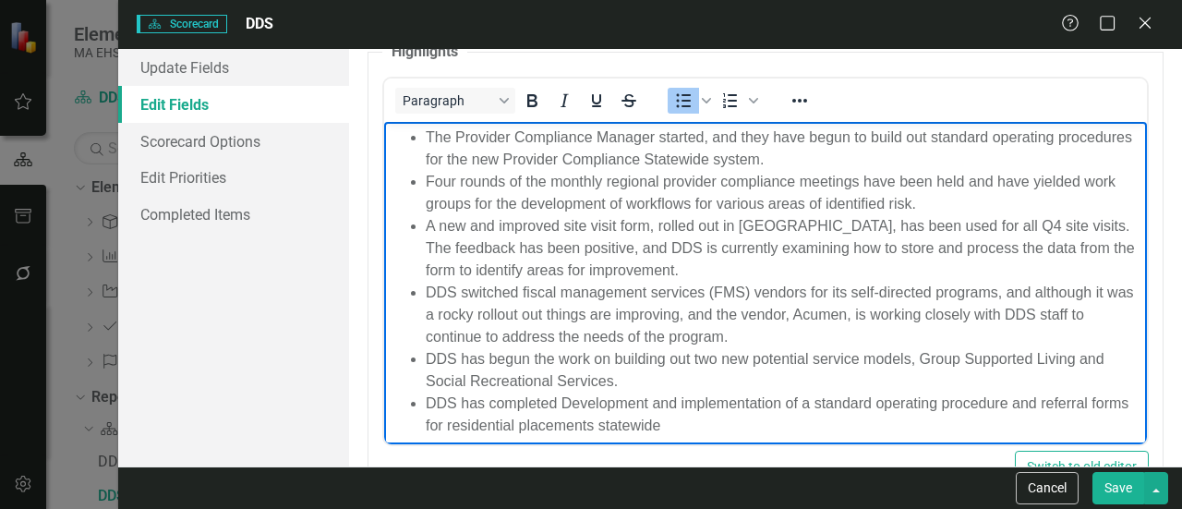
click at [572, 401] on li "DDS has completed Development and implementation of a standard operating proced…" at bounding box center [784, 414] width 717 height 44
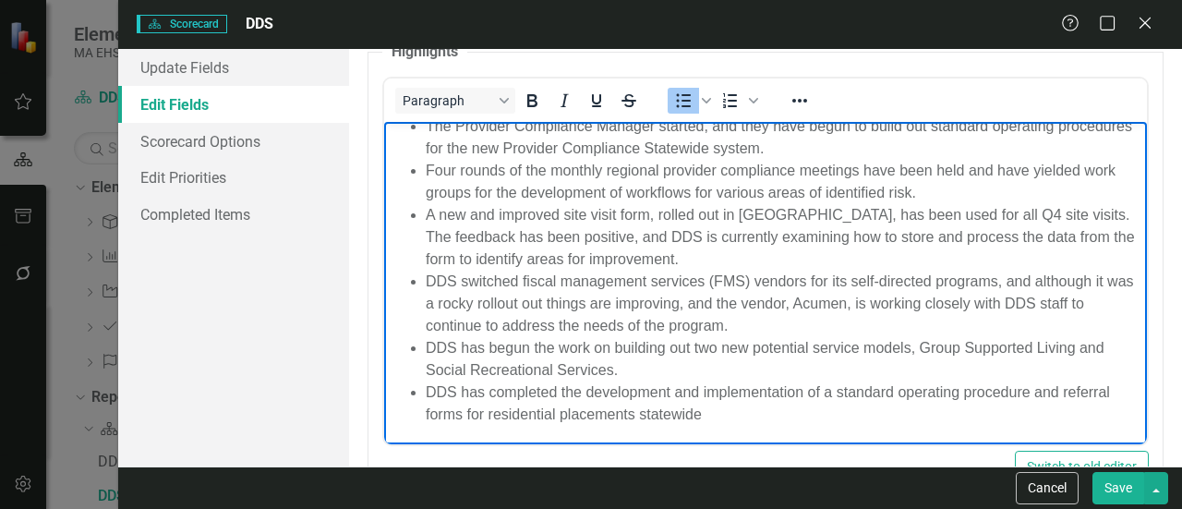
click at [782, 408] on li "DDS has completed the development and implementation of a standard operating pr…" at bounding box center [784, 403] width 717 height 44
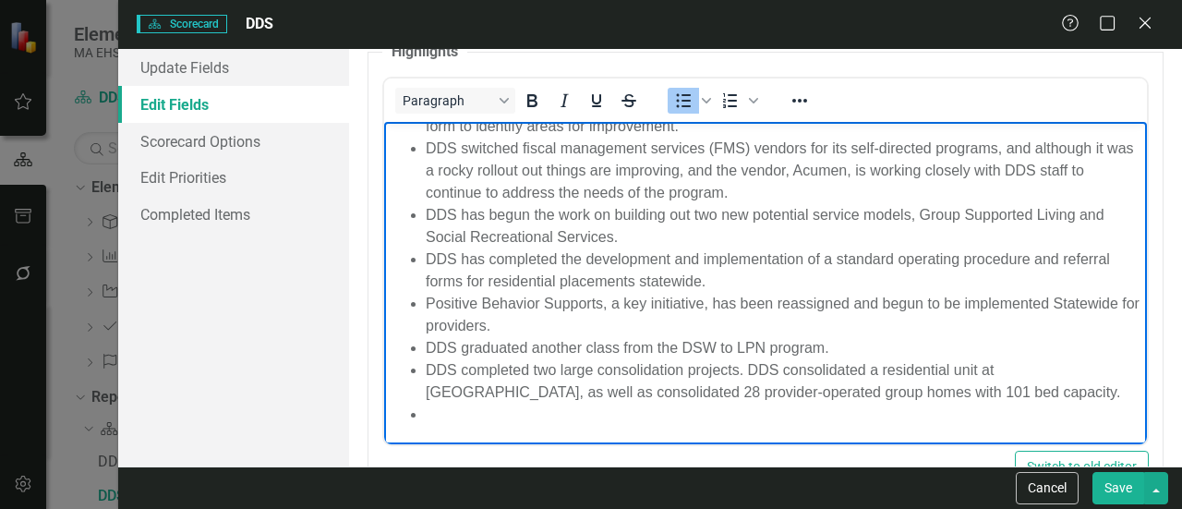
scroll to position [122, 0]
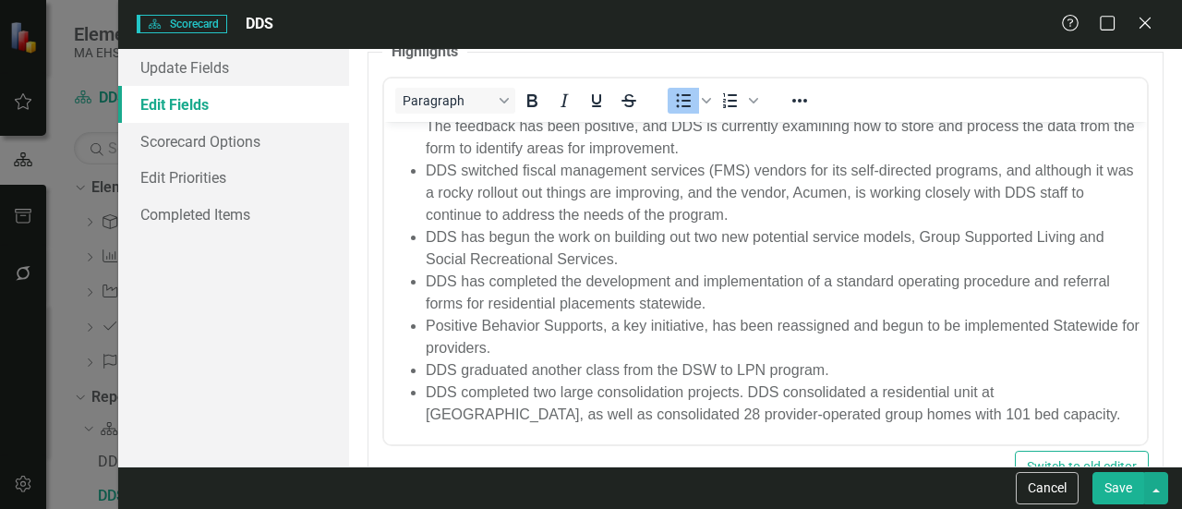
click at [1140, 486] on button "Save" at bounding box center [1119, 488] width 52 height 32
